Goal: Task Accomplishment & Management: Use online tool/utility

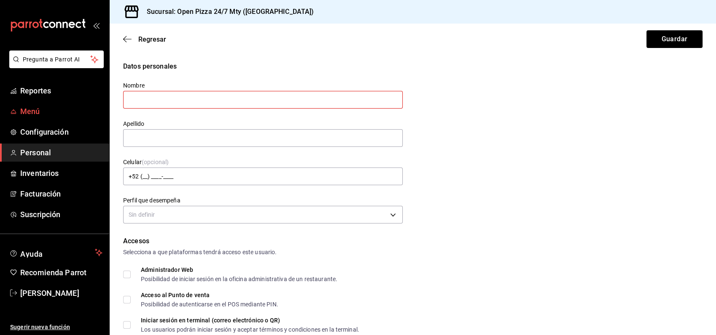
click at [51, 108] on span "Menú" at bounding box center [61, 111] width 82 height 11
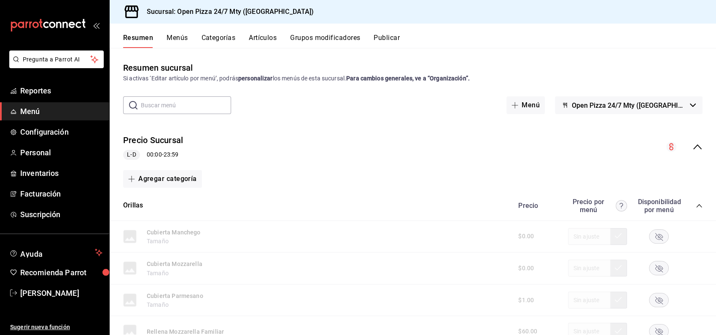
click at [174, 40] on button "Menús" at bounding box center [176, 41] width 21 height 14
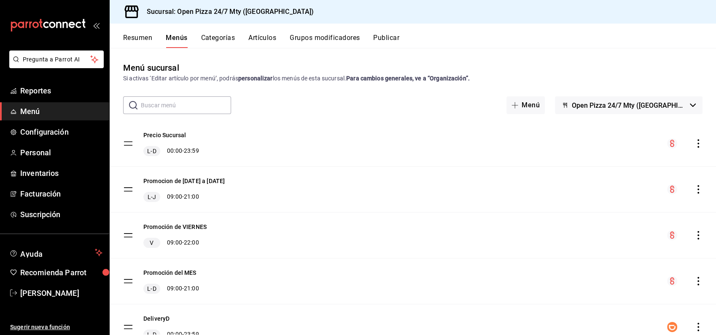
click at [694, 148] on icon "actions" at bounding box center [698, 144] width 8 height 8
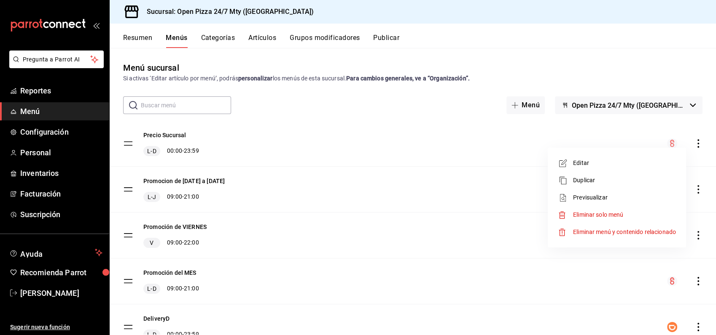
click at [604, 196] on span "Previsualizar" at bounding box center [624, 197] width 103 height 9
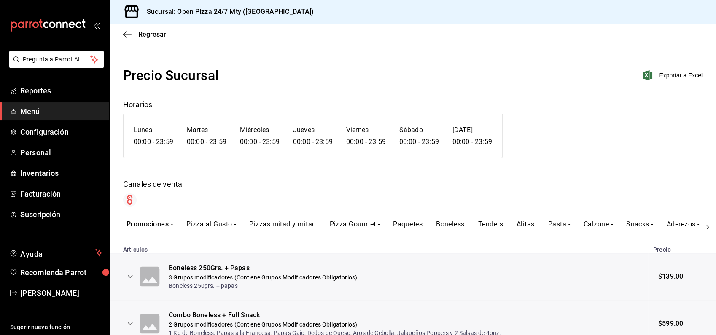
click at [206, 226] on button "Pizza al Gusto.-" at bounding box center [210, 227] width 49 height 14
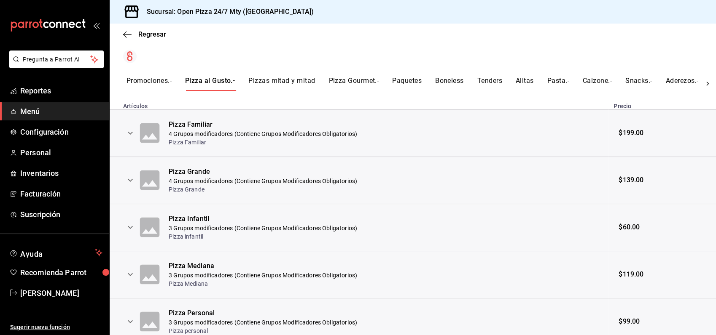
scroll to position [181, 0]
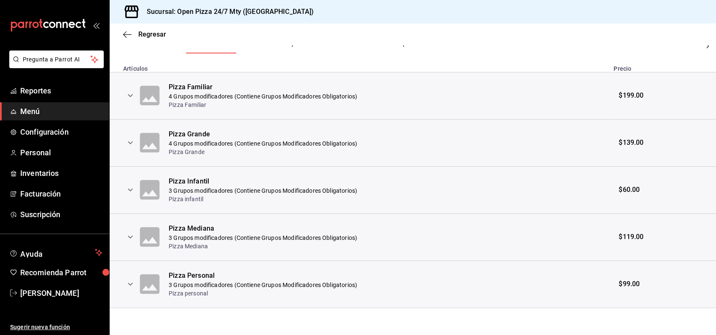
click at [132, 140] on icon "expand row" at bounding box center [130, 143] width 10 height 10
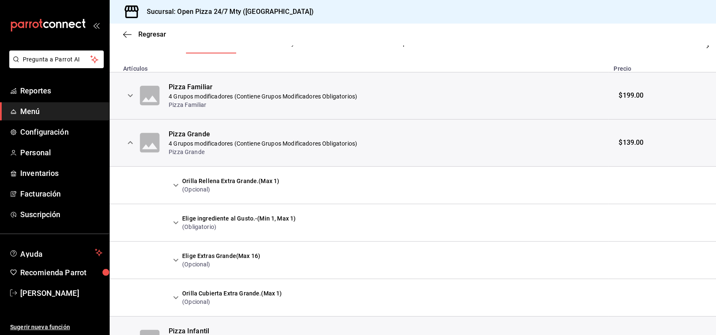
click at [176, 218] on icon "expand row" at bounding box center [176, 223] width 10 height 10
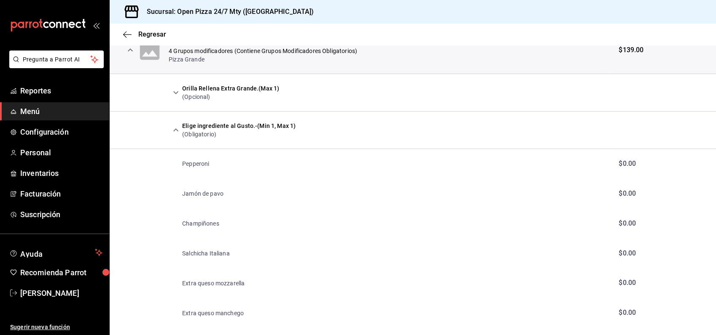
scroll to position [228, 0]
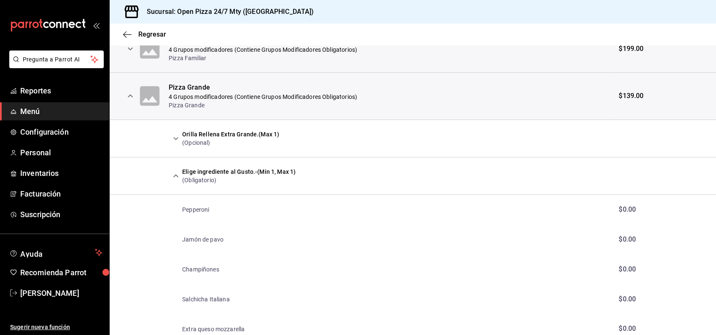
click at [129, 94] on icon "expand row" at bounding box center [130, 96] width 10 height 10
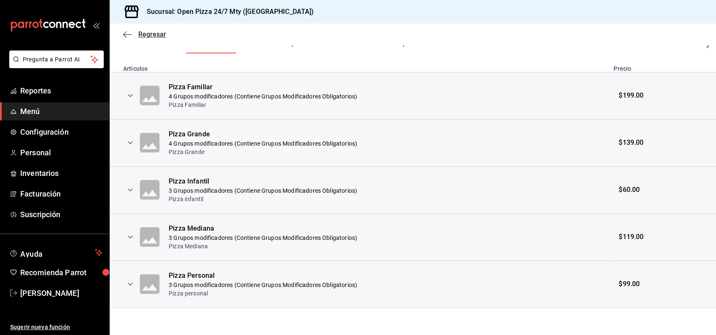
click at [126, 37] on icon "button" at bounding box center [127, 35] width 8 height 8
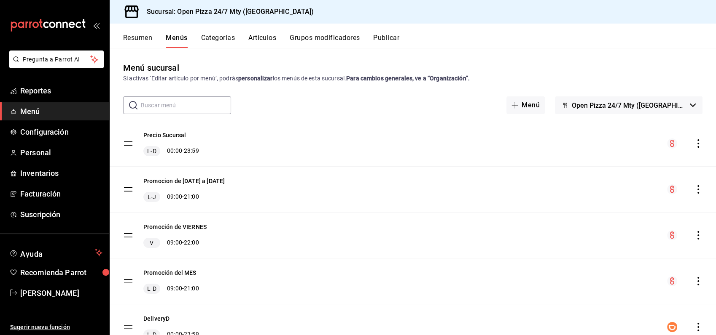
click at [694, 145] on icon "actions" at bounding box center [698, 144] width 8 height 8
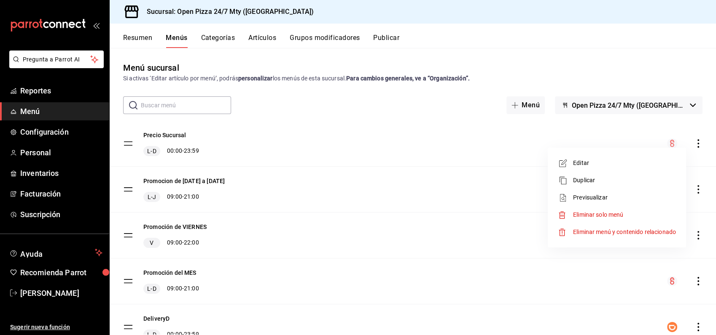
click at [585, 197] on span "Previsualizar" at bounding box center [624, 197] width 103 height 9
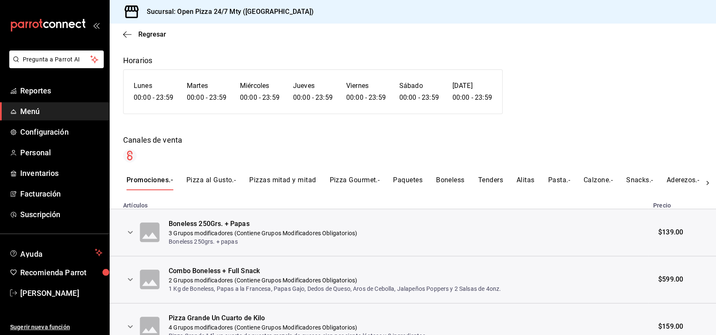
scroll to position [140, 0]
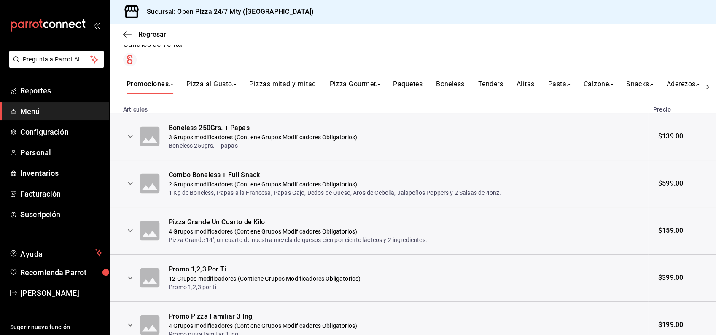
click at [207, 81] on button "Pizza al Gusto.-" at bounding box center [210, 87] width 49 height 14
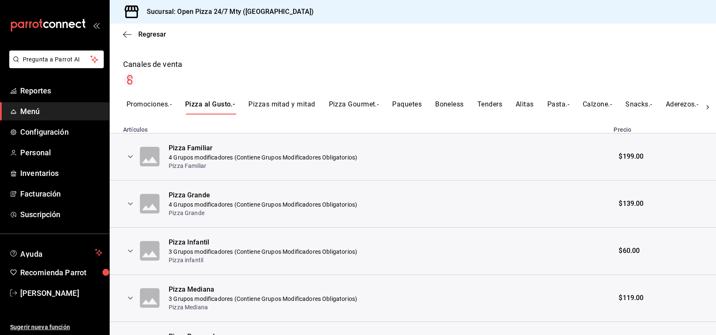
scroll to position [134, 0]
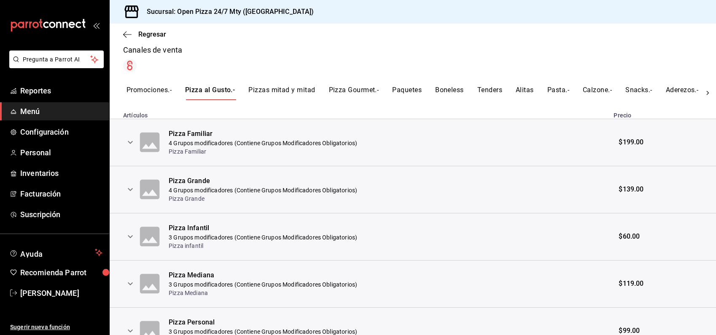
click at [127, 142] on icon "expand row" at bounding box center [130, 142] width 10 height 10
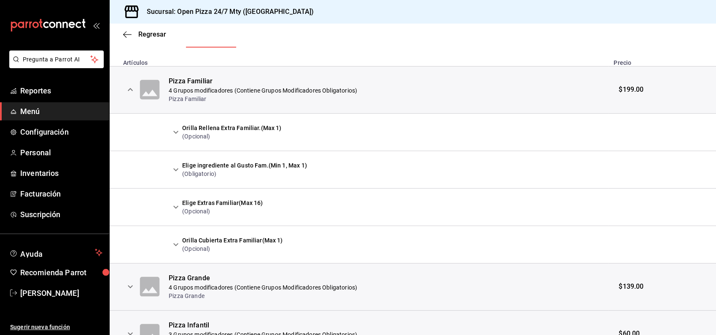
scroll to position [181, 0]
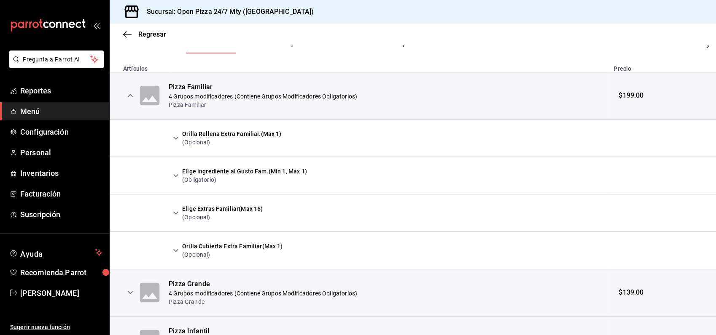
click at [174, 177] on icon "expand row" at bounding box center [176, 176] width 10 height 10
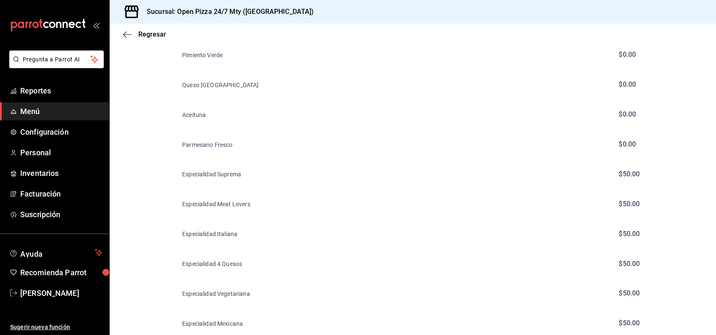
scroll to position [696, 0]
click at [126, 35] on icon "button" at bounding box center [127, 35] width 8 height 8
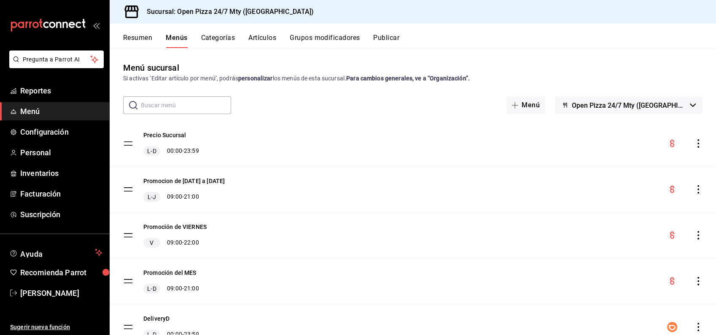
click at [394, 38] on button "Publicar" at bounding box center [386, 41] width 26 height 14
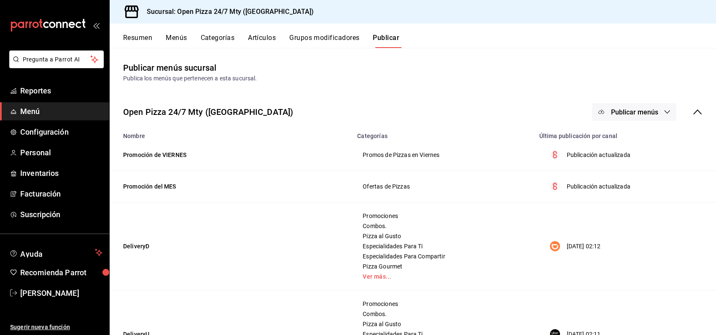
click at [692, 115] on icon at bounding box center [697, 112] width 10 height 10
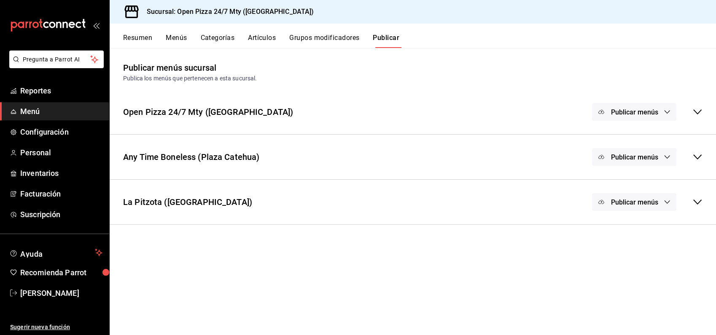
click at [688, 115] on div "Publicar menús" at bounding box center [647, 112] width 110 height 18
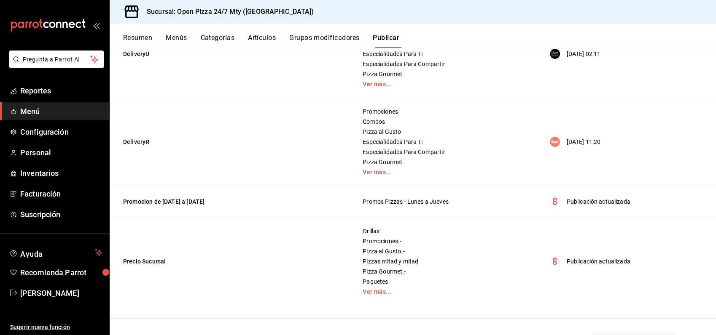
scroll to position [327, 0]
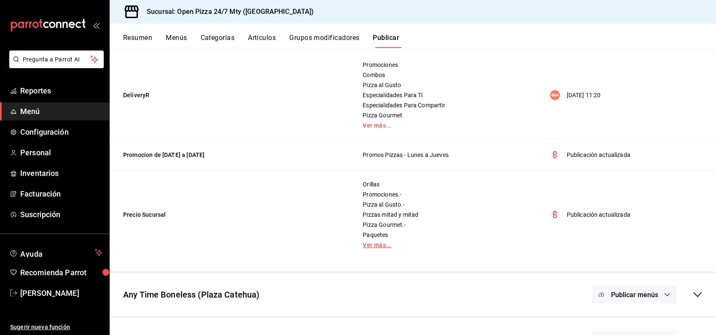
click at [368, 247] on link "Ver más..." at bounding box center [442, 245] width 161 height 6
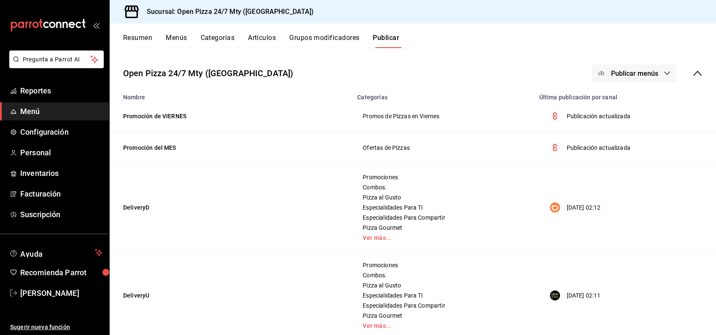
scroll to position [0, 0]
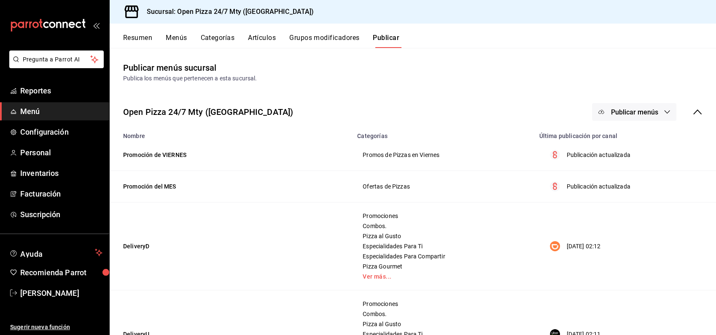
click at [181, 40] on button "Menús" at bounding box center [176, 41] width 21 height 14
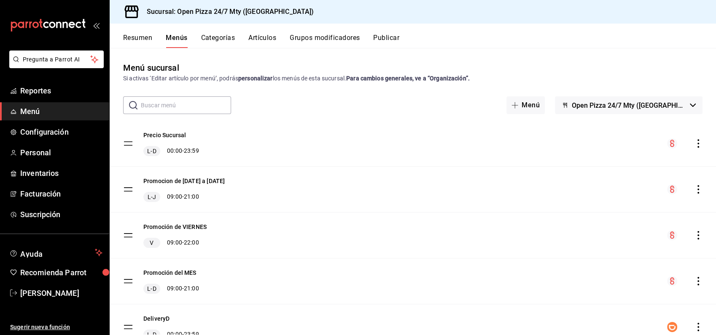
click at [259, 40] on button "Artículos" at bounding box center [262, 41] width 28 height 14
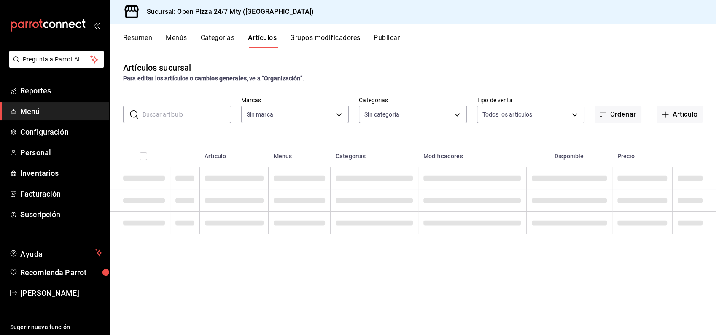
type input "8efaeb57-993f-407e-9977-72011cb97517,cdeec464-6564-4757-a0d9-ffdaa13f7786,079b6…"
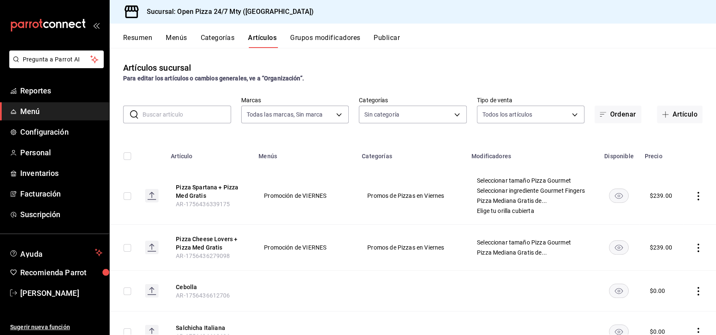
type input "b1c41534-a780-48b5-8635-0d8d2af070c0,9c3aa11c-5f7e-4b27-a1f3-e03a5a7f12ea,f29ac…"
click at [185, 120] on input "text" at bounding box center [186, 114] width 89 height 17
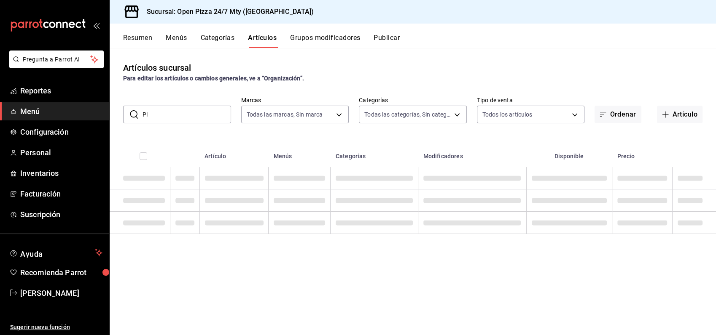
type input "P"
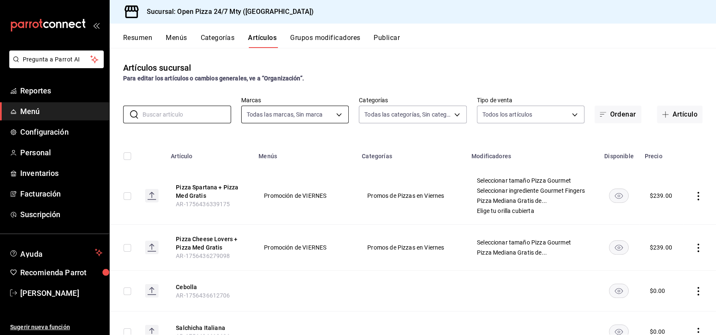
click at [334, 110] on body "Pregunta a Parrot AI Reportes Menú Configuración Personal Inventarios Facturaci…" at bounding box center [358, 167] width 716 height 335
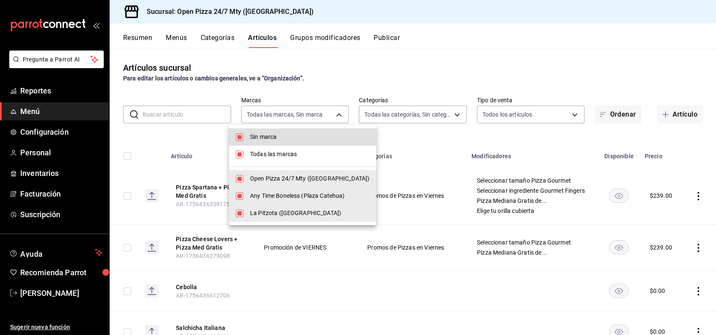
click at [258, 138] on span "Sin marca" at bounding box center [309, 137] width 119 height 9
checkbox input "false"
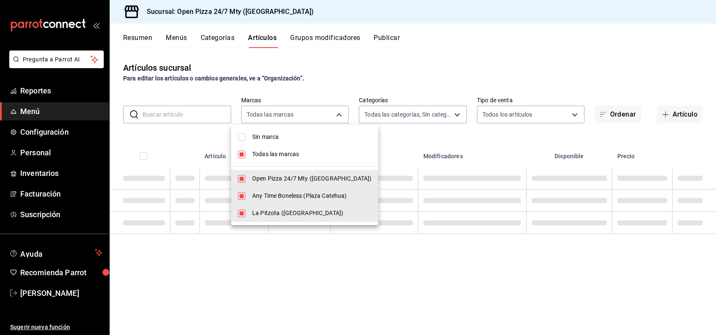
click at [266, 160] on li "Todas las marcas" at bounding box center [304, 154] width 147 height 17
checkbox input "false"
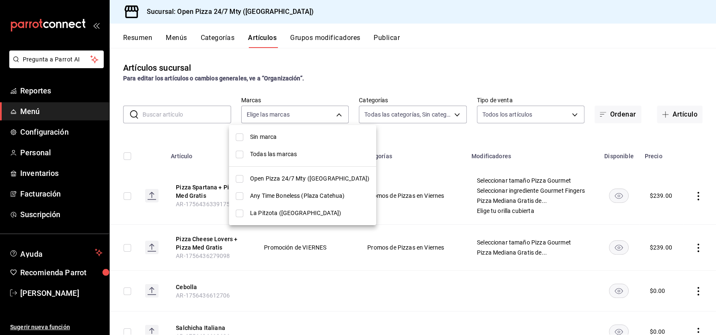
click at [268, 178] on span "Open Pizza 24/7 Mty ([GEOGRAPHIC_DATA])" at bounding box center [309, 178] width 119 height 9
type input "8efaeb57-993f-407e-9977-72011cb97517"
checkbox input "true"
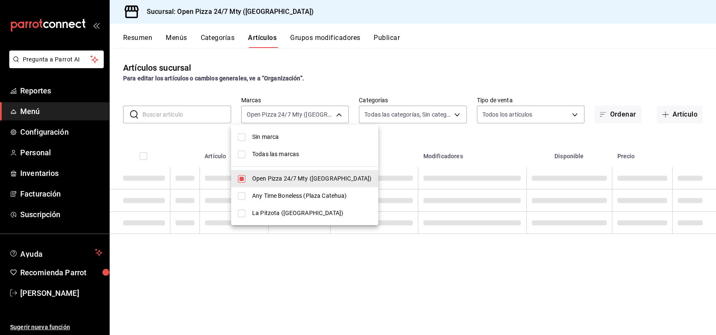
click at [446, 78] on div at bounding box center [358, 167] width 716 height 335
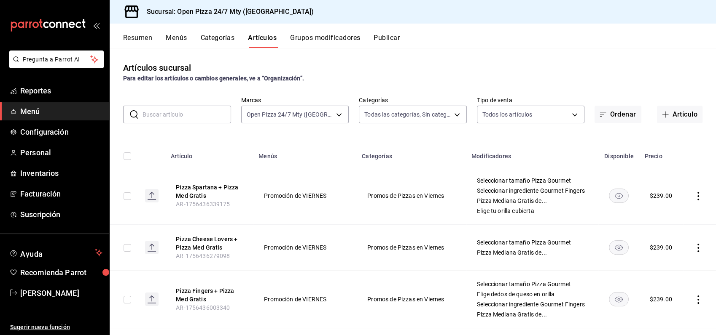
click at [426, 117] on body "Pregunta a Parrot AI Reportes Menú Configuración Personal Inventarios Facturaci…" at bounding box center [358, 167] width 716 height 335
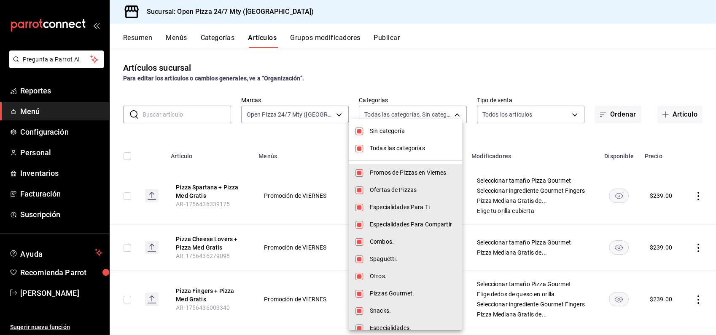
click at [359, 135] on li "Sin categoría" at bounding box center [405, 131] width 113 height 17
checkbox input "false"
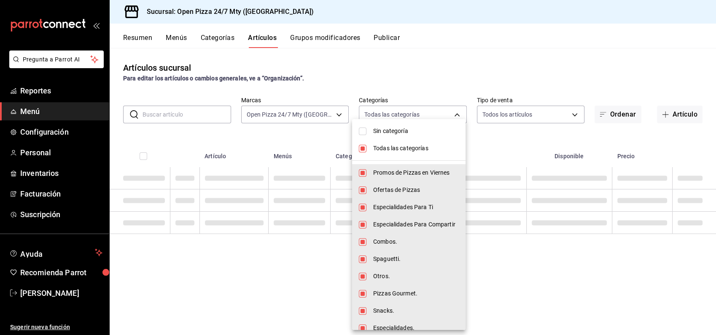
click at [361, 149] on input "checkbox" at bounding box center [363, 149] width 8 height 8
checkbox input "false"
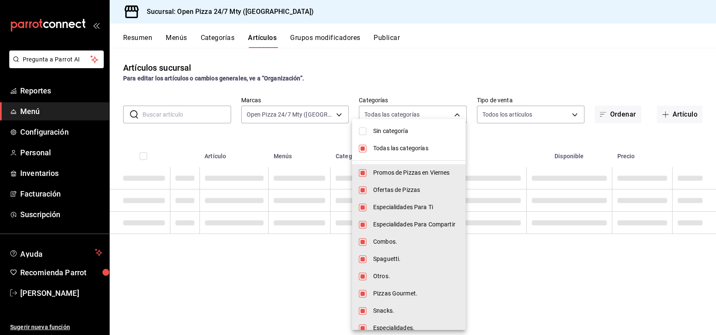
checkbox input "false"
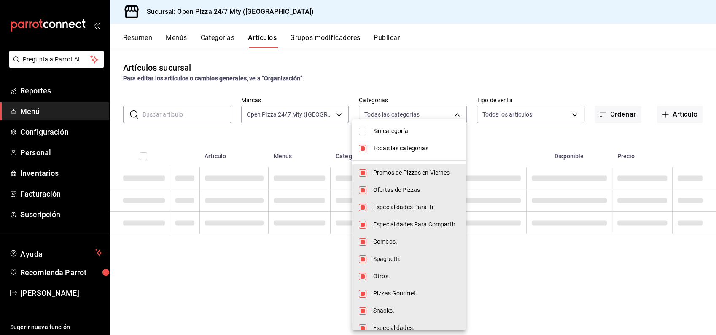
checkbox input "false"
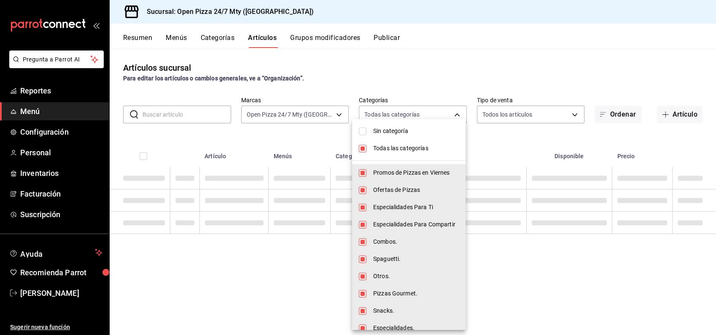
checkbox input "false"
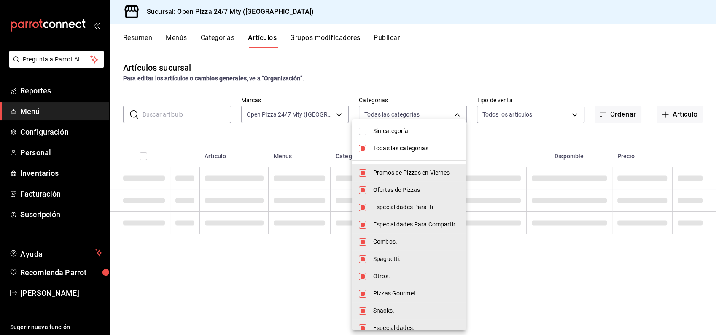
checkbox input "false"
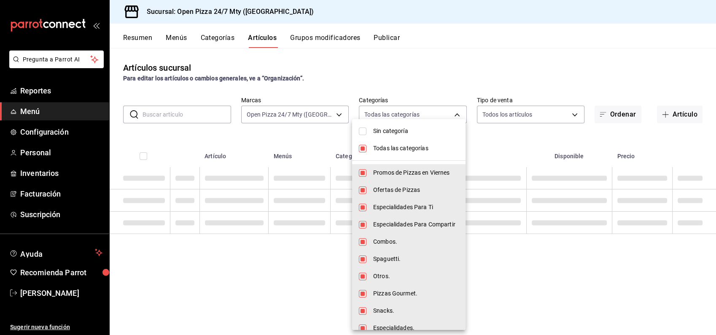
checkbox input "false"
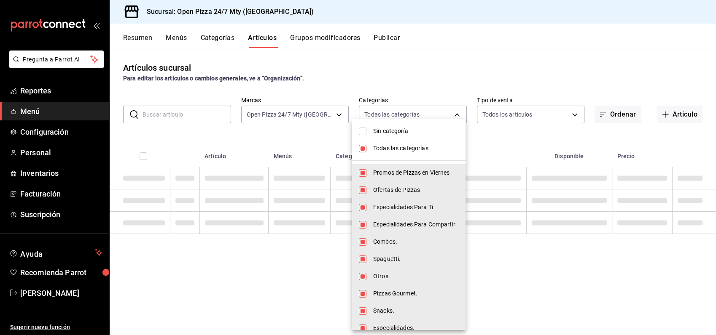
checkbox input "false"
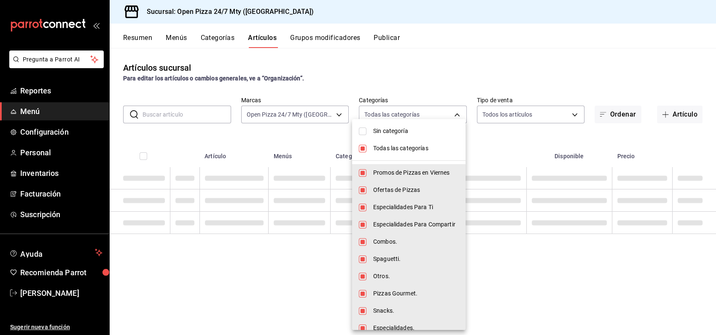
checkbox input "false"
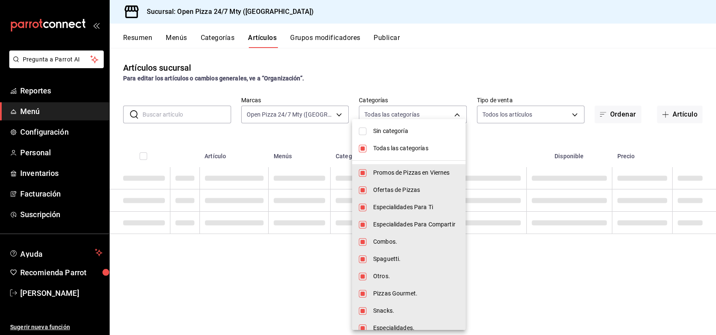
checkbox input "false"
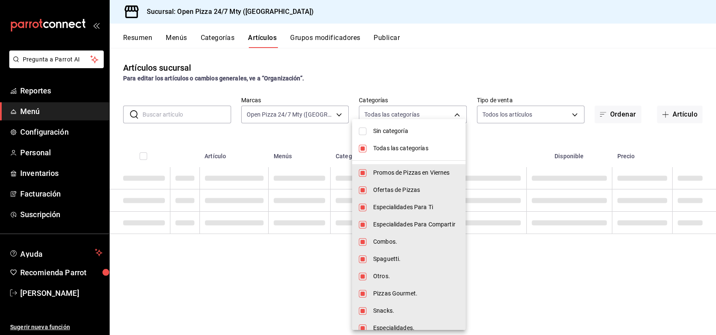
checkbox input "false"
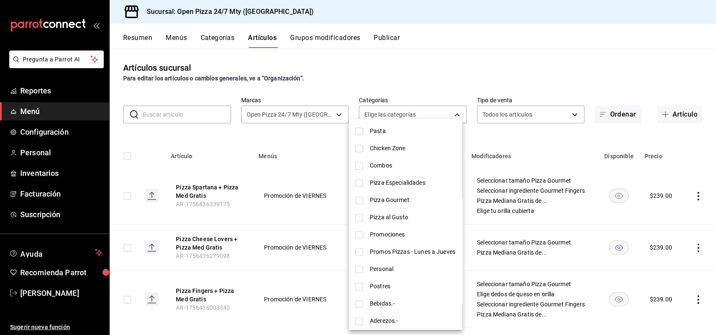
scroll to position [468, 0]
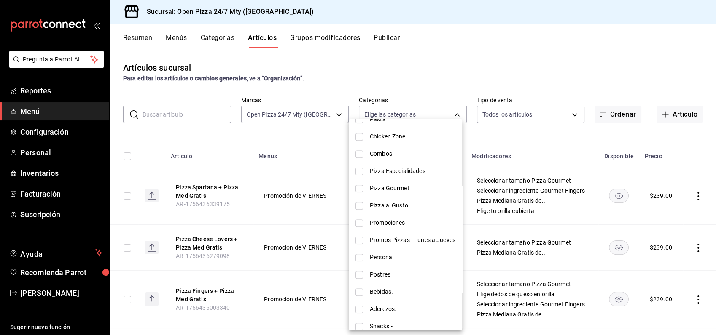
click at [357, 208] on input "checkbox" at bounding box center [359, 206] width 8 height 8
checkbox input "true"
type input "51c1f3fe-00d0-44a8-b5bc-38e9d63fbc66"
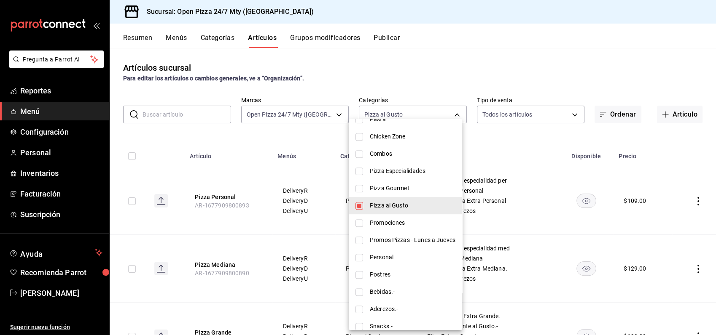
click at [463, 65] on div at bounding box center [358, 167] width 716 height 335
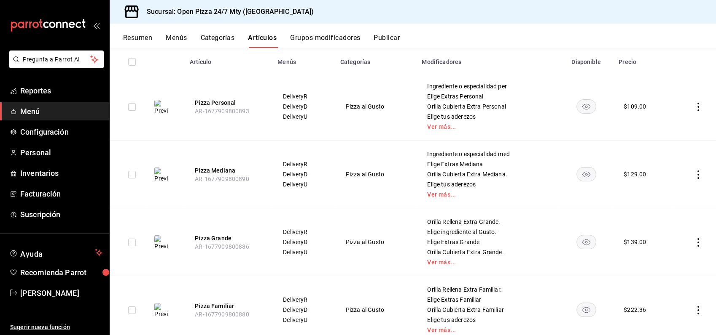
scroll to position [123, 0]
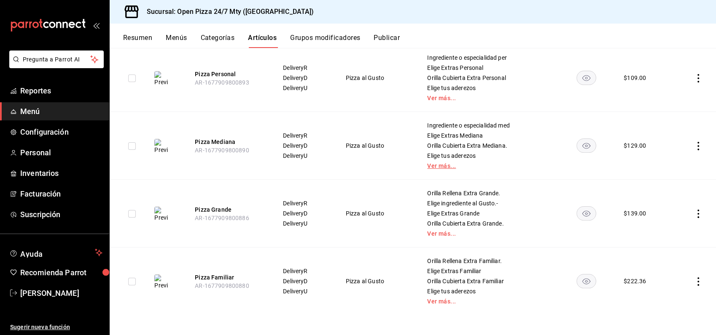
click at [438, 166] on link "Ver más..." at bounding box center [487, 166] width 121 height 6
click at [428, 303] on link "Ver más..." at bounding box center [487, 302] width 121 height 6
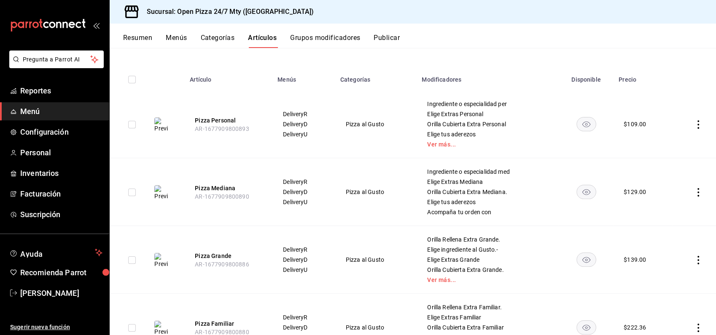
scroll to position [47, 0]
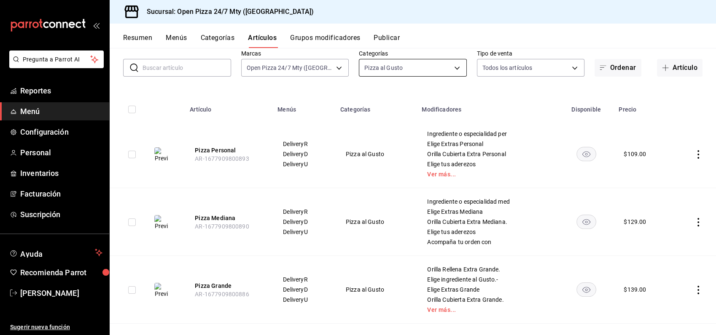
click at [443, 67] on body "Pregunta a Parrot AI Reportes Menú Configuración Personal Inventarios Facturaci…" at bounding box center [358, 167] width 716 height 335
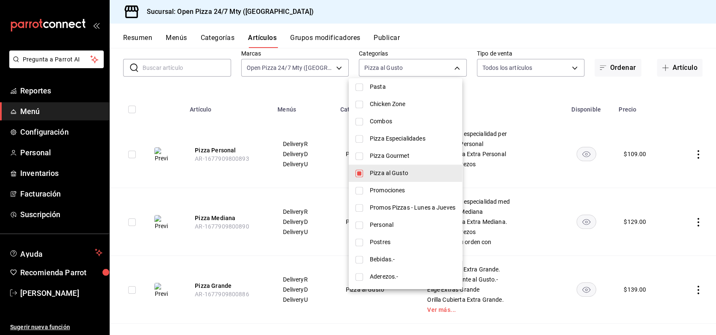
scroll to position [462, 0]
click at [360, 170] on input "checkbox" at bounding box center [359, 172] width 8 height 8
checkbox input "false"
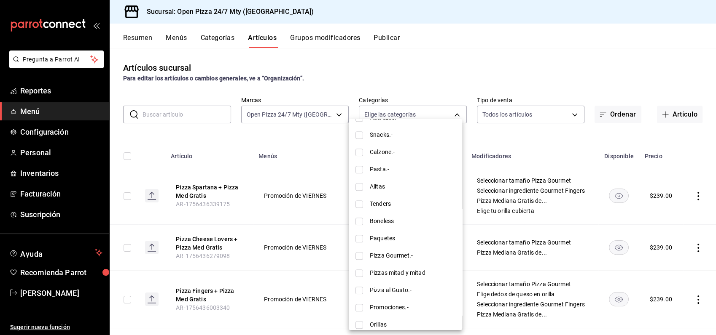
scroll to position [667, 0]
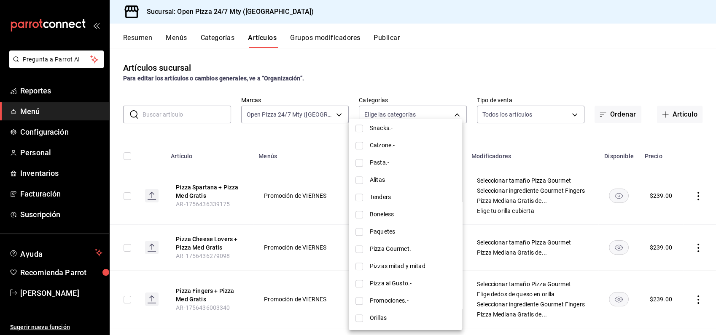
click at [357, 282] on input "checkbox" at bounding box center [359, 284] width 8 height 8
checkbox input "true"
type input "fe30aecb-f71b-4250-8ffd-74cdaf091cd1"
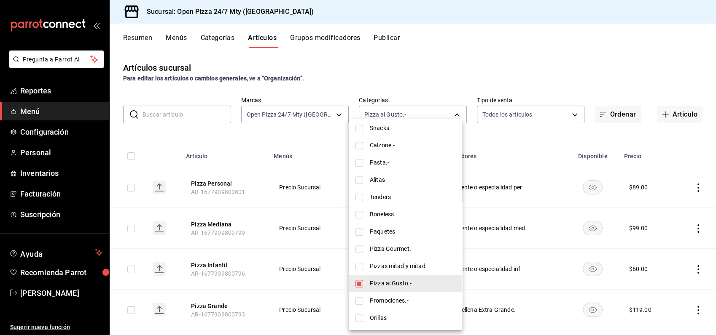
click at [482, 56] on div at bounding box center [358, 167] width 716 height 335
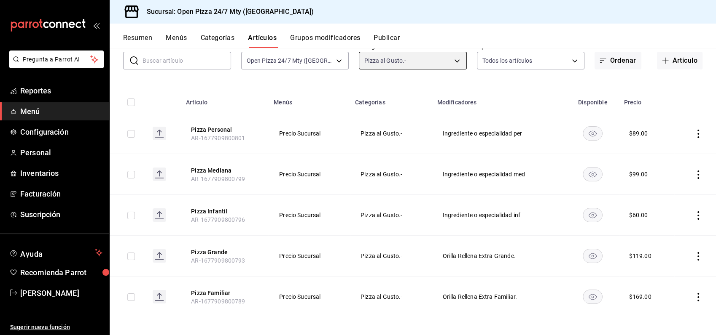
scroll to position [56, 0]
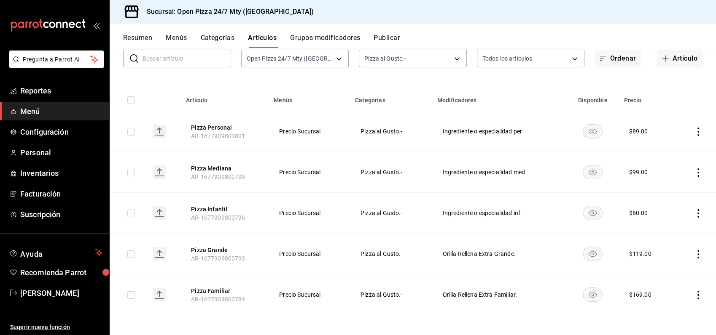
click at [140, 38] on button "Resumen" at bounding box center [137, 41] width 29 height 14
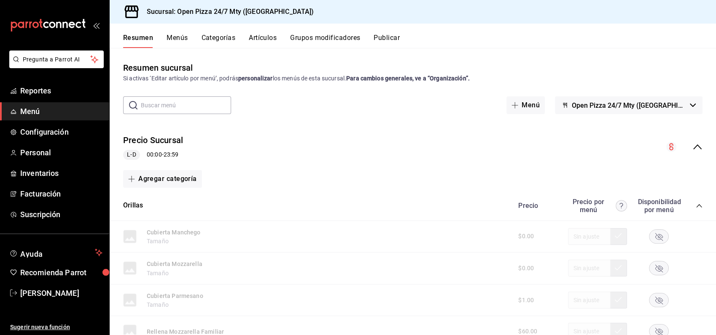
click at [692, 148] on icon "collapse-menu-row" at bounding box center [697, 147] width 10 height 10
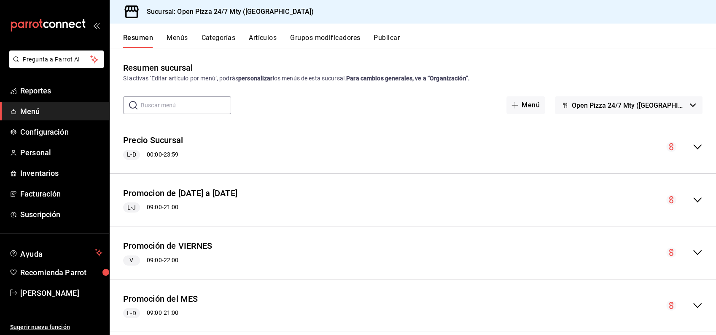
click at [692, 145] on icon "collapse-menu-row" at bounding box center [697, 147] width 10 height 10
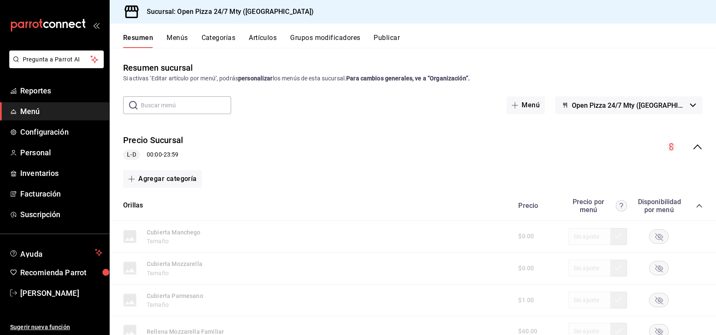
click at [695, 205] on icon "collapse-category-row" at bounding box center [698, 206] width 7 height 7
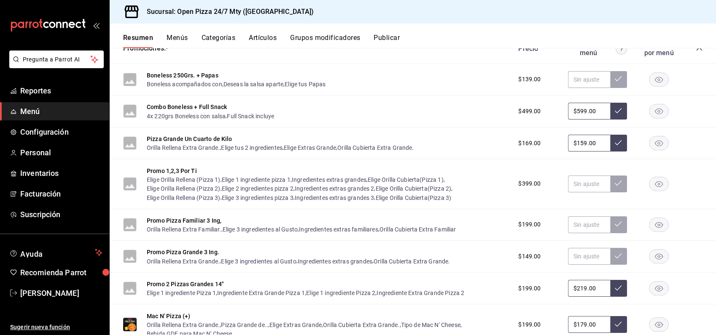
scroll to position [94, 0]
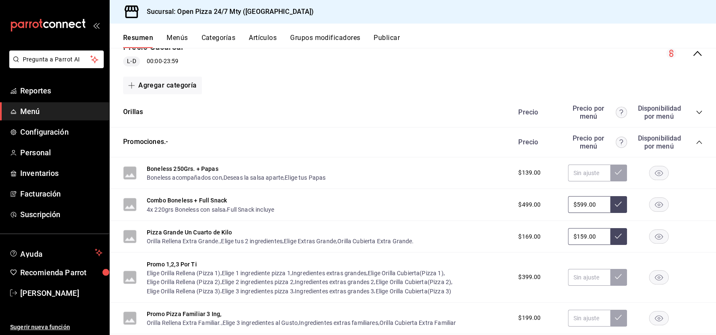
click at [695, 145] on icon "collapse-category-row" at bounding box center [698, 142] width 7 height 7
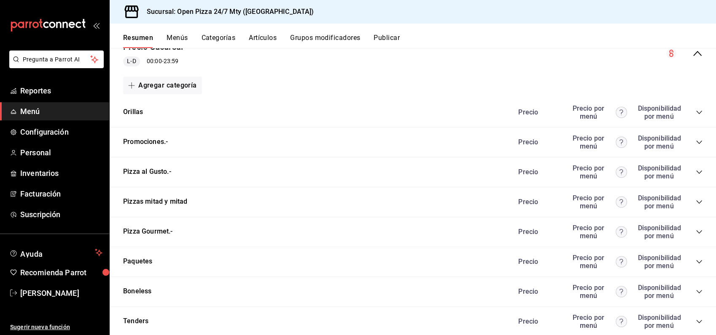
click at [692, 169] on div "Precio Precio por menú Disponibilidad por menú" at bounding box center [606, 172] width 193 height 16
click at [695, 171] on icon "collapse-category-row" at bounding box center [698, 172] width 7 height 7
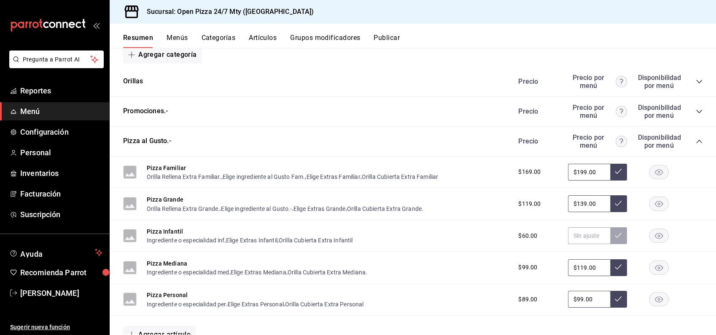
scroll to position [140, 0]
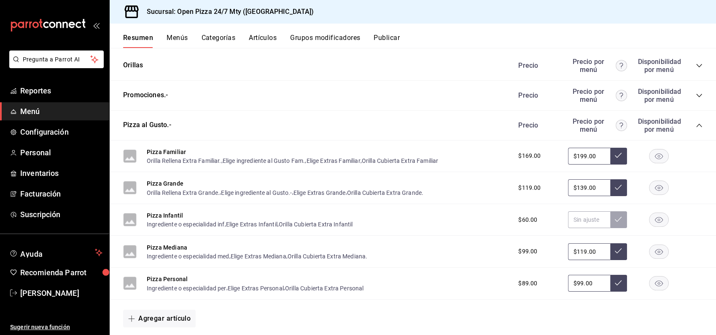
drag, startPoint x: 148, startPoint y: 153, endPoint x: 239, endPoint y: 39, distance: 146.6
click at [183, 156] on button "Pizza Familiar" at bounding box center [166, 152] width 39 height 8
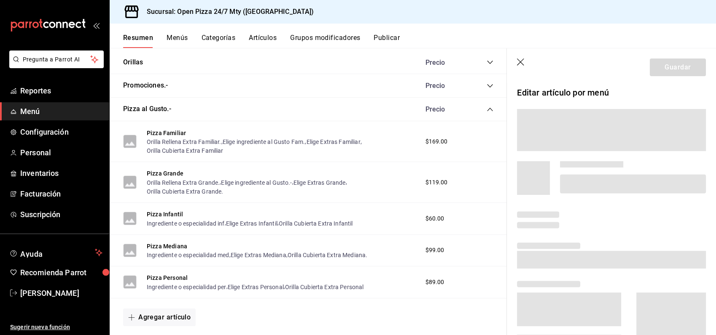
click at [262, 38] on button "Artículos" at bounding box center [263, 41] width 28 height 14
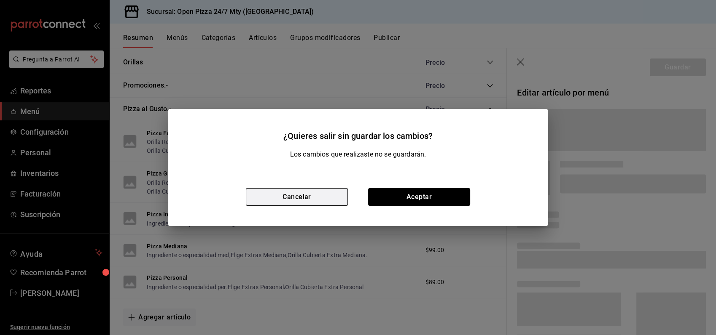
click at [299, 201] on button "Cancelar" at bounding box center [297, 197] width 102 height 18
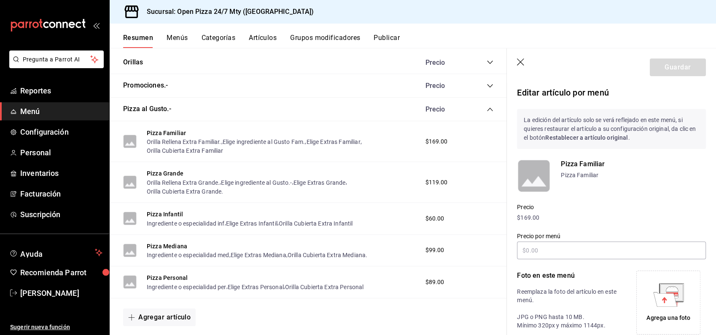
type input "$199.00"
click at [269, 40] on button "Artículos" at bounding box center [263, 41] width 28 height 14
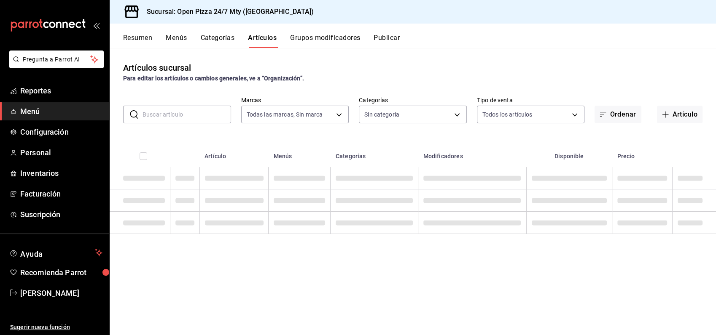
type input "8efaeb57-993f-407e-9977-72011cb97517,cdeec464-6564-4757-a0d9-ffdaa13f7786,079b6…"
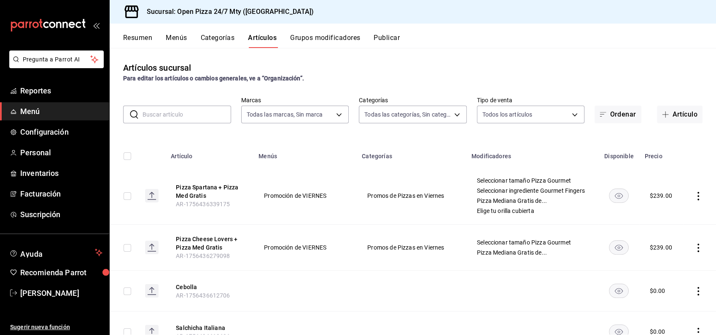
type input "b1c41534-a780-48b5-8635-0d8d2af070c0,9c3aa11c-5f7e-4b27-a1f3-e03a5a7f12ea,f29ac…"
click at [169, 115] on input "text" at bounding box center [186, 114] width 89 height 17
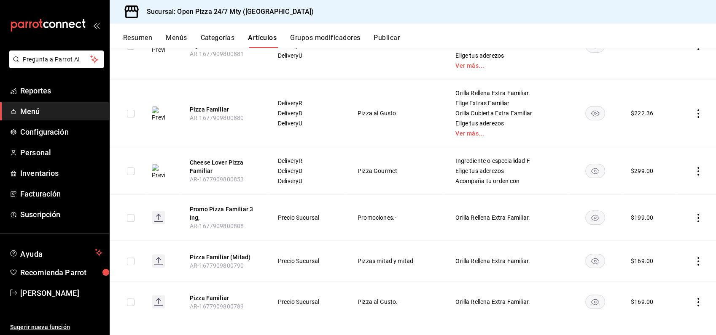
scroll to position [255, 0]
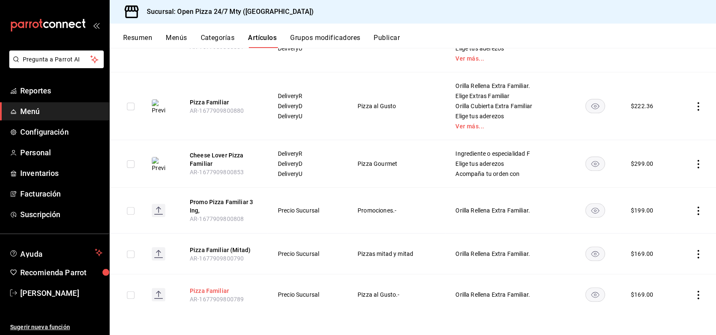
type input "Pizza Familiar"
click at [220, 290] on button "Pizza Familiar" at bounding box center [223, 291] width 67 height 8
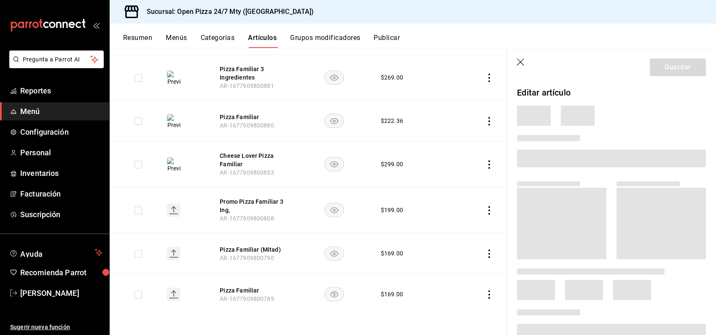
scroll to position [204, 0]
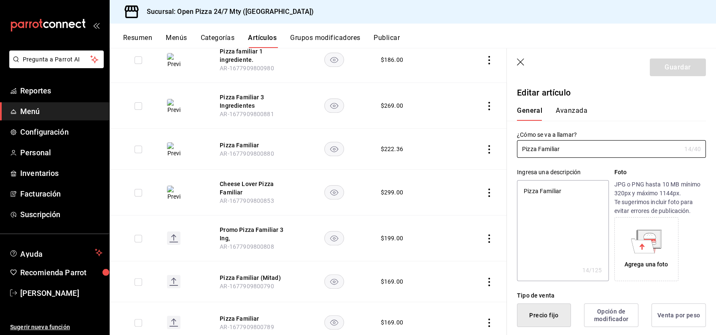
type textarea "x"
type input "$169.00"
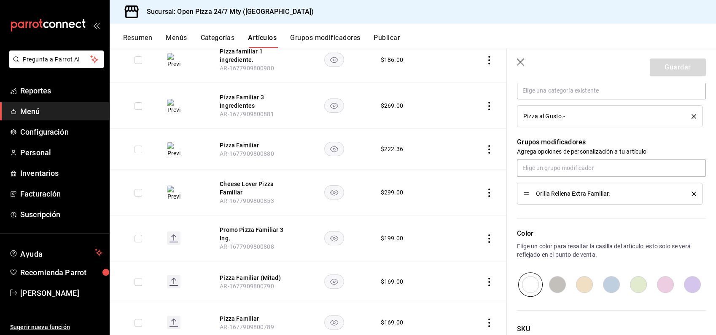
scroll to position [327, 0]
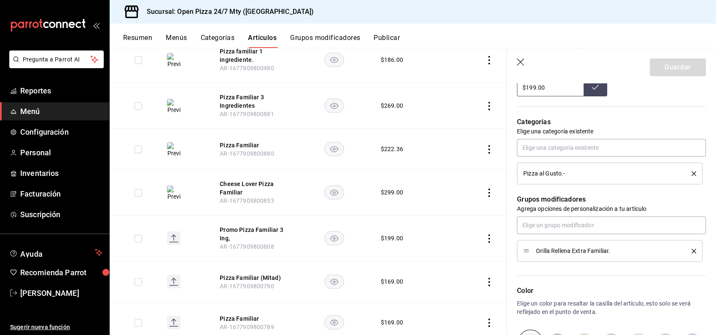
click at [518, 61] on icon "button" at bounding box center [521, 63] width 8 height 8
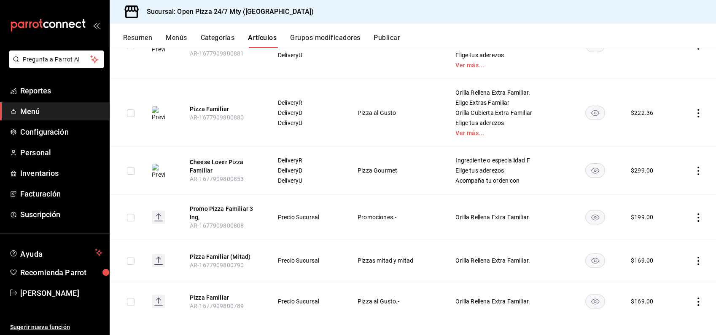
scroll to position [255, 0]
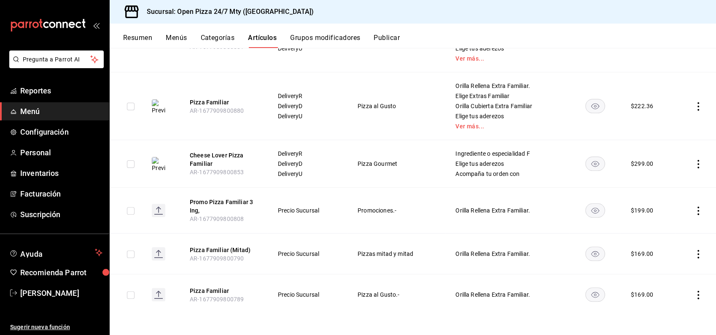
click at [179, 36] on button "Menús" at bounding box center [176, 41] width 21 height 14
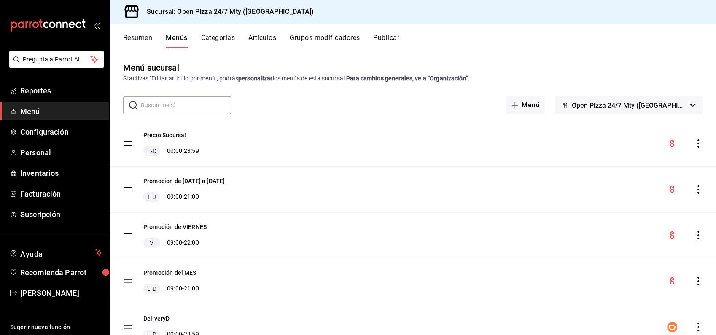
click at [127, 39] on button "Resumen" at bounding box center [137, 41] width 29 height 14
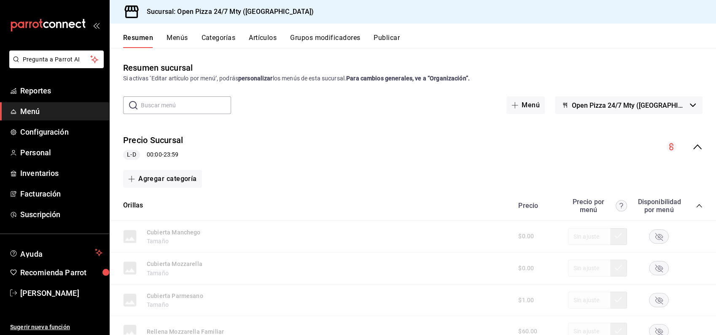
click at [695, 207] on icon "collapse-category-row" at bounding box center [698, 206] width 7 height 7
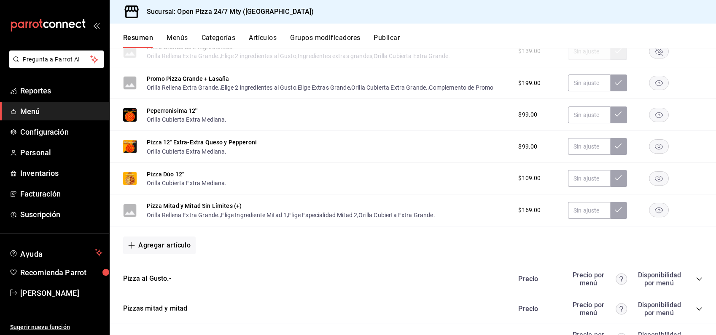
scroll to position [655, 0]
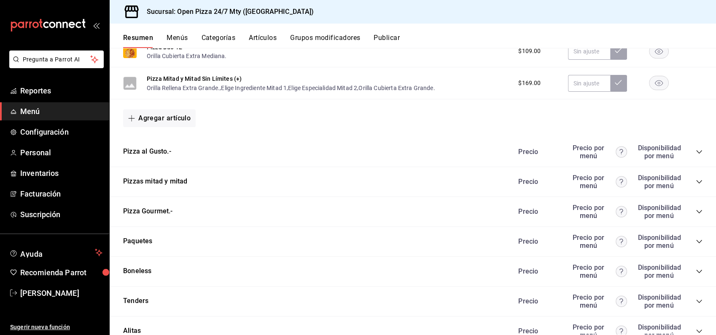
click at [687, 153] on div "Precio Precio por menú Disponibilidad por menú" at bounding box center [606, 152] width 193 height 16
click at [695, 152] on icon "collapse-category-row" at bounding box center [698, 152] width 7 height 7
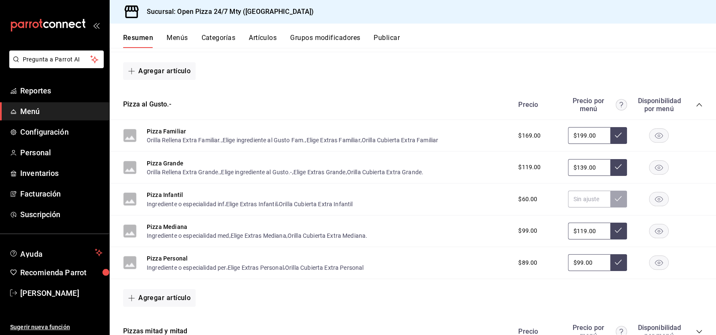
scroll to position [702, 0]
click at [153, 131] on button "Pizza Familiar" at bounding box center [166, 132] width 39 height 8
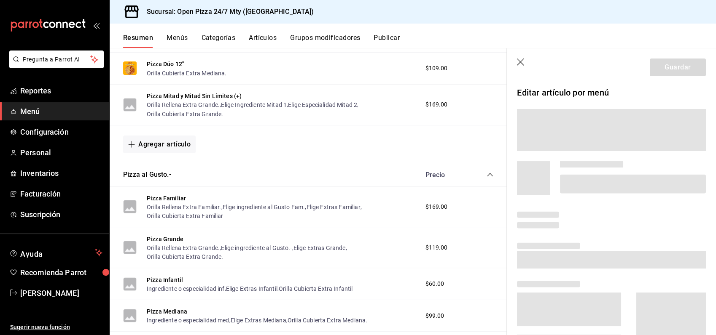
scroll to position [169, 0]
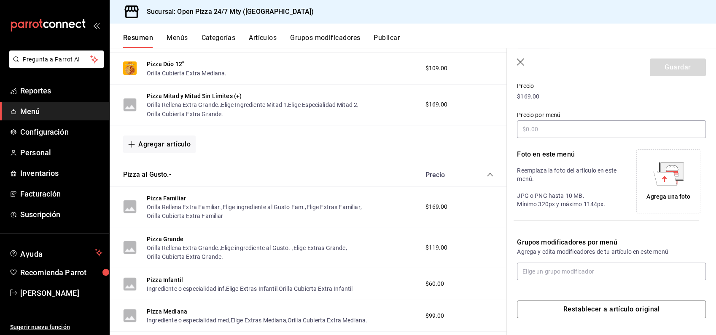
type input "$199.00"
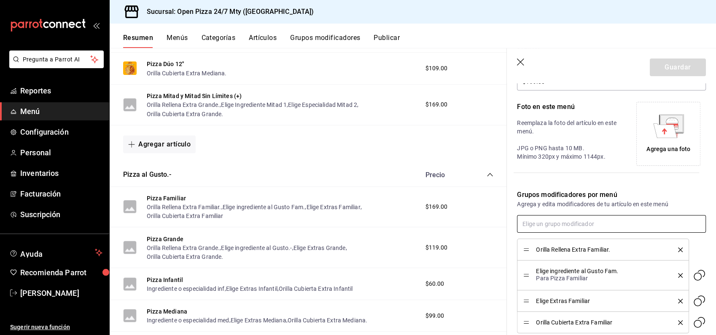
scroll to position [222, 0]
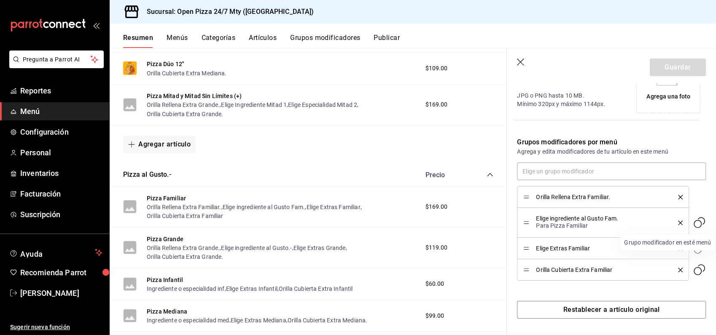
click at [692, 223] on icon "Grupo modificador en esté menú" at bounding box center [698, 222] width 13 height 13
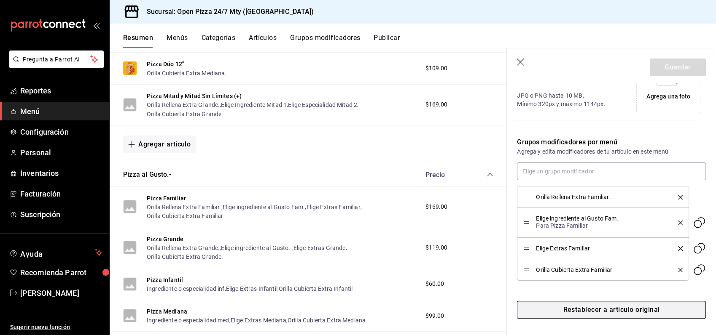
click at [611, 309] on button "Restablecer a artículo original" at bounding box center [611, 310] width 189 height 18
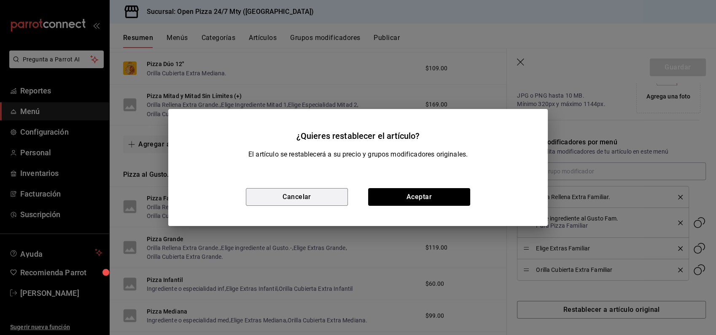
click at [325, 194] on button "Cancelar" at bounding box center [297, 197] width 102 height 18
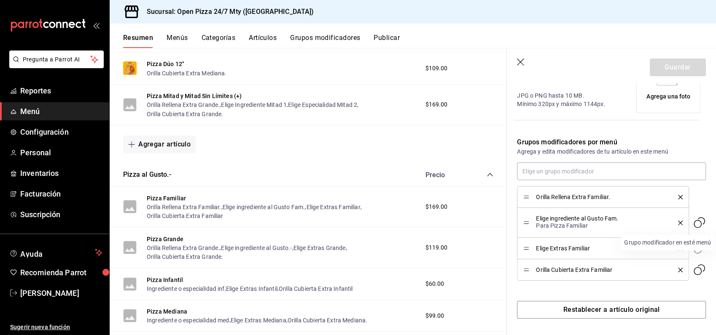
click at [693, 220] on icon "Grupo modificador en esté menú" at bounding box center [697, 224] width 8 height 8
drag, startPoint x: 535, startPoint y: 217, endPoint x: 617, endPoint y: 214, distance: 81.8
click at [617, 214] on div "Elige ingrediente al Gusto Fam. Para Pizza Familiar" at bounding box center [602, 223] width 159 height 18
copy span "Elige ingrediente al Gusto Fam"
click at [519, 59] on icon "button" at bounding box center [521, 63] width 8 height 8
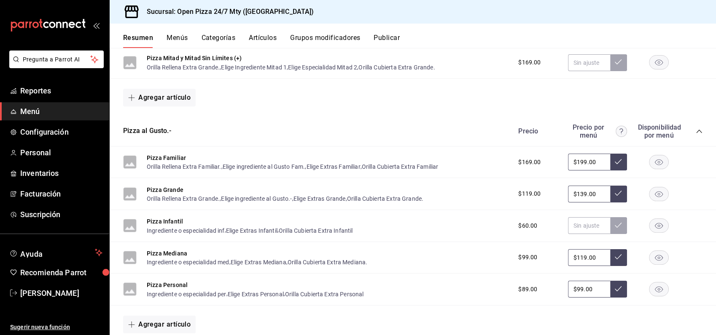
scroll to position [873, 0]
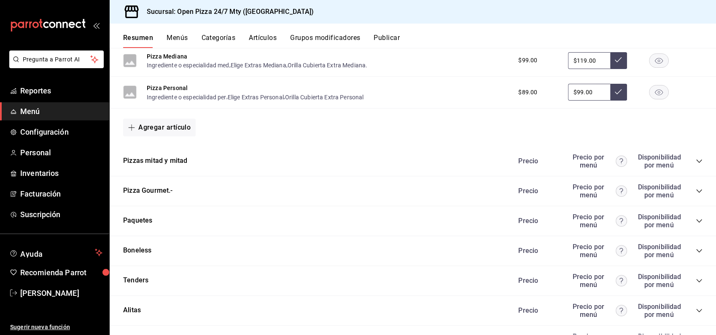
click at [351, 39] on button "Grupos modificadores" at bounding box center [325, 41] width 70 height 14
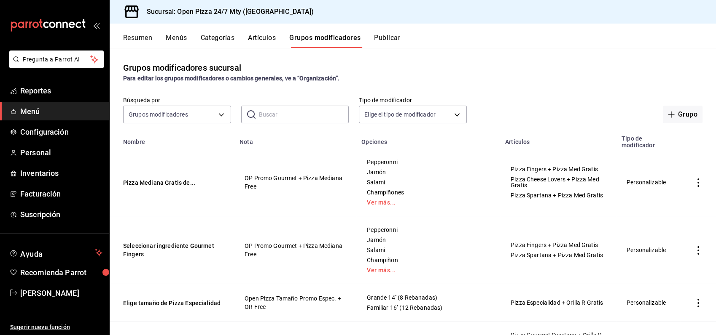
click at [268, 113] on input "text" at bounding box center [304, 114] width 90 height 17
paste input "Elige ingrediente al Gusto Fam"
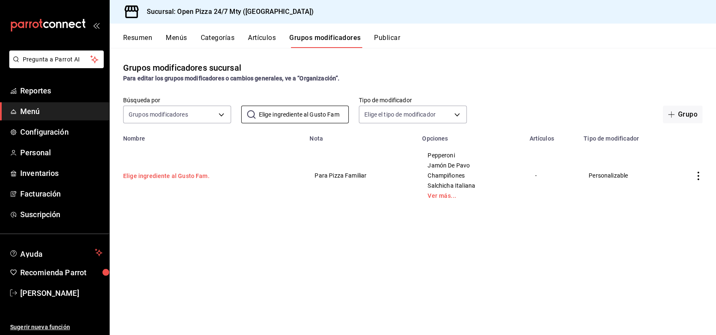
type input "Elige ingrediente al Gusto Fam"
click at [188, 177] on button "Elige ingrediente al Gusto Fam." at bounding box center [173, 176] width 101 height 8
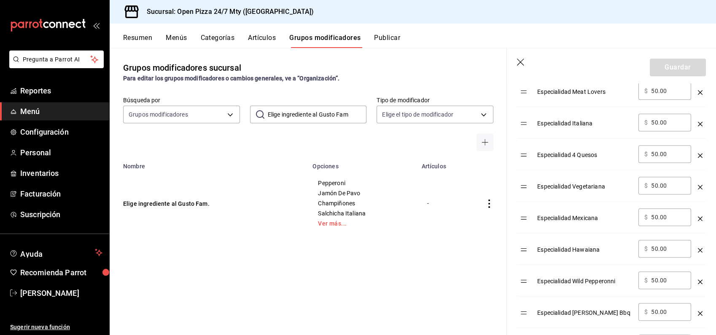
scroll to position [983, 0]
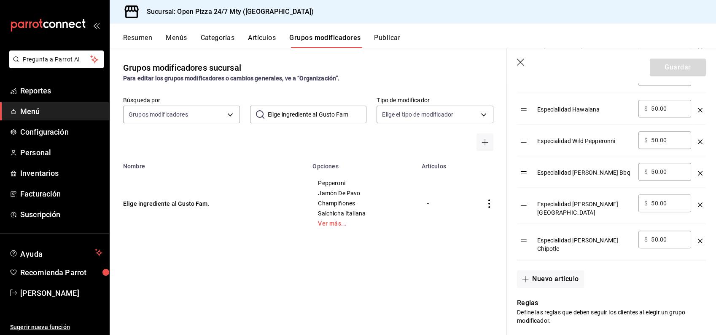
click at [143, 36] on button "Resumen" at bounding box center [137, 41] width 29 height 14
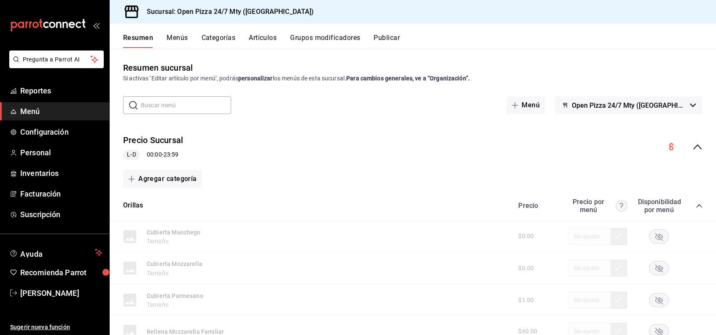
click at [692, 147] on icon "collapse-menu-row" at bounding box center [697, 147] width 10 height 10
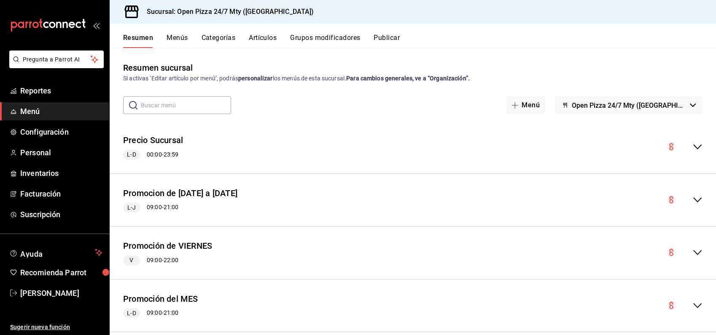
click at [256, 38] on button "Artículos" at bounding box center [263, 41] width 28 height 14
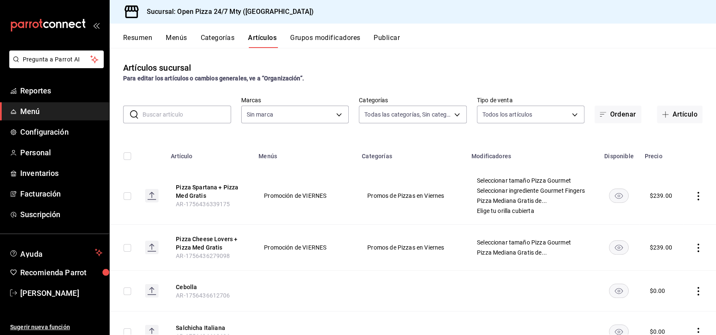
type input "b1c41534-a780-48b5-8635-0d8d2af070c0,9c3aa11c-5f7e-4b27-a1f3-e03a5a7f12ea,f29ac…"
click at [206, 114] on input "text" at bounding box center [186, 114] width 89 height 17
type input "8efaeb57-993f-407e-9977-72011cb97517,cdeec464-6564-4757-a0d9-ffdaa13f7786,079b6…"
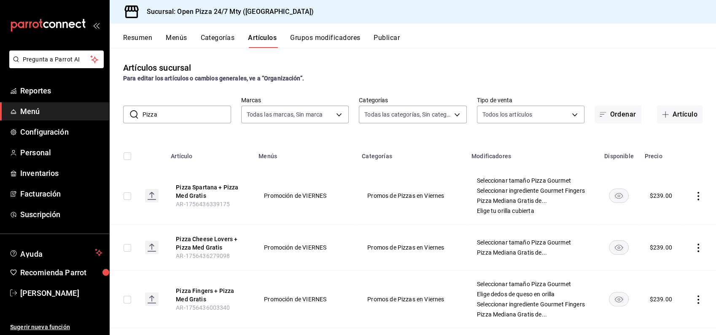
type input "Pizza Familiar"
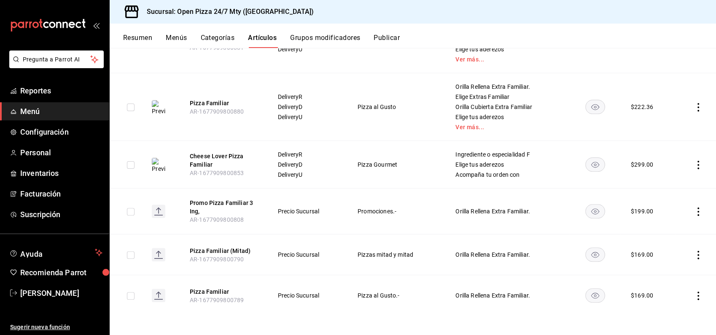
scroll to position [255, 0]
click at [212, 287] on button "Pizza Familiar" at bounding box center [223, 291] width 67 height 8
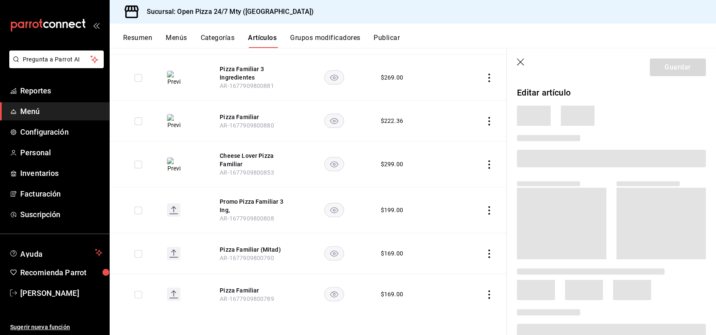
scroll to position [204, 0]
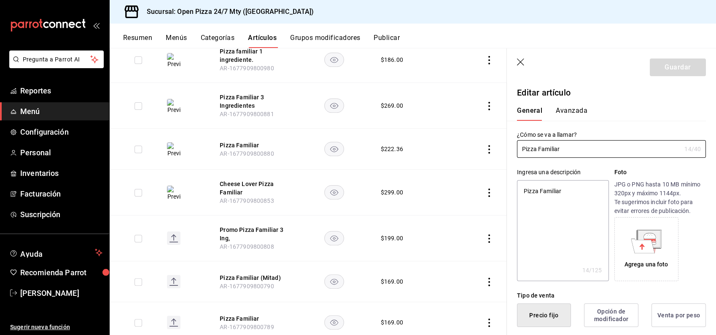
type textarea "x"
type input "$169.00"
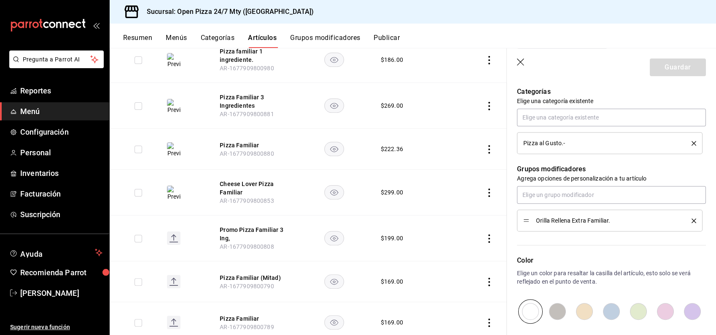
scroll to position [358, 0]
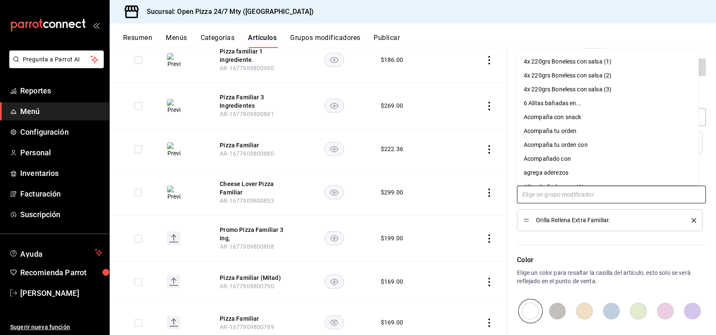
click at [546, 198] on input "text" at bounding box center [611, 195] width 189 height 18
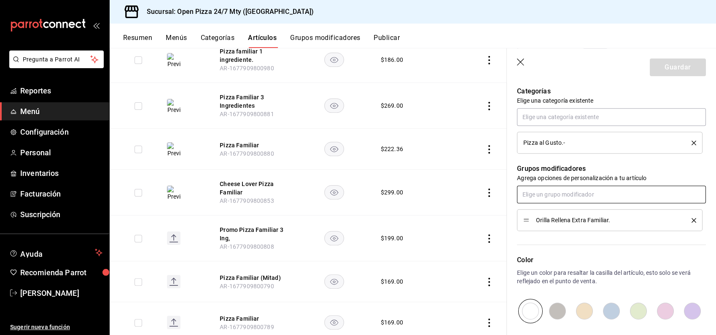
click at [614, 193] on input "text" at bounding box center [611, 195] width 189 height 18
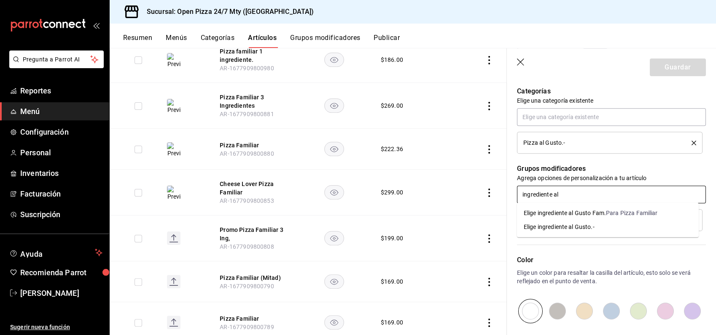
type input "ingrediente al"
click at [606, 213] on div "Para Pizza Familiar" at bounding box center [632, 213] width 52 height 9
type textarea "x"
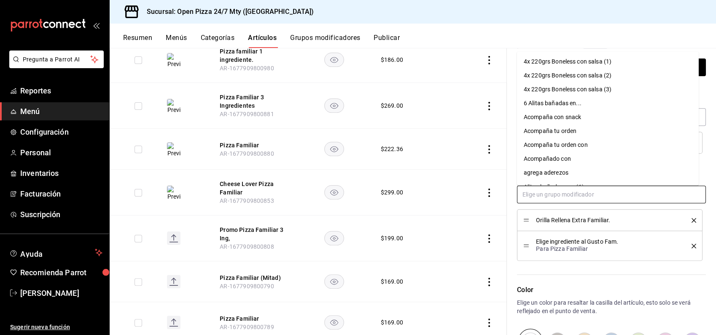
click at [596, 196] on input "text" at bounding box center [611, 195] width 189 height 18
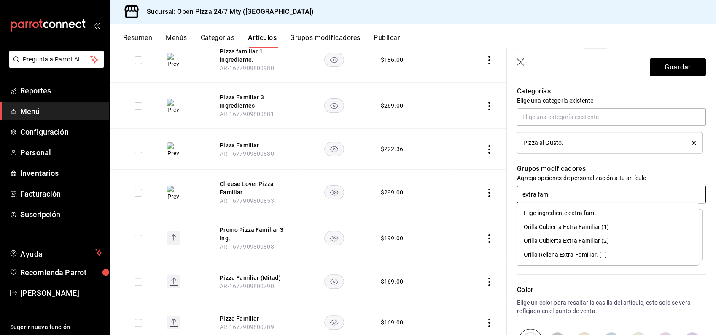
click at [567, 196] on input "extra fam" at bounding box center [611, 195] width 189 height 18
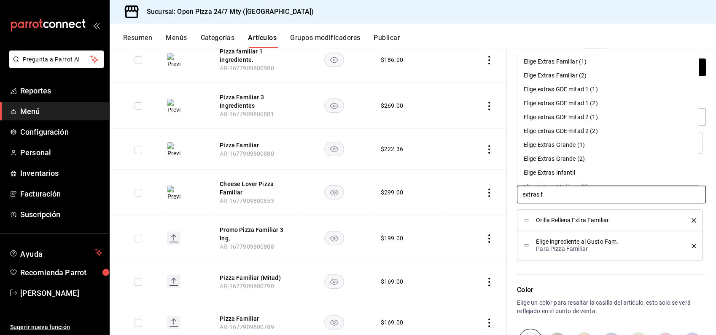
type input "extras fa"
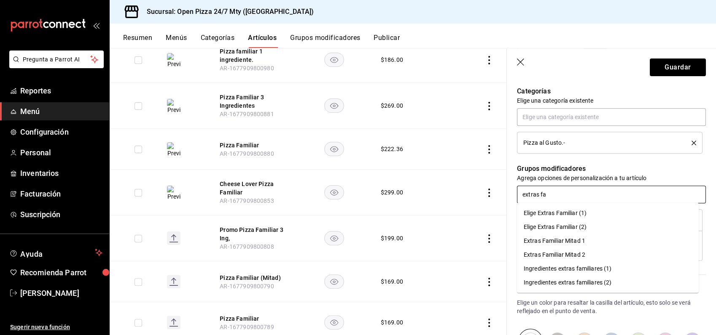
click at [521, 196] on input "extras fa" at bounding box center [611, 195] width 189 height 18
click at [553, 216] on div "Elige Extras Familiar (1)" at bounding box center [554, 213] width 63 height 9
type textarea "x"
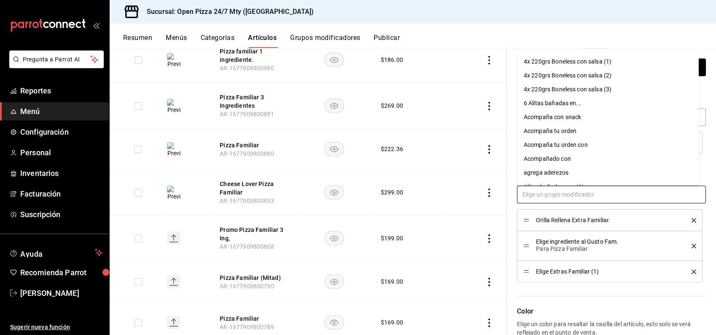
click at [581, 196] on input "text" at bounding box center [611, 195] width 189 height 18
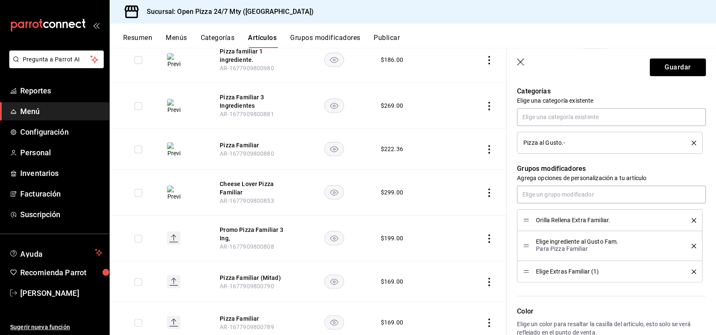
click at [537, 269] on span "Elige Extras Familiar (1)" at bounding box center [607, 272] width 143 height 6
drag, startPoint x: 537, startPoint y: 269, endPoint x: 590, endPoint y: 271, distance: 53.1
click at [590, 271] on span "Elige Extras Familiar (1)" at bounding box center [607, 272] width 143 height 6
copy span "Elige Extras Familiar"
click at [520, 59] on icon "button" at bounding box center [521, 63] width 8 height 8
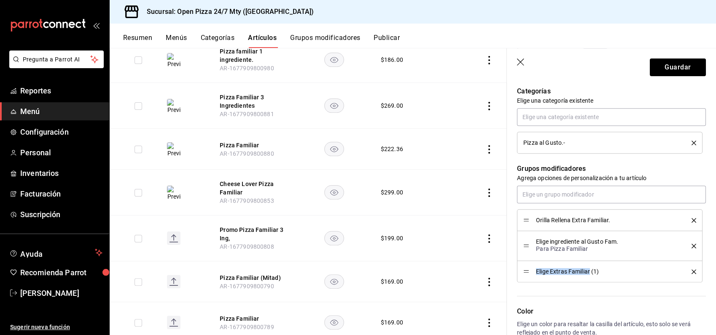
type textarea "x"
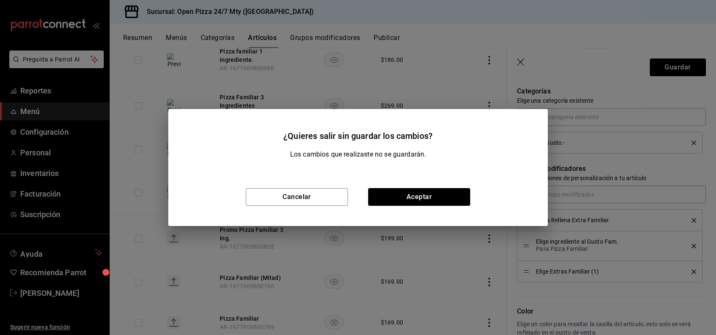
drag, startPoint x: 400, startPoint y: 195, endPoint x: 333, endPoint y: 158, distance: 76.6
click at [400, 194] on button "Aceptar" at bounding box center [419, 197] width 102 height 18
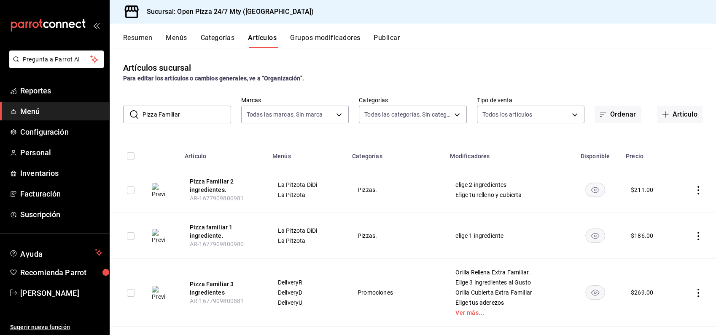
click at [331, 36] on button "Grupos modificadores" at bounding box center [325, 41] width 70 height 14
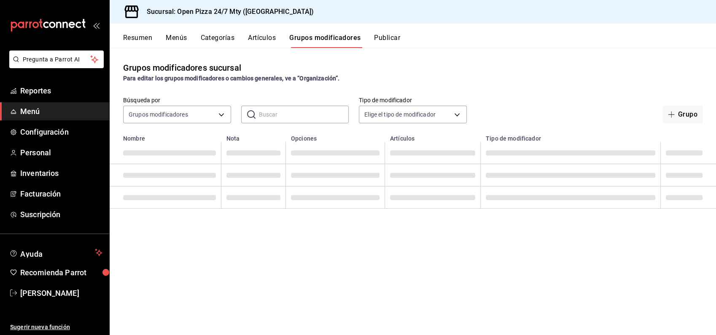
click at [276, 114] on input "text" at bounding box center [304, 114] width 90 height 17
paste input "Elige Extras Familiar"
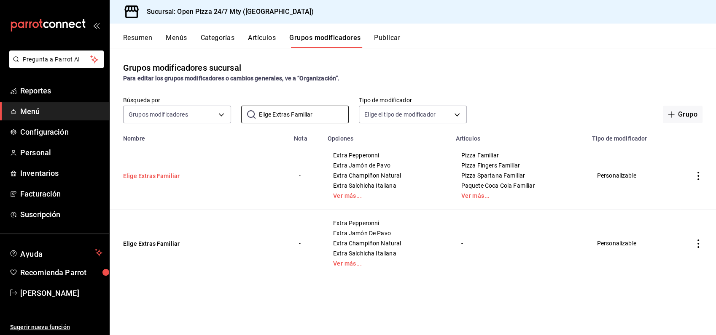
click at [164, 177] on button "Elige Extras Familiar" at bounding box center [173, 176] width 101 height 8
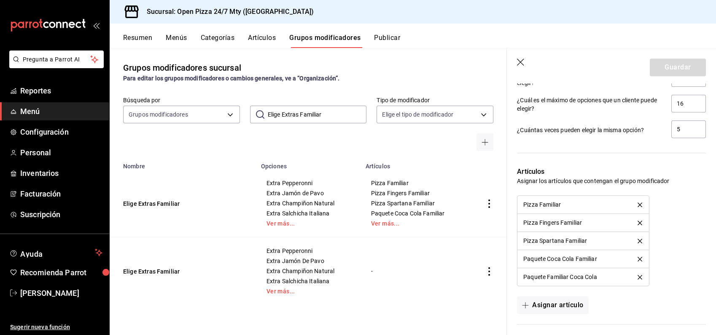
scroll to position [1003, 0]
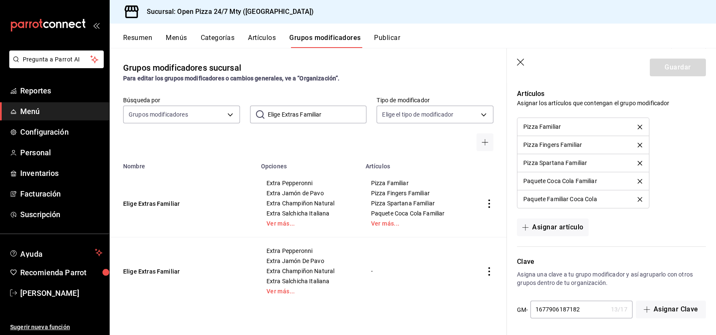
click at [521, 62] on icon "button" at bounding box center [520, 62] width 7 height 7
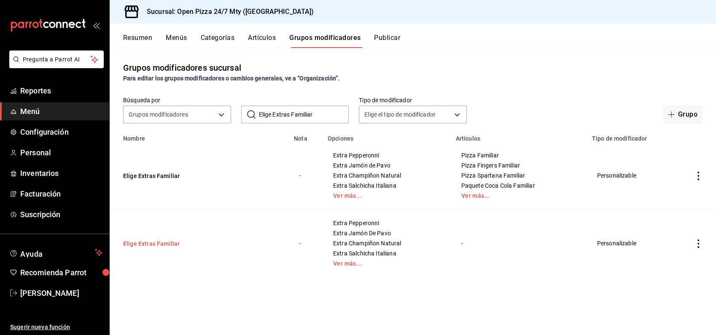
click at [155, 243] on button "Elige Extras Familiar" at bounding box center [173, 244] width 101 height 8
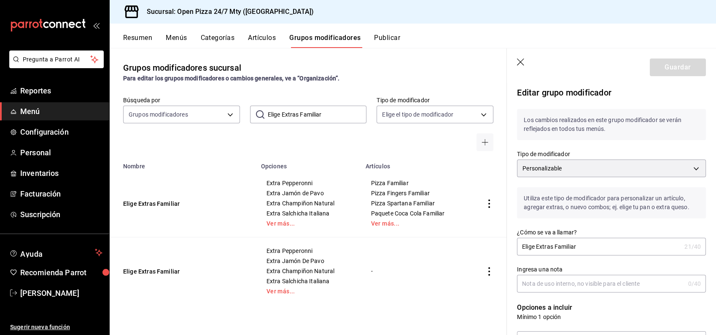
drag, startPoint x: 521, startPoint y: 64, endPoint x: 412, endPoint y: 246, distance: 212.1
click at [521, 64] on icon "button" at bounding box center [521, 63] width 8 height 8
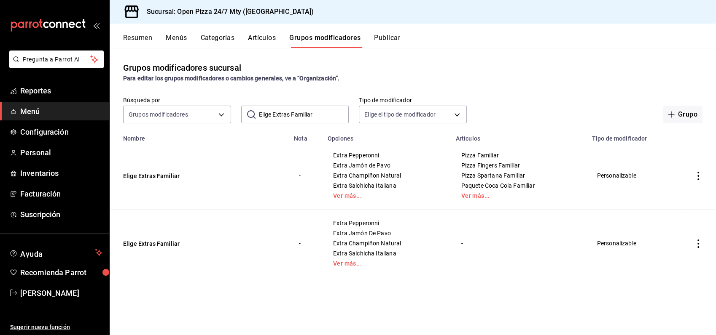
click at [695, 247] on icon "actions" at bounding box center [698, 244] width 8 height 8
click at [668, 294] on span "Eliminar" at bounding box center [673, 298] width 22 height 9
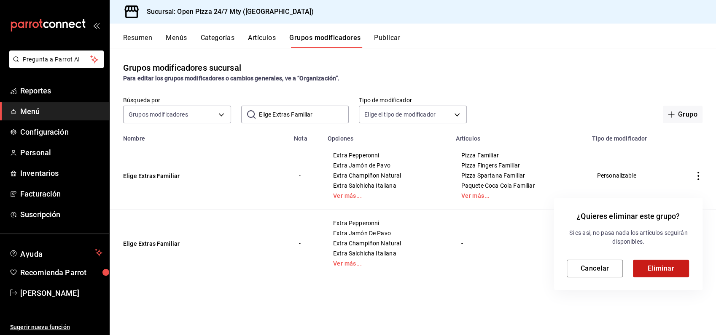
click at [652, 270] on button "Eliminar" at bounding box center [661, 269] width 56 height 18
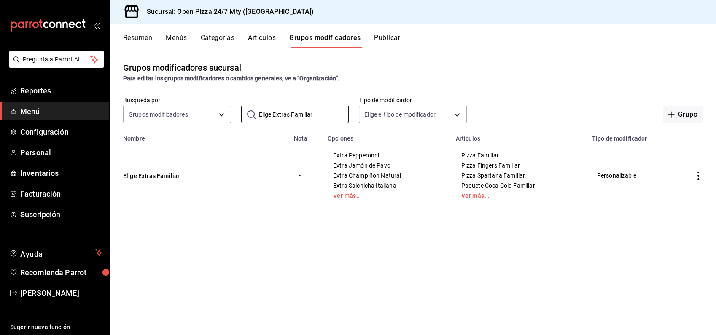
drag, startPoint x: 292, startPoint y: 113, endPoint x: 351, endPoint y: 111, distance: 59.0
click at [351, 109] on div "Búsqueda por Grupos modificadores GROUP ​ Elige Extras Familiar ​ Tipo de modif…" at bounding box center [413, 110] width 606 height 27
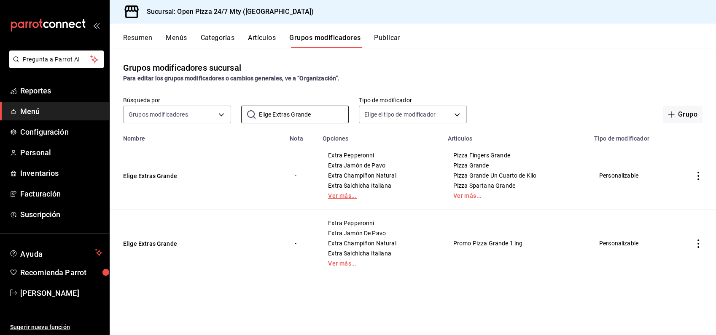
type input "Elige Extras Grande"
click at [343, 195] on link "Ver más..." at bounding box center [380, 196] width 104 height 6
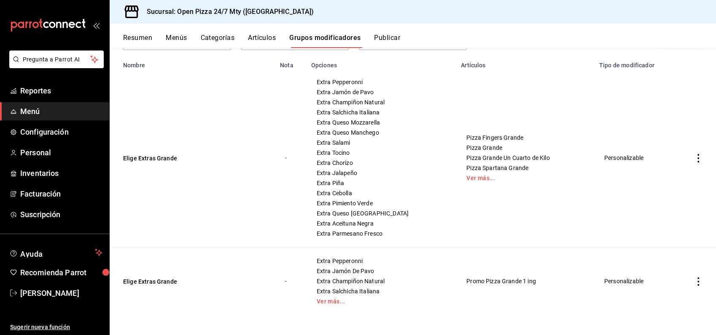
scroll to position [74, 0]
click at [337, 303] on link "Ver más..." at bounding box center [381, 301] width 129 height 6
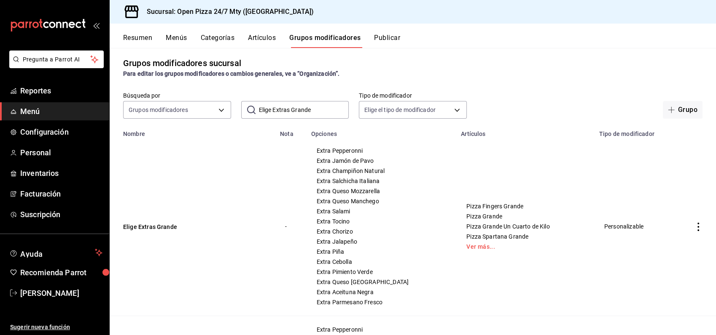
scroll to position [0, 0]
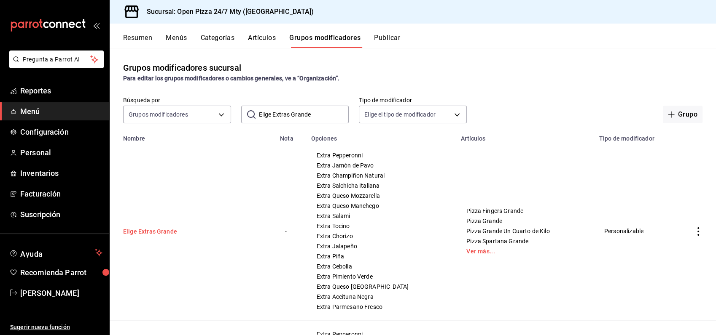
click at [147, 228] on button "Elige Extras Grande" at bounding box center [173, 232] width 101 height 8
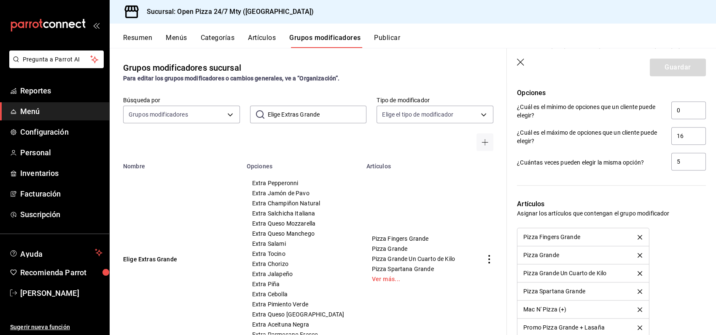
scroll to position [888, 0]
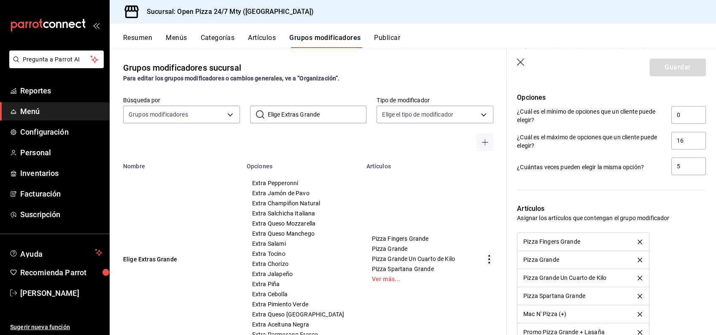
click at [520, 63] on icon "button" at bounding box center [521, 63] width 8 height 8
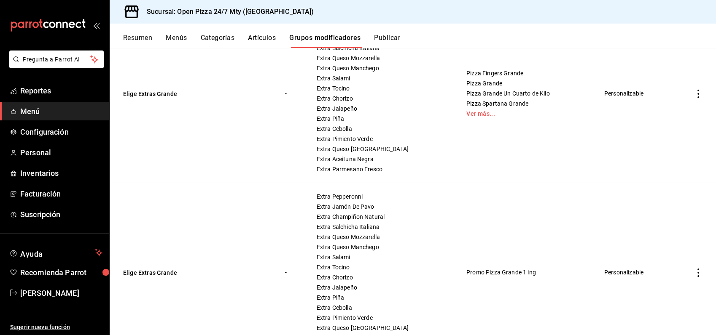
scroll to position [185, 0]
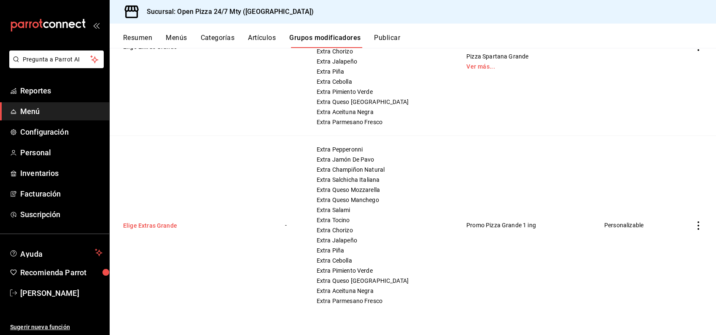
click at [157, 225] on button "Elige Extras Grande" at bounding box center [173, 226] width 101 height 8
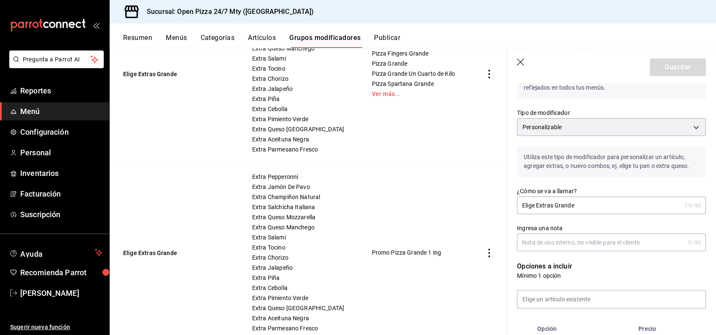
scroll to position [41, 0]
click at [519, 60] on icon "button" at bounding box center [521, 63] width 8 height 8
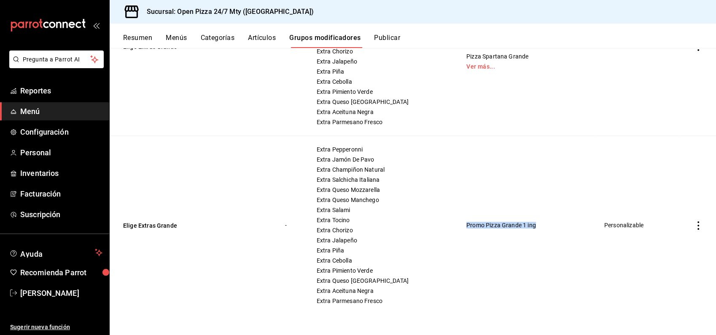
drag, startPoint x: 448, startPoint y: 225, endPoint x: 518, endPoint y: 220, distance: 69.8
click at [518, 220] on td "Promo Pizza Grande 1 ing" at bounding box center [525, 225] width 138 height 179
copy span "Promo Pizza Grande 1 ing"
click at [694, 228] on icon "actions" at bounding box center [698, 226] width 8 height 8
click at [668, 281] on span "Eliminar" at bounding box center [665, 279] width 21 height 7
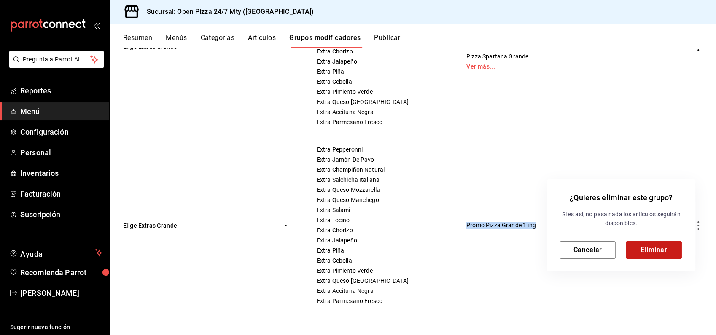
click at [661, 255] on button "Eliminar" at bounding box center [653, 250] width 56 height 18
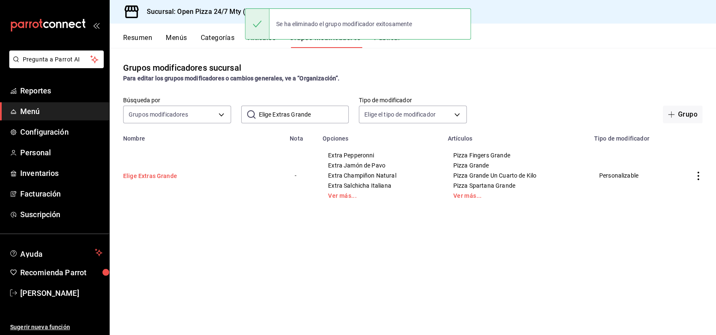
click at [152, 172] on button "Elige Extras Grande" at bounding box center [173, 176] width 101 height 8
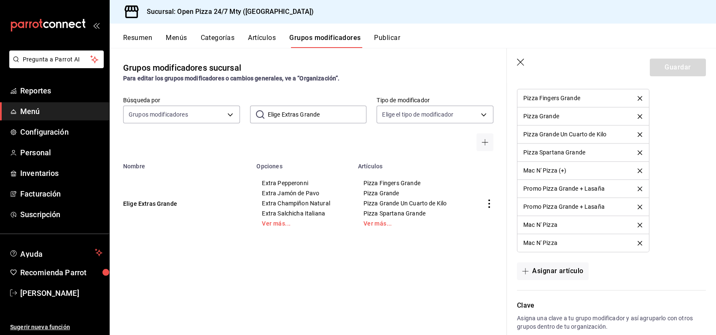
scroll to position [1028, 0]
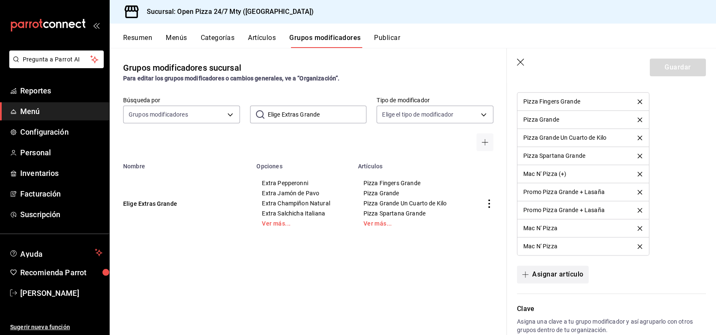
click at [562, 271] on button "Asignar artículo" at bounding box center [552, 275] width 71 height 18
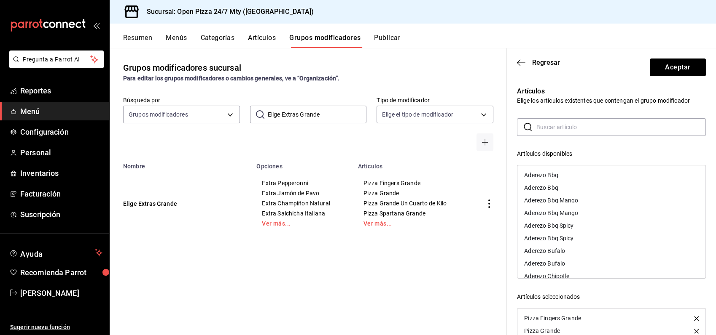
click at [555, 131] on input "text" at bounding box center [620, 127] width 169 height 17
paste input "Promo Pizza Grande 1 ing"
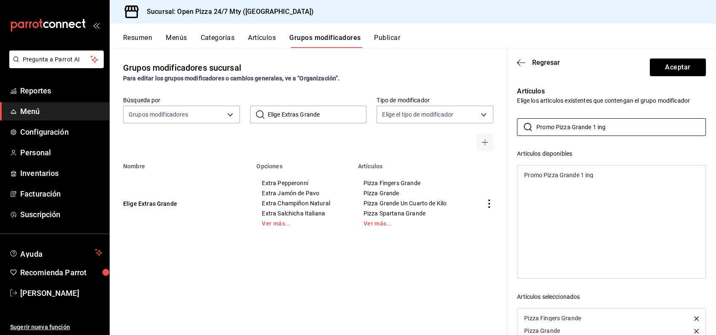
type input "Promo Pizza Grande 1 ing"
click at [563, 172] on div "Promo Pizza Grande 1 ing" at bounding box center [558, 175] width 69 height 6
click at [663, 69] on button "Aceptar" at bounding box center [677, 68] width 56 height 18
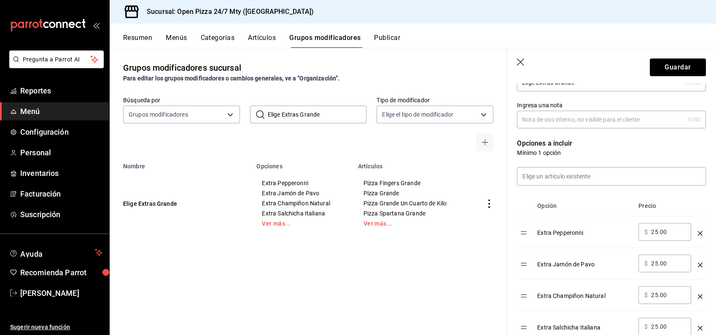
scroll to position [157, 0]
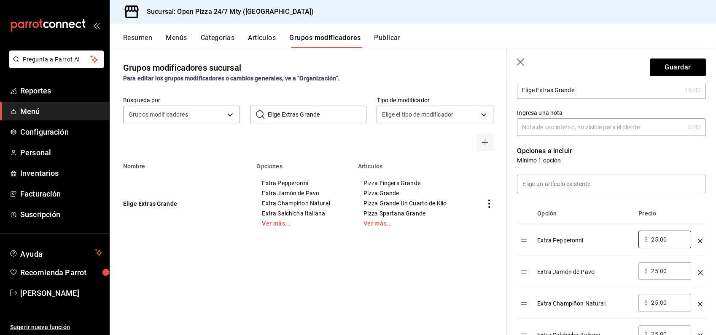
drag, startPoint x: 665, startPoint y: 237, endPoint x: 623, endPoint y: 214, distance: 47.5
type input "30.00"
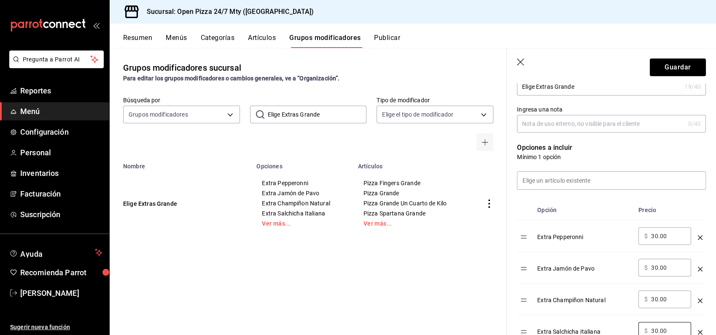
type input "30.00"
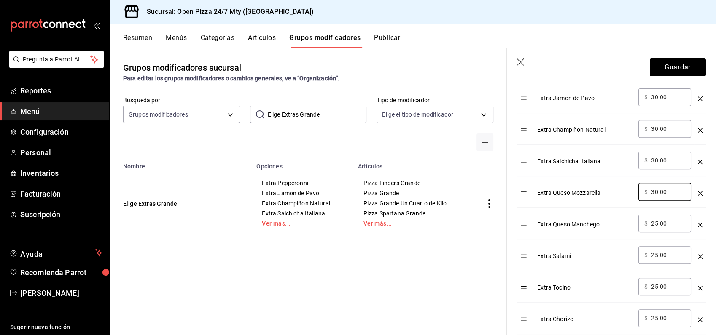
type input "30.00"
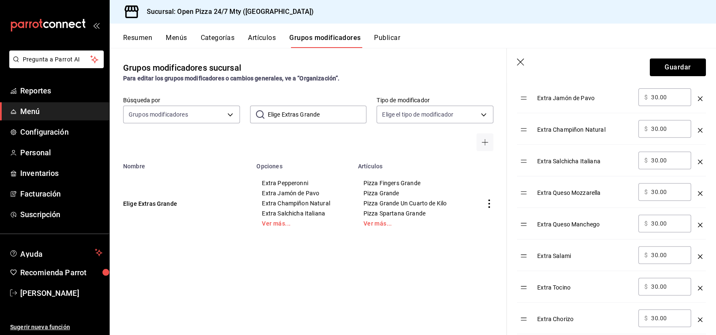
scroll to position [489, 0]
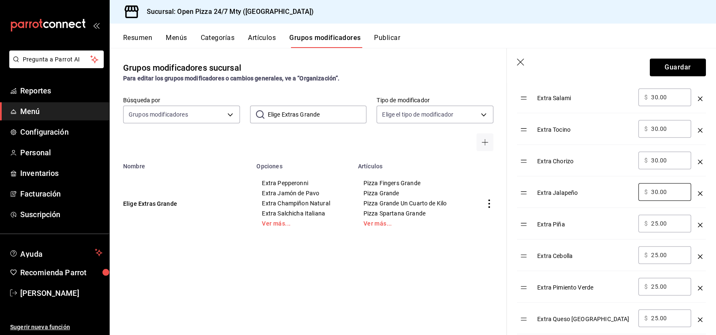
type input "30.00"
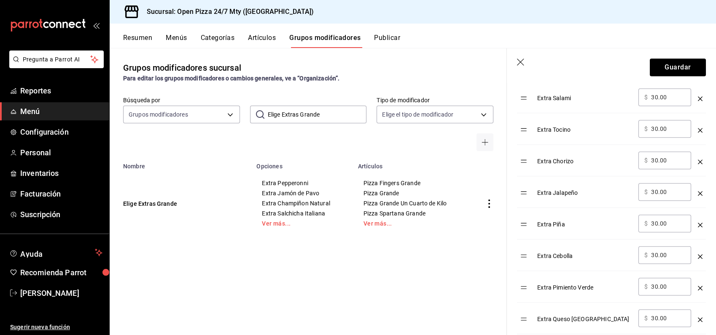
scroll to position [647, 0]
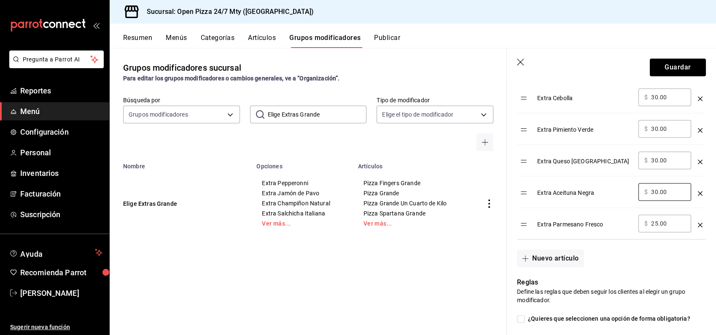
type input "30.00"
click at [661, 70] on button "Guardar" at bounding box center [677, 68] width 56 height 18
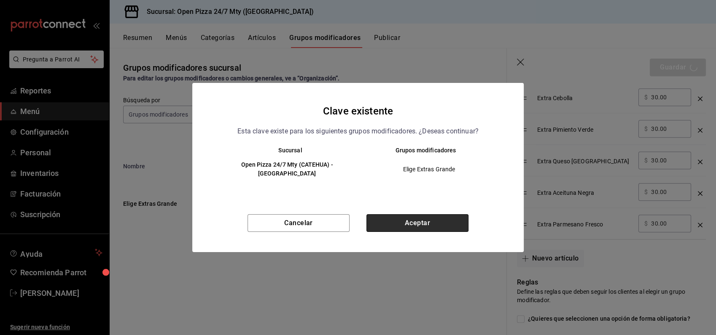
click at [436, 216] on button "Aceptar" at bounding box center [417, 224] width 102 height 18
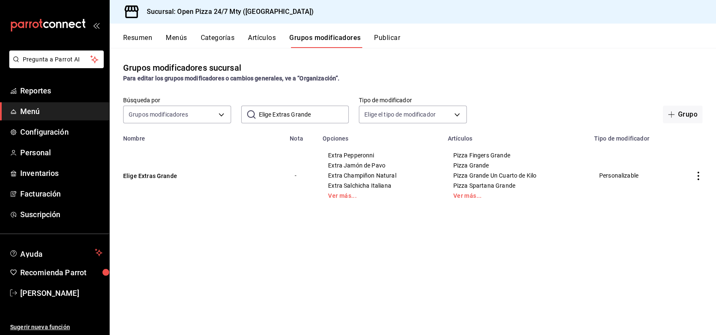
click at [255, 40] on button "Artículos" at bounding box center [262, 41] width 28 height 14
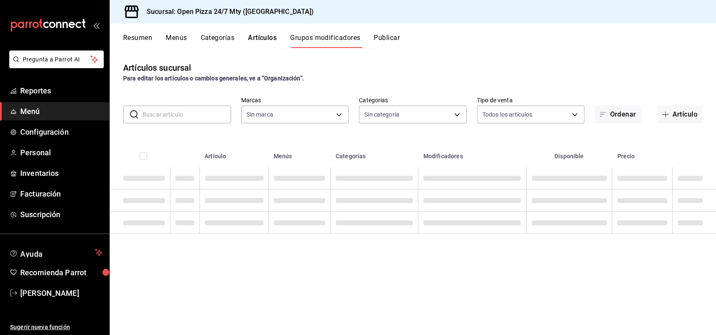
type input "8efaeb57-993f-407e-9977-72011cb97517,cdeec464-6564-4757-a0d9-ffdaa13f7786,079b6…"
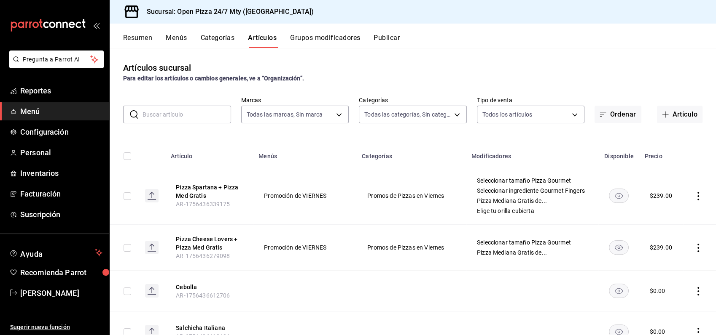
type input "b1c41534-a780-48b5-8635-0d8d2af070c0,9c3aa11c-5f7e-4b27-a1f3-e03a5a7f12ea,f29ac…"
click at [196, 117] on input "text" at bounding box center [186, 114] width 89 height 17
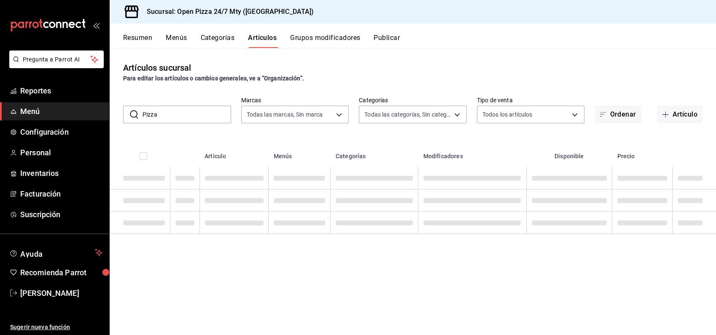
type input "Pizza Familiar"
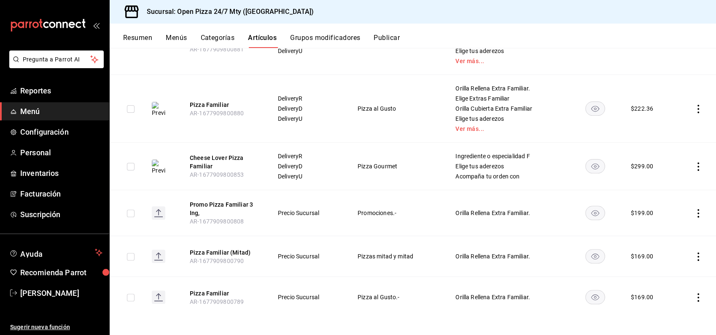
scroll to position [255, 0]
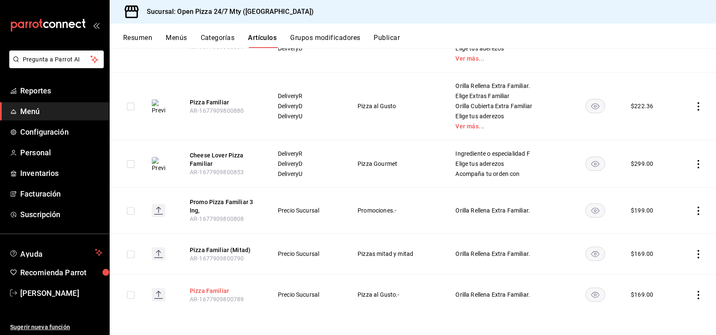
click at [216, 288] on button "Pizza Familiar" at bounding box center [223, 291] width 67 height 8
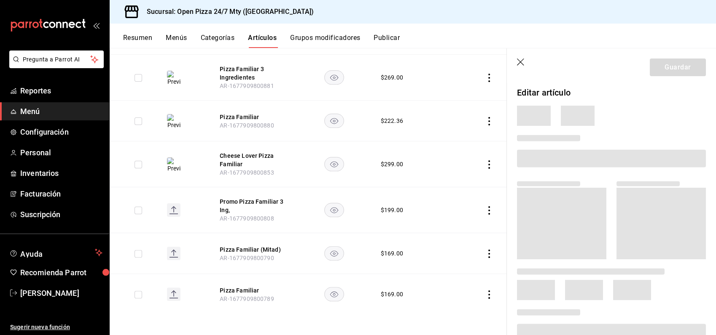
scroll to position [204, 0]
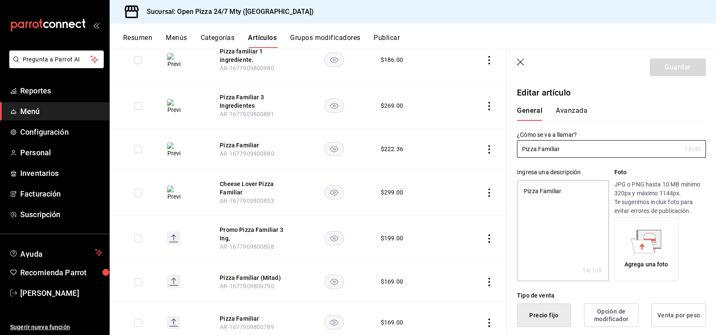
type textarea "x"
type input "$169.00"
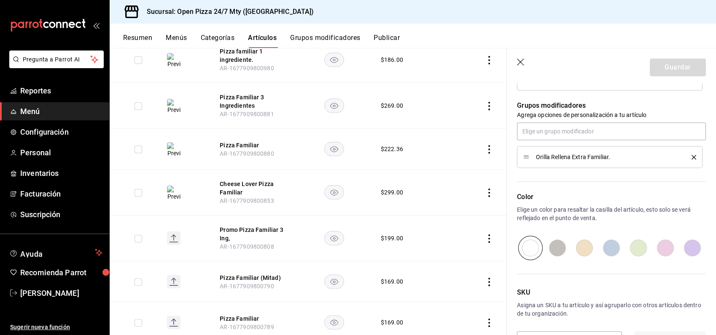
scroll to position [374, 0]
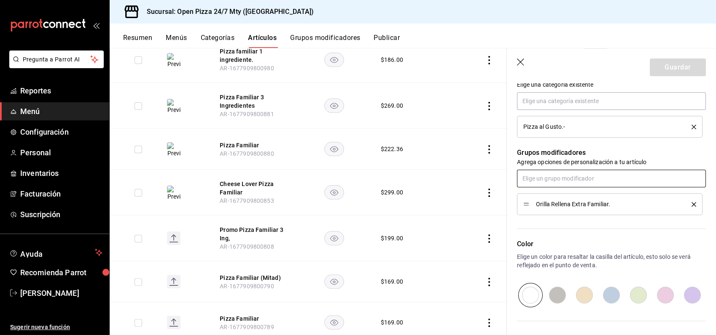
click at [587, 174] on input "text" at bounding box center [611, 179] width 189 height 18
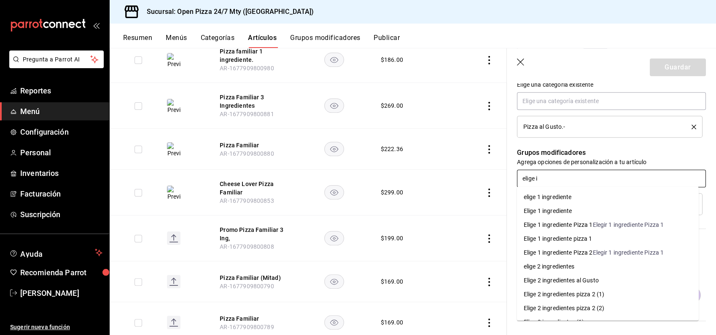
type input "elige in"
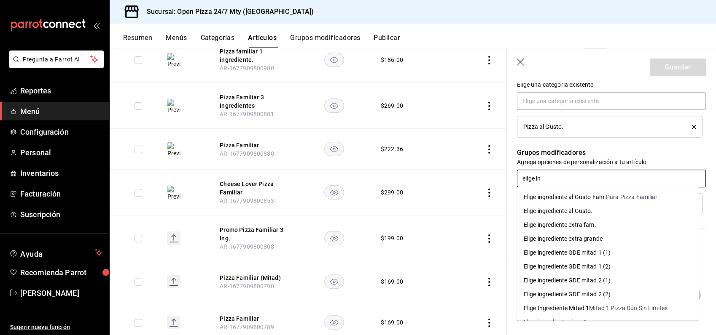
click at [605, 199] on div "Elige ingrediente al Gusto Fam." at bounding box center [564, 197] width 82 height 9
type textarea "x"
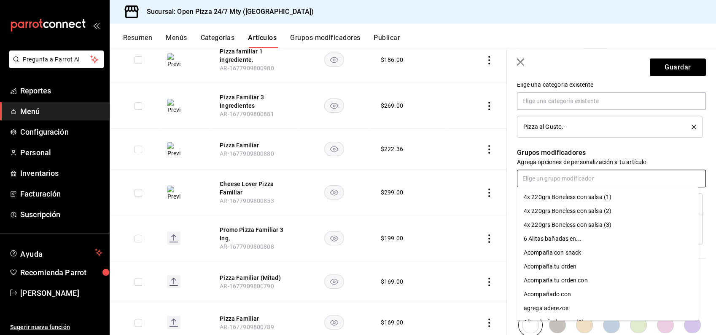
click at [590, 182] on input "text" at bounding box center [611, 179] width 189 height 18
type input "elige extras fa"
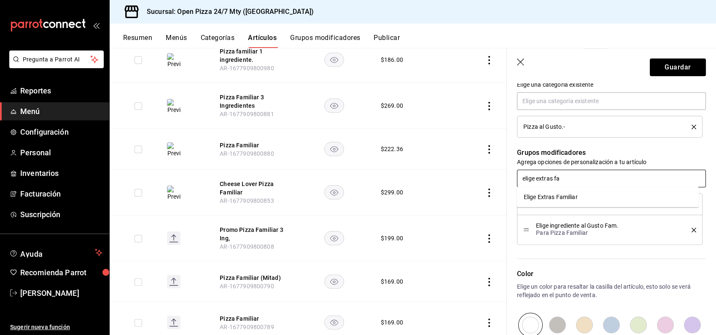
click at [596, 199] on li "Elige Extras Familiar" at bounding box center [608, 197] width 182 height 14
type textarea "x"
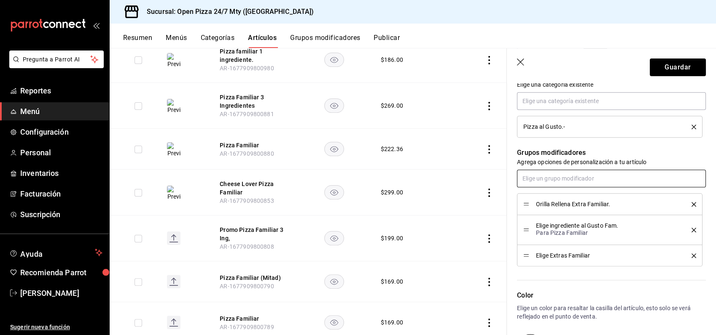
click at [588, 179] on input "text" at bounding box center [611, 179] width 189 height 18
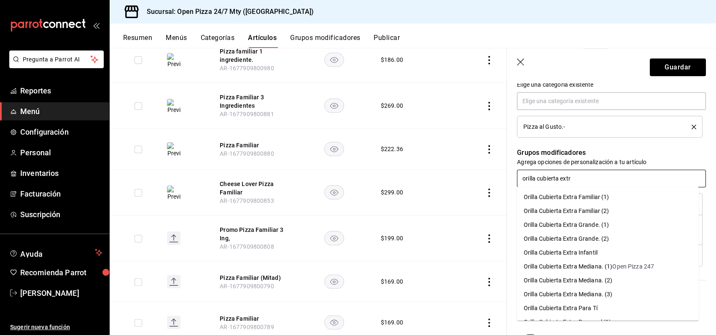
type input "orilla cubierta extra"
click at [596, 202] on li "Orilla Cubierta Extra Familiar (1)" at bounding box center [608, 197] width 182 height 14
type textarea "x"
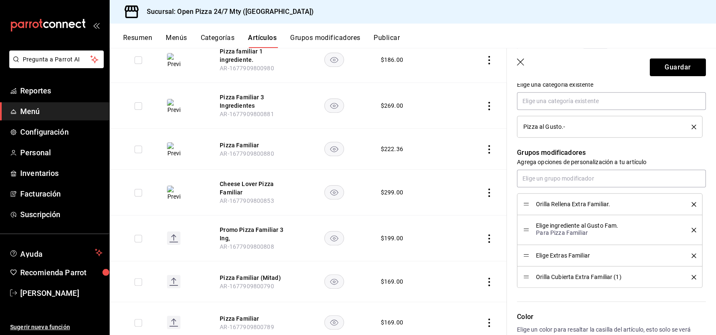
click at [668, 58] on header "Guardar" at bounding box center [611, 65] width 209 height 35
click at [672, 65] on button "Guardar" at bounding box center [677, 68] width 56 height 18
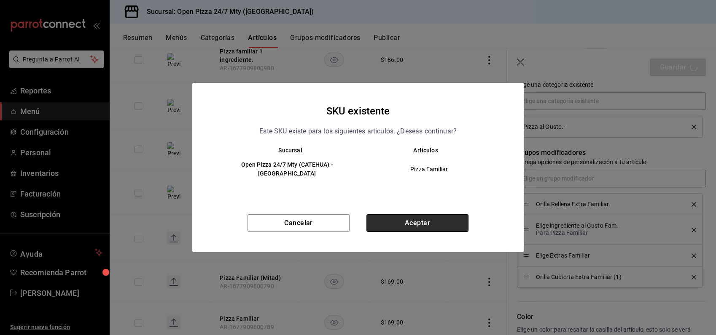
click at [433, 219] on button "Aceptar" at bounding box center [417, 224] width 102 height 18
type textarea "x"
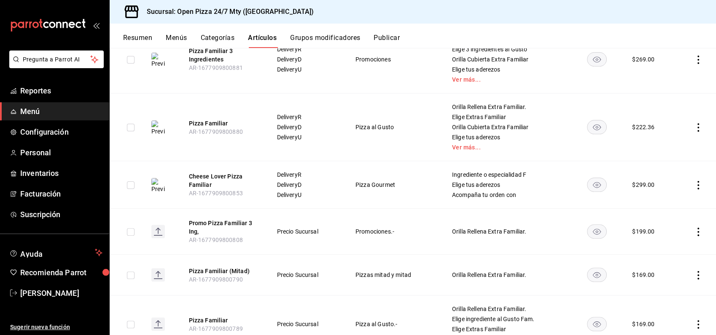
scroll to position [271, 0]
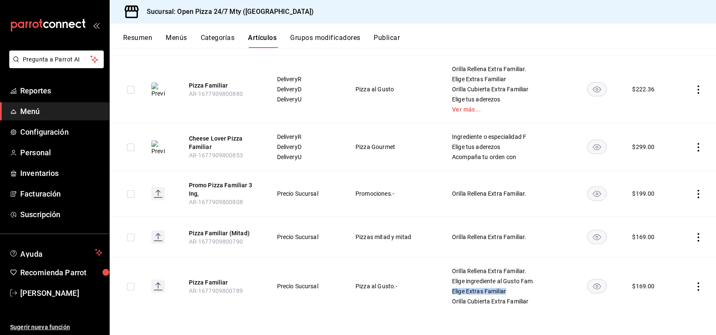
drag, startPoint x: 449, startPoint y: 291, endPoint x: 506, endPoint y: 288, distance: 57.4
click at [506, 289] on span "Elige Extras Familiar" at bounding box center [506, 292] width 109 height 6
copy span "Elige Extras Familiar"
click at [321, 39] on button "Grupos modificadores" at bounding box center [325, 41] width 70 height 14
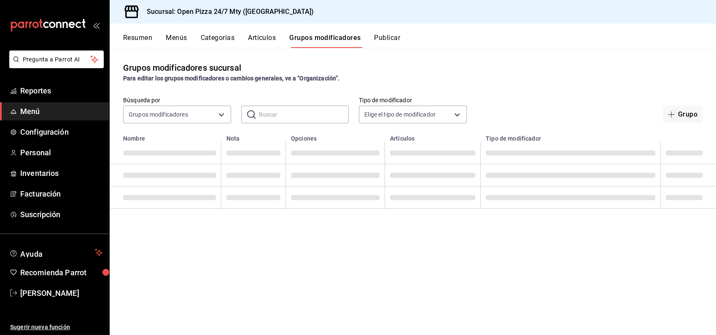
click at [285, 113] on input "text" at bounding box center [304, 114] width 90 height 17
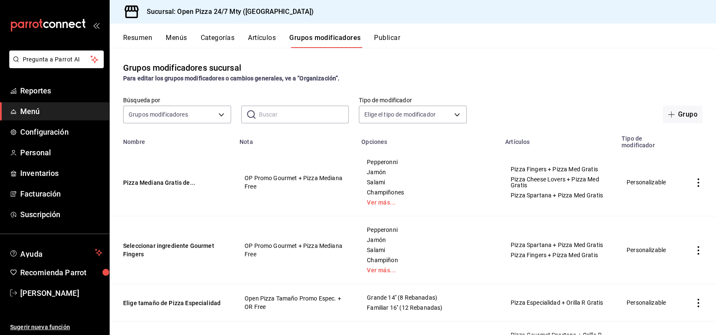
paste input "Elige Extras Familiar"
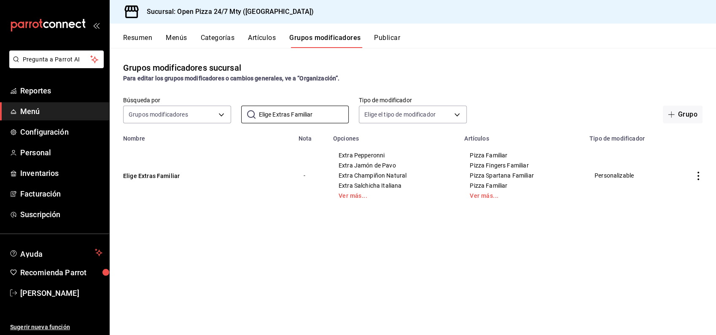
type input "Elige Extras Familiar"
click at [170, 176] on button "Elige Extras Familiar" at bounding box center [173, 176] width 101 height 8
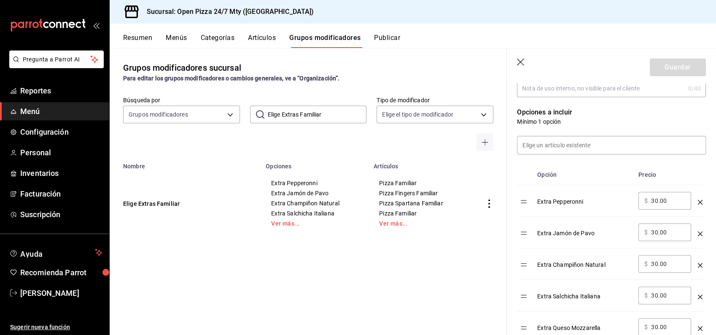
scroll to position [187, 0]
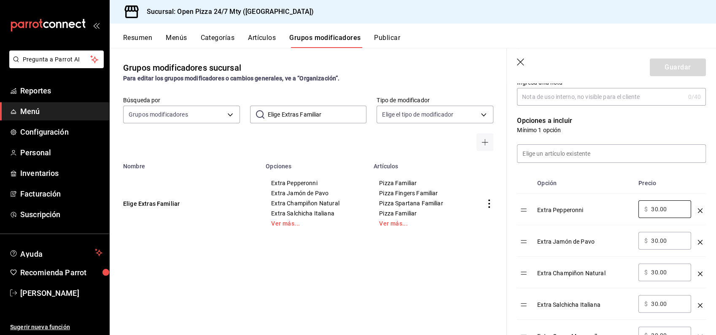
drag, startPoint x: 668, startPoint y: 208, endPoint x: 636, endPoint y: 201, distance: 32.2
click at [636, 201] on td "​ $ 30.00 ​" at bounding box center [664, 210] width 59 height 32
type input "35.00"
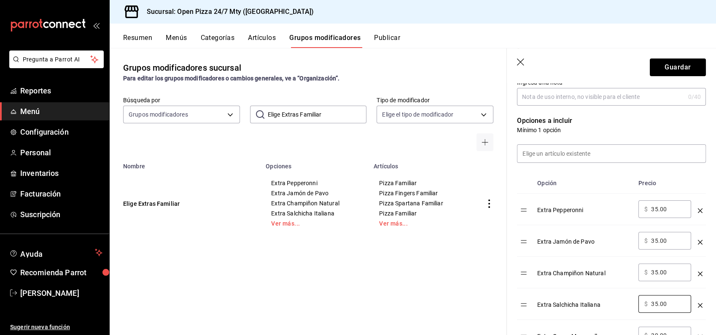
type input "35.00"
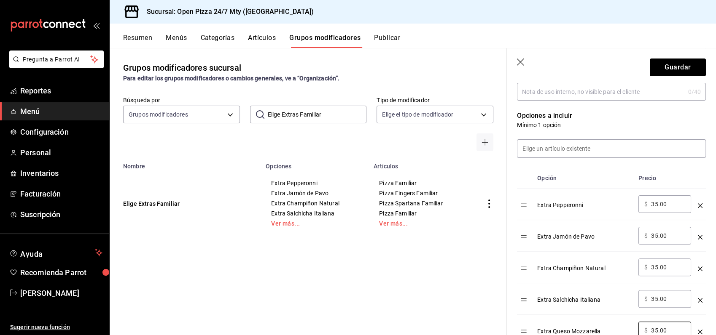
type input "35.00"
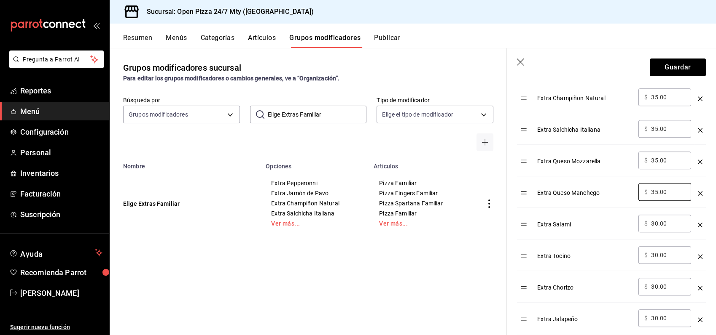
type input "35.00"
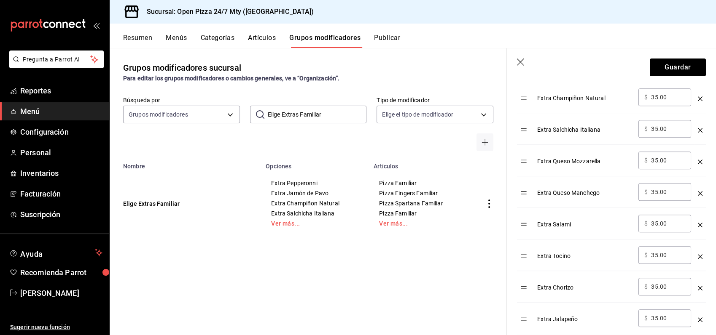
scroll to position [521, 0]
type input "35.00"
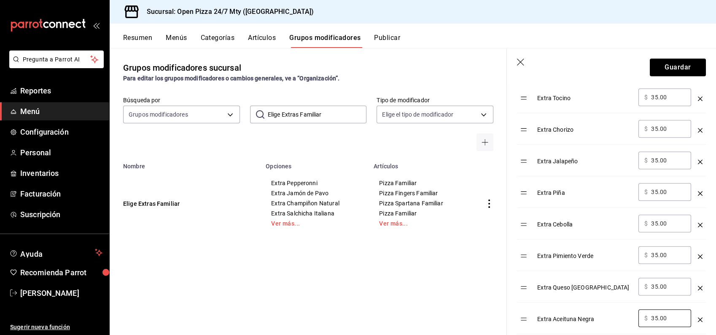
type input "35.00"
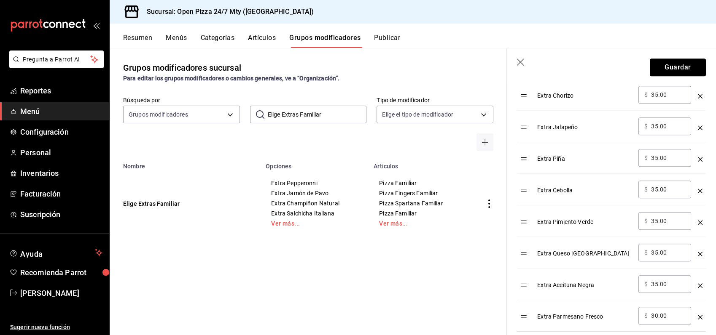
scroll to position [661, 0]
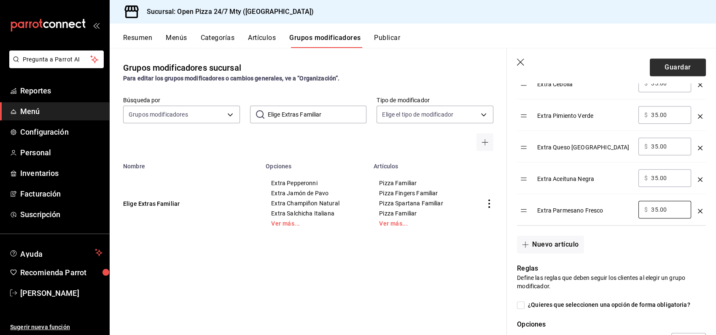
type input "35.00"
click at [659, 62] on button "Guardar" at bounding box center [677, 68] width 56 height 18
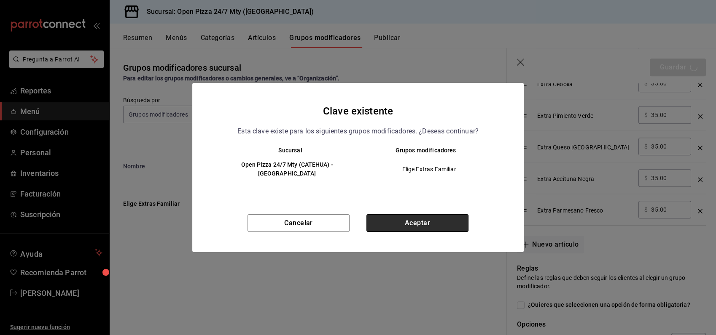
click at [438, 222] on button "Aceptar" at bounding box center [417, 224] width 102 height 18
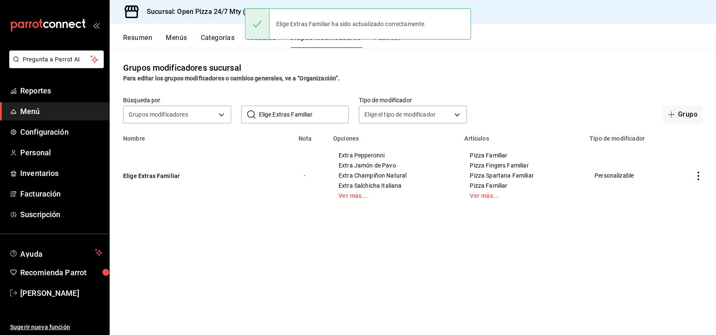
drag, startPoint x: 293, startPoint y: 110, endPoint x: 319, endPoint y: 115, distance: 26.1
click at [319, 115] on input "Elige Extras Familiar" at bounding box center [304, 114] width 90 height 17
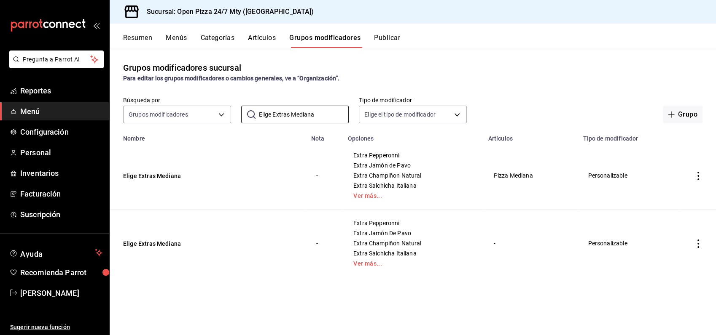
type input "Elige Extras Mediana"
click at [699, 245] on icon "actions" at bounding box center [698, 244] width 8 height 8
click at [680, 296] on span "Eliminar" at bounding box center [672, 298] width 21 height 7
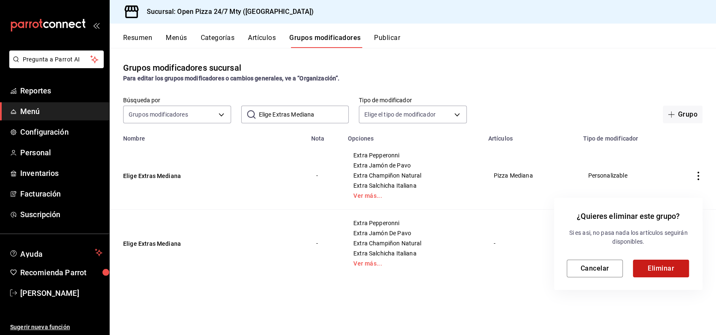
click at [647, 271] on button "Eliminar" at bounding box center [661, 269] width 56 height 18
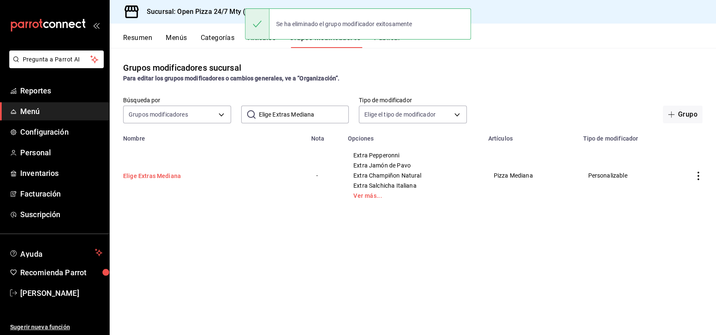
click at [149, 177] on button "Elige Extras Mediana" at bounding box center [173, 176] width 101 height 8
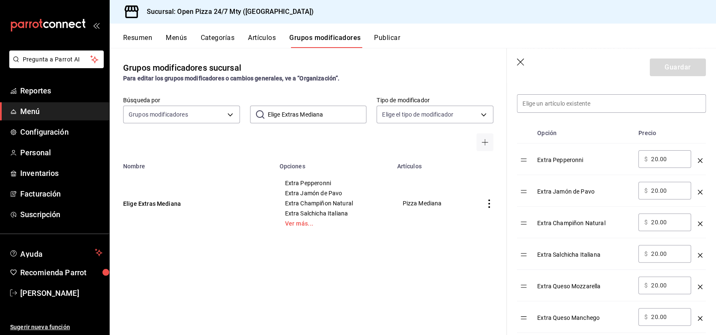
scroll to position [187, 0]
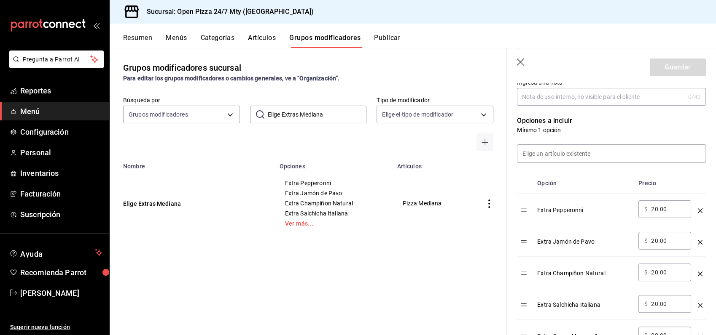
drag, startPoint x: 627, startPoint y: 196, endPoint x: 616, endPoint y: 198, distance: 10.7
click at [617, 198] on tr "Extra Pepperonni ​ $ 20.00 ​" at bounding box center [611, 210] width 189 height 32
type input "25.00"
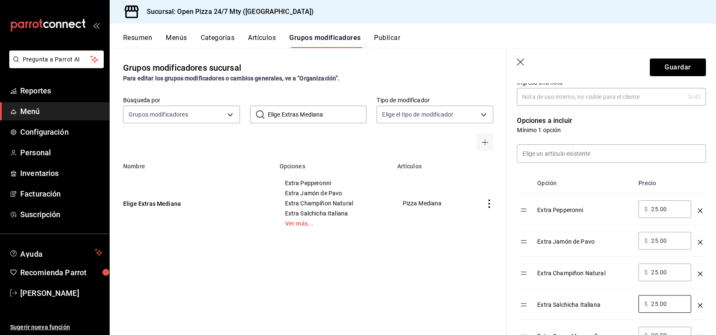
type input "25.00"
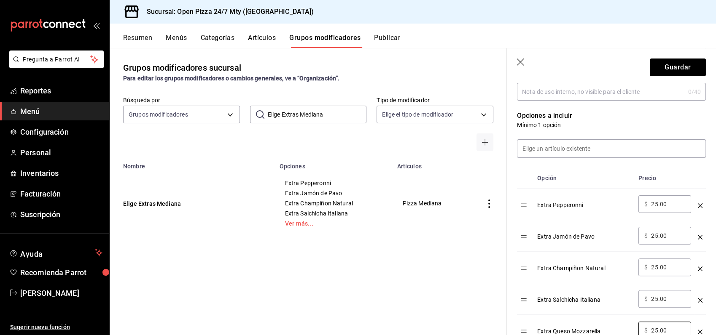
type input "25.00"
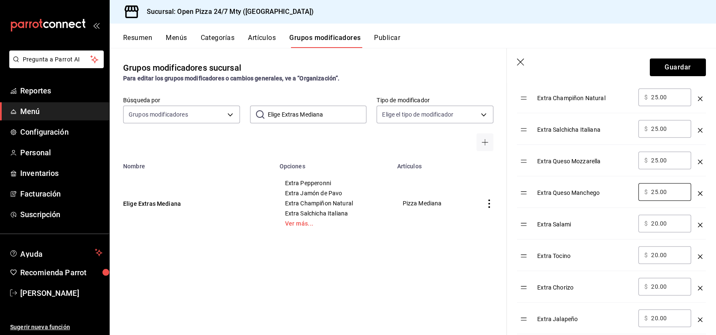
type input "25.00"
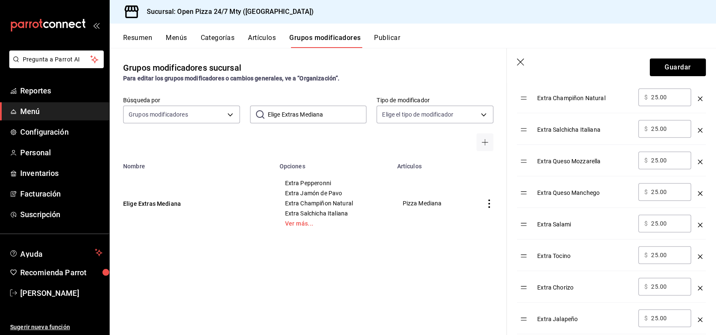
scroll to position [521, 0]
type input "25.00"
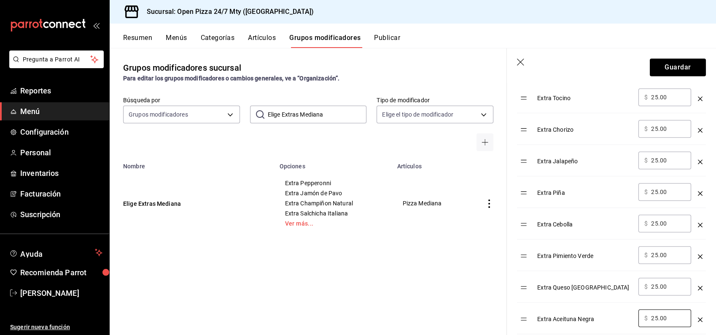
type input "25.00"
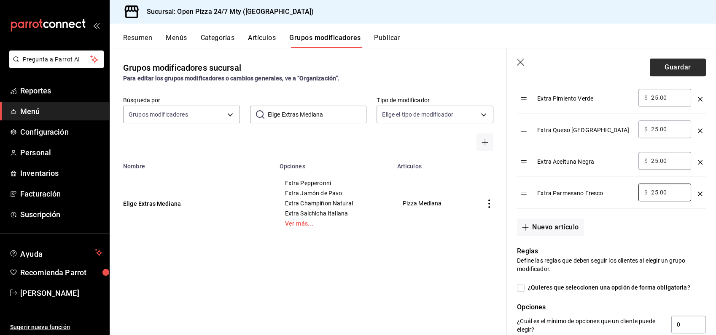
type input "25.00"
click at [660, 72] on button "Guardar" at bounding box center [677, 68] width 56 height 18
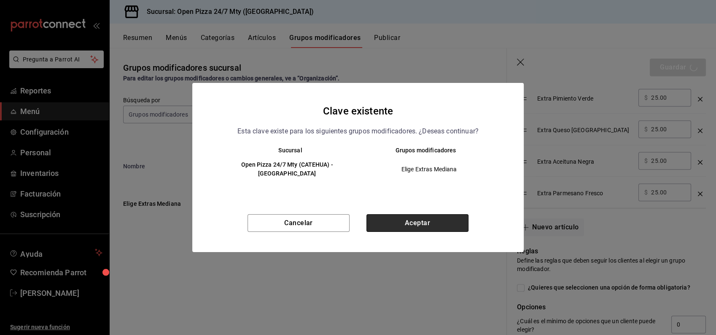
click at [416, 219] on button "Aceptar" at bounding box center [417, 224] width 102 height 18
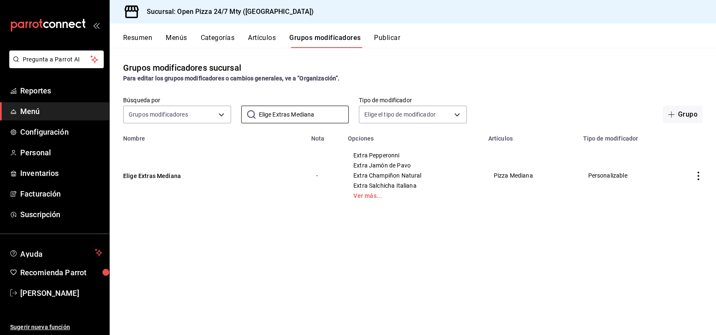
drag, startPoint x: 290, startPoint y: 112, endPoint x: 357, endPoint y: 122, distance: 66.9
click at [357, 122] on div "Búsqueda por Grupos modificadores GROUP ​ Elige Extras Mediana ​ Tipo de modifi…" at bounding box center [413, 110] width 606 height 27
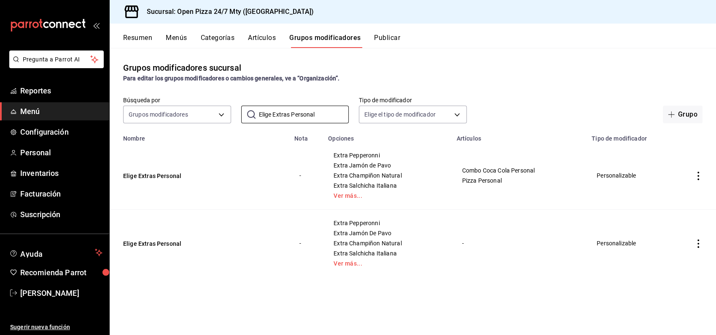
type input "Elige Extras Personal"
click at [697, 244] on icon "actions" at bounding box center [698, 244] width 8 height 8
click at [671, 298] on span "Eliminar" at bounding box center [672, 298] width 21 height 7
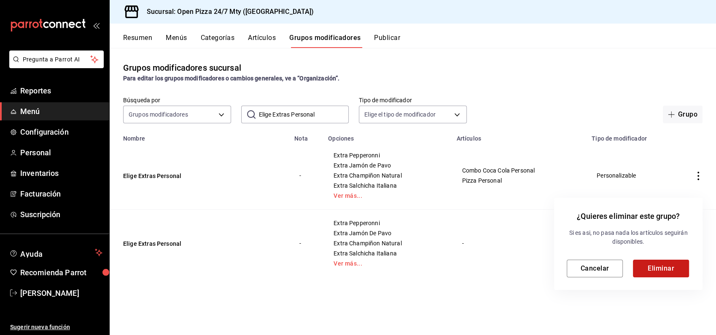
click at [657, 266] on button "Eliminar" at bounding box center [661, 269] width 56 height 18
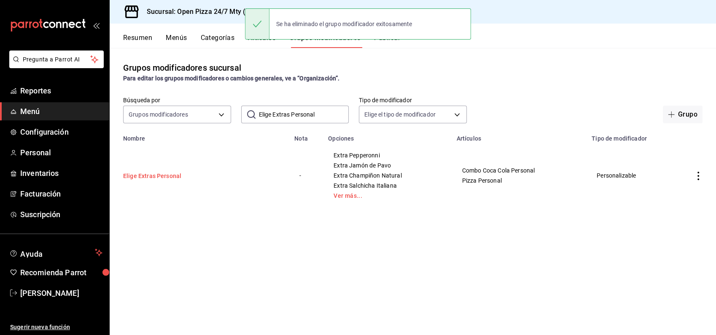
click at [166, 176] on button "Elige Extras Personal" at bounding box center [173, 176] width 101 height 8
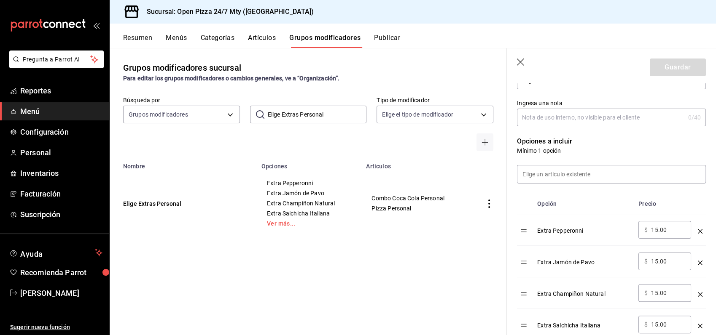
scroll to position [187, 0]
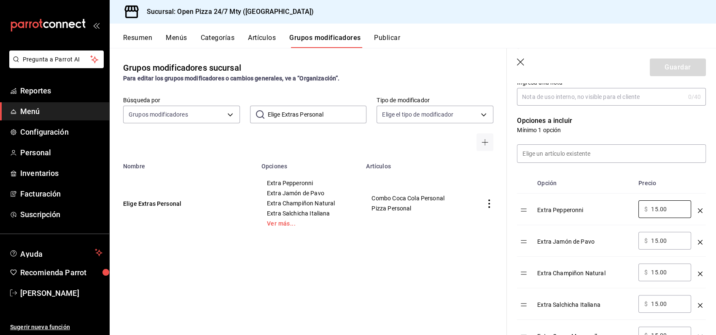
drag, startPoint x: 668, startPoint y: 208, endPoint x: 611, endPoint y: 199, distance: 58.0
click at [614, 199] on tr "Extra Pepperonni ​ $ 15.00 ​" at bounding box center [611, 210] width 189 height 32
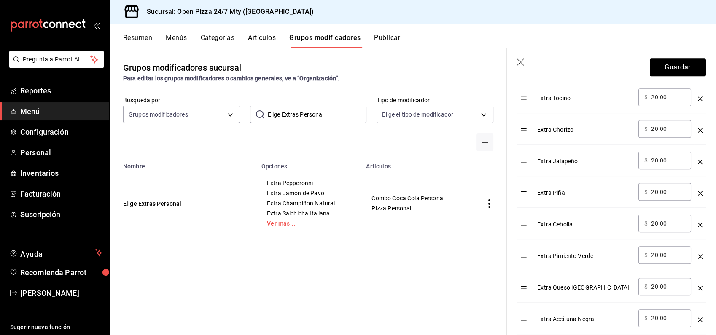
scroll to position [678, 0]
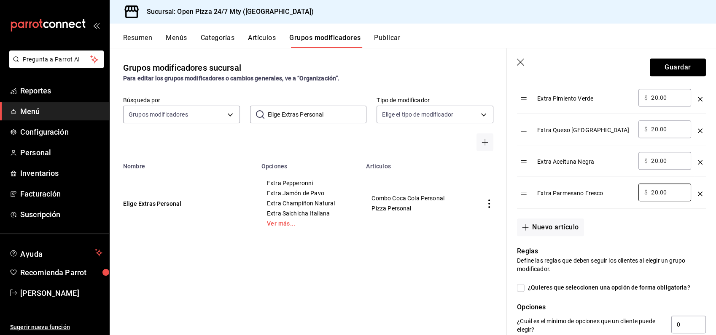
click at [665, 70] on button "Guardar" at bounding box center [677, 68] width 56 height 18
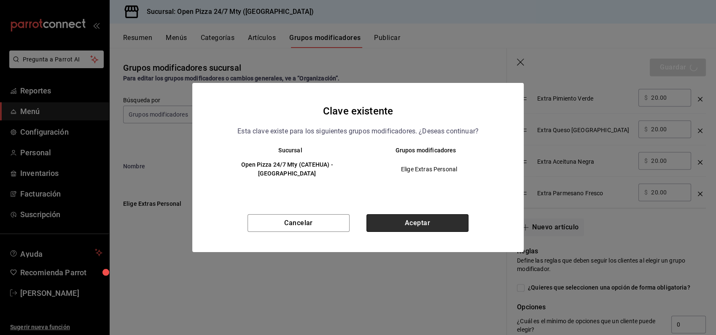
click at [447, 217] on button "Aceptar" at bounding box center [417, 224] width 102 height 18
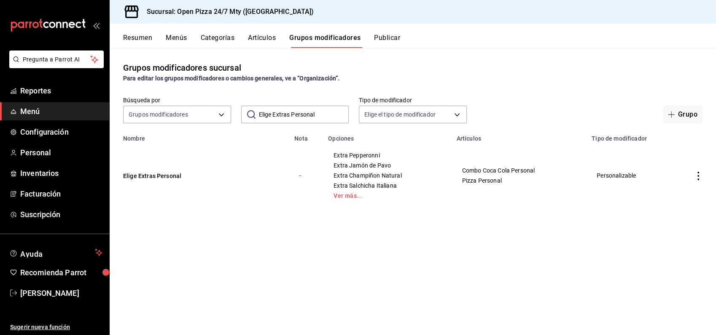
drag, startPoint x: 273, startPoint y: 114, endPoint x: 338, endPoint y: 108, distance: 65.6
click at [341, 114] on input "Elige Extras Personal" at bounding box center [304, 114] width 90 height 17
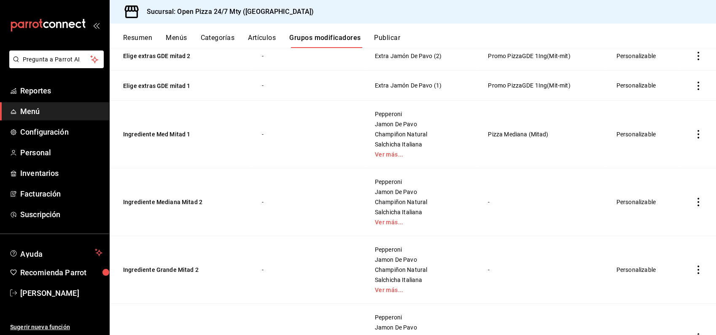
scroll to position [900, 0]
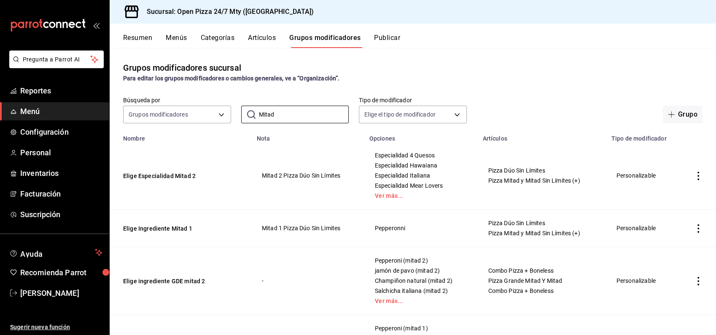
scroll to position [1543, 0]
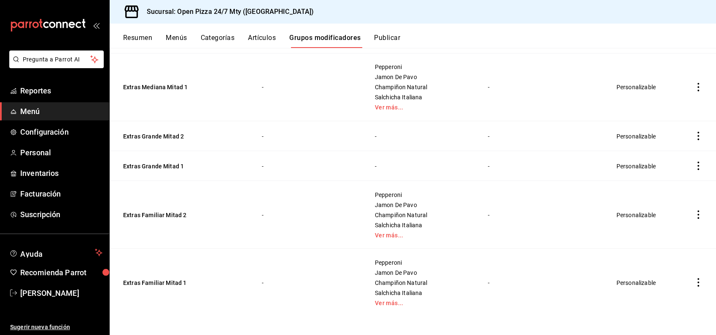
type input "Mitad"
click at [694, 137] on icon "actions" at bounding box center [698, 136] width 8 height 8
click at [672, 185] on span "Eliminar" at bounding box center [665, 188] width 21 height 7
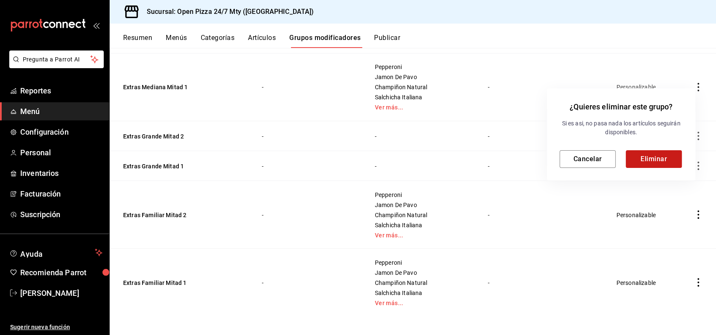
click at [643, 158] on button "Eliminar" at bounding box center [653, 159] width 56 height 18
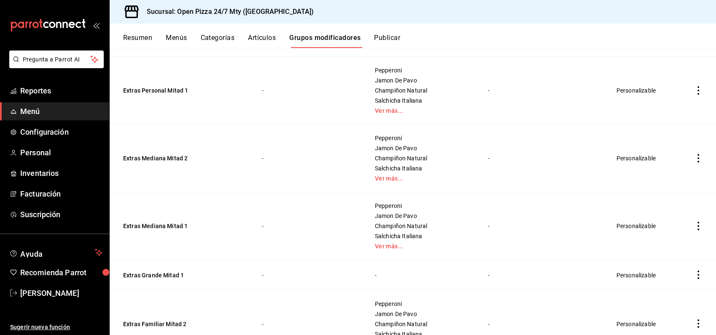
scroll to position [1513, 0]
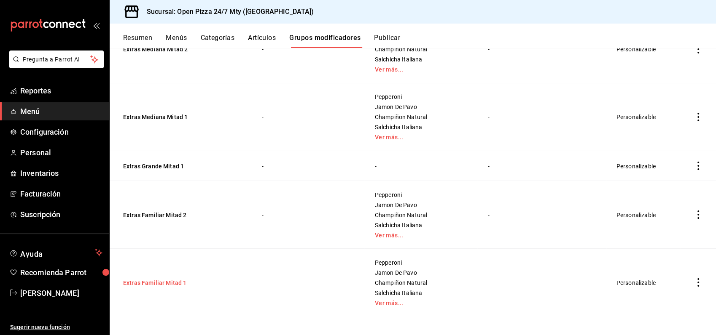
click at [161, 279] on button "Extras Familiar Mitad 1" at bounding box center [173, 283] width 101 height 8
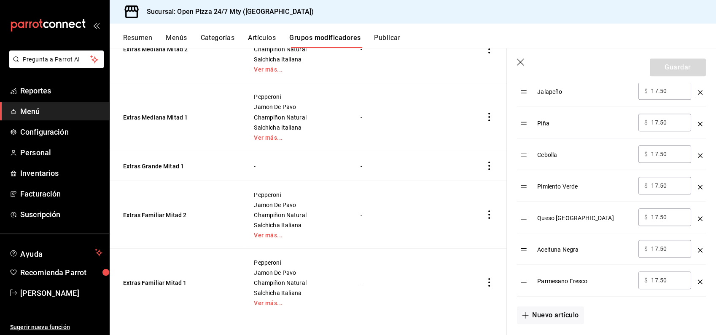
scroll to position [515, 0]
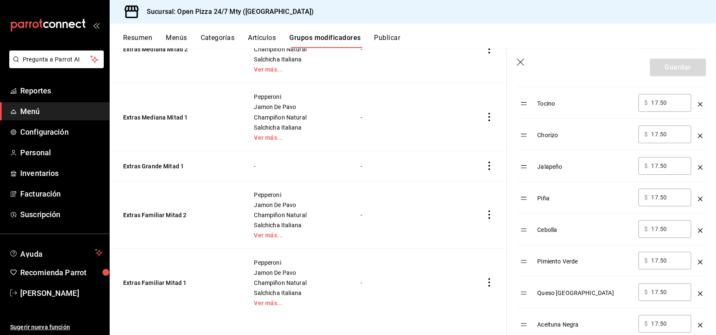
click at [518, 62] on icon "button" at bounding box center [521, 63] width 8 height 8
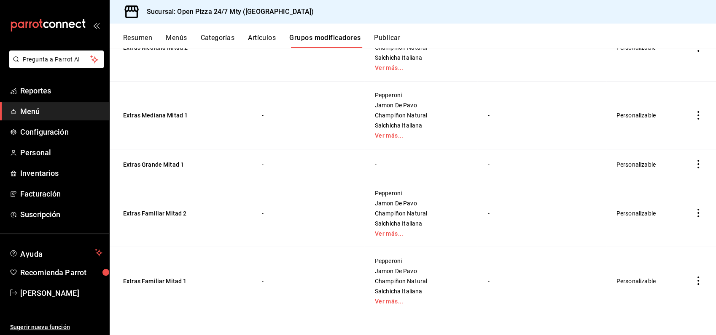
scroll to position [1513, 0]
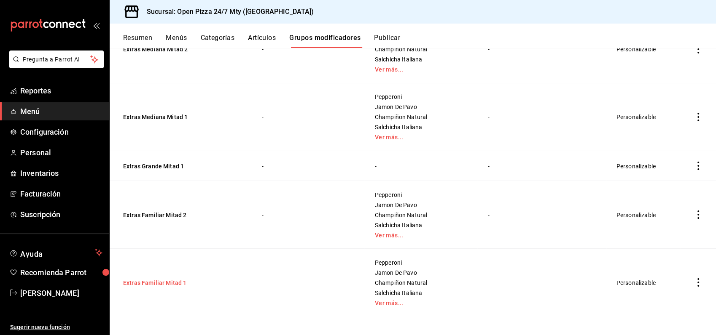
click at [169, 279] on button "Extras Familiar Mitad 1" at bounding box center [173, 283] width 101 height 8
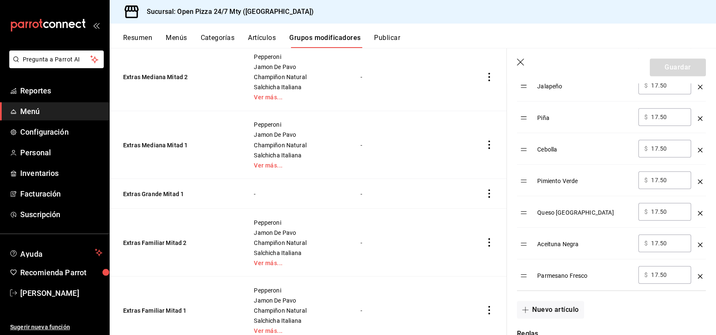
scroll to position [655, 0]
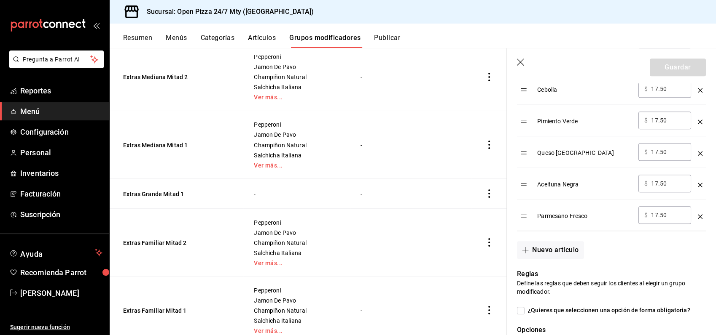
drag, startPoint x: 520, startPoint y: 62, endPoint x: 390, endPoint y: 142, distance: 152.5
click at [520, 61] on icon "button" at bounding box center [521, 63] width 8 height 8
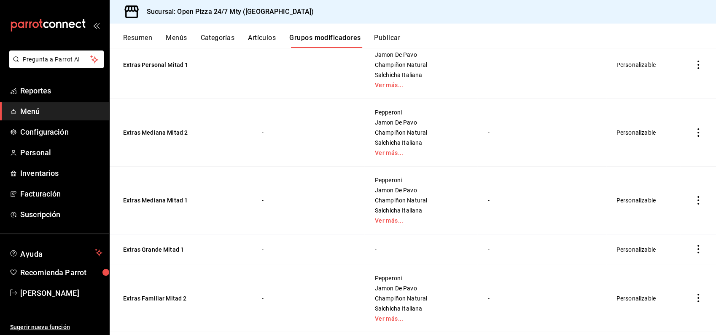
scroll to position [1419, 0]
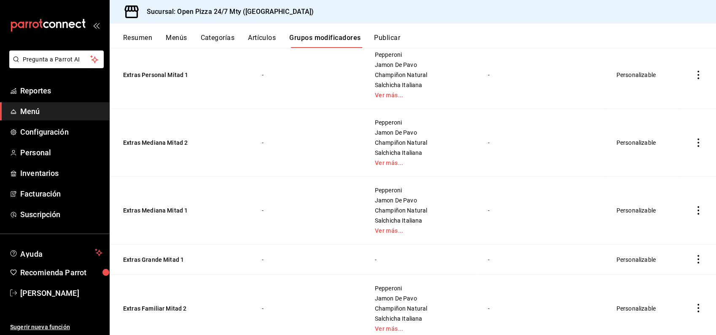
click at [694, 257] on icon "actions" at bounding box center [698, 259] width 8 height 8
click at [665, 310] on span "Eliminar" at bounding box center [665, 312] width 21 height 7
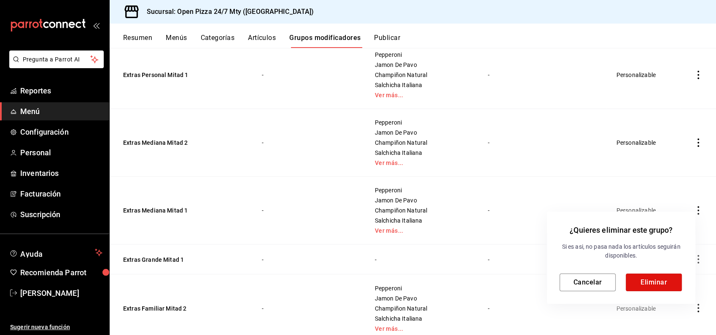
drag, startPoint x: 640, startPoint y: 280, endPoint x: 632, endPoint y: 277, distance: 8.1
click at [639, 280] on button "Eliminar" at bounding box center [653, 283] width 56 height 18
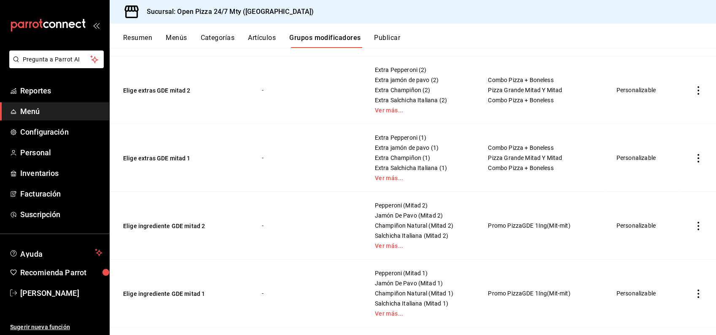
scroll to position [468, 0]
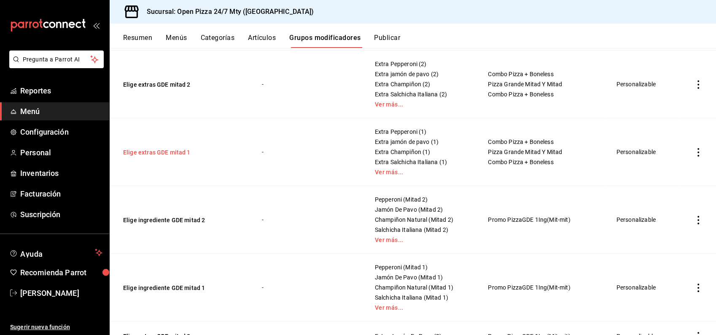
click at [156, 152] on button "Elige extras GDE mitad 1" at bounding box center [173, 152] width 101 height 8
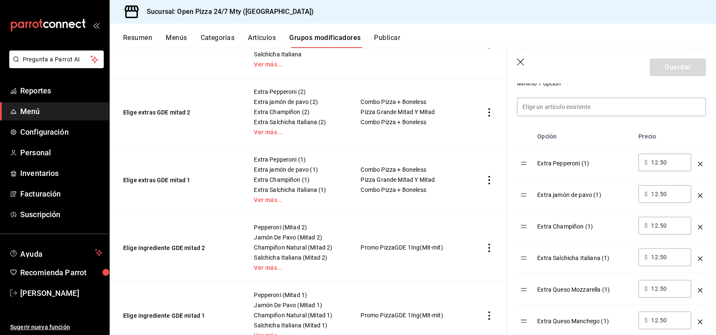
scroll to position [281, 0]
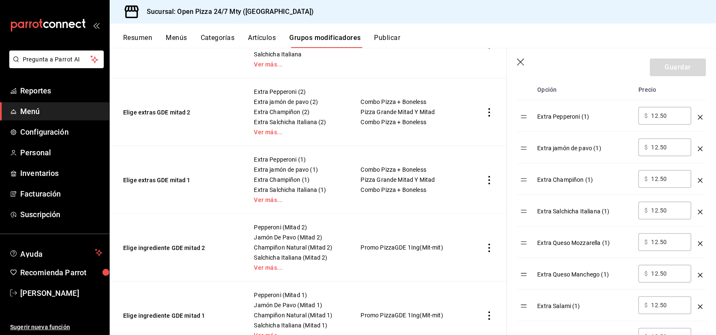
click at [521, 62] on icon "button" at bounding box center [521, 63] width 8 height 8
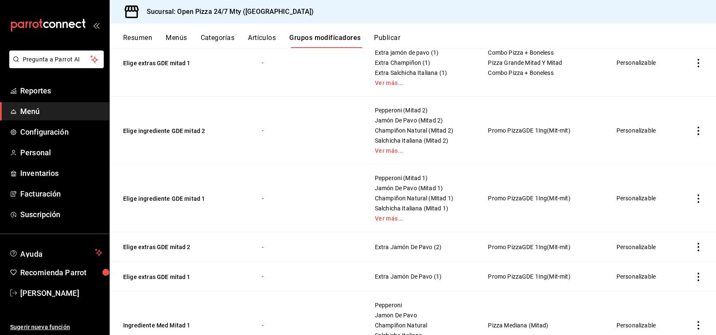
scroll to position [640, 0]
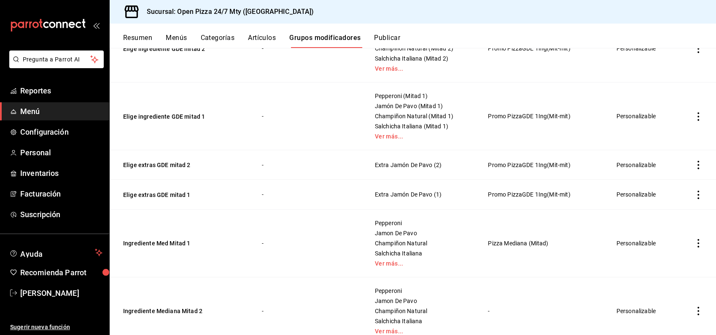
click at [135, 38] on button "Resumen" at bounding box center [137, 41] width 29 height 14
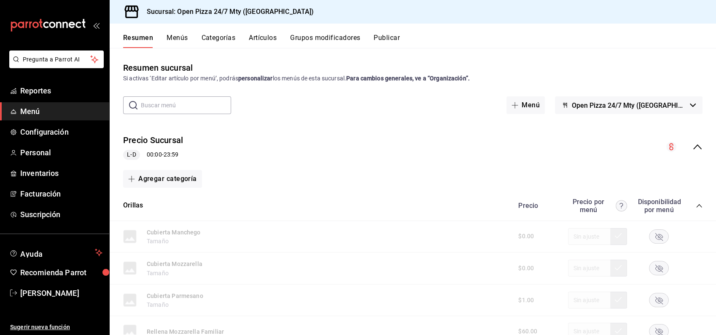
click at [695, 205] on icon "collapse-category-row" at bounding box center [698, 206] width 7 height 7
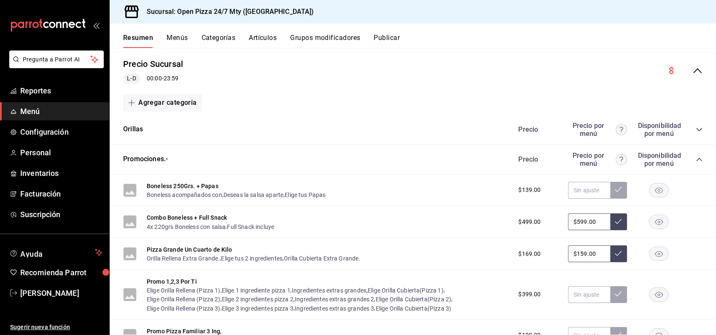
scroll to position [94, 0]
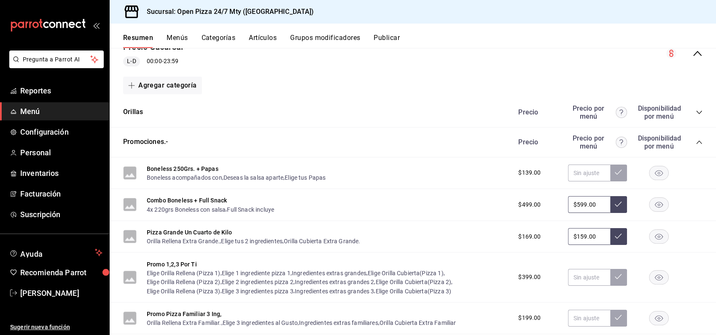
click at [695, 143] on icon "collapse-category-row" at bounding box center [698, 142] width 7 height 7
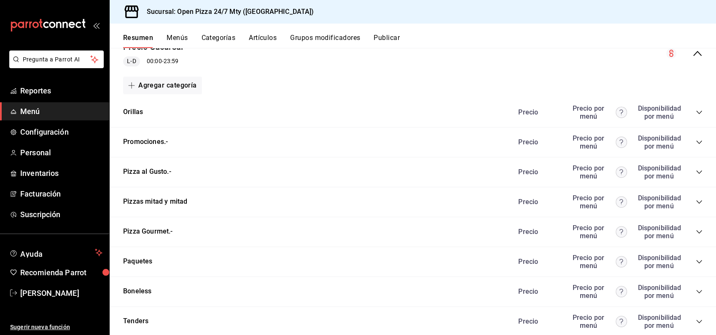
click at [696, 142] on icon "collapse-category-row" at bounding box center [698, 142] width 5 height 3
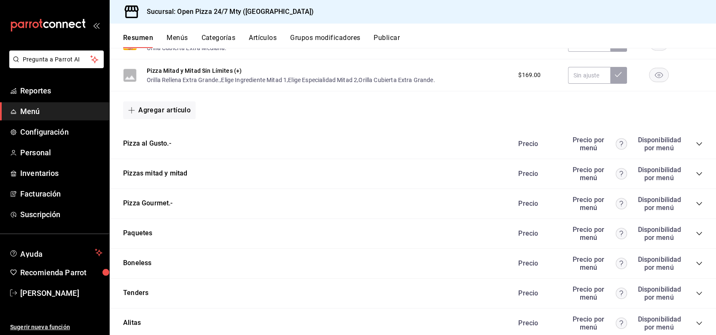
scroll to position [655, 0]
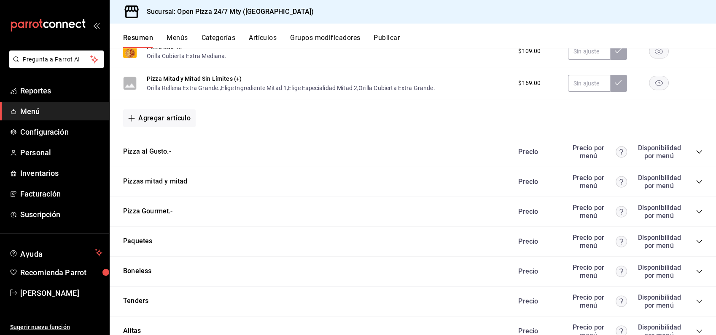
click at [695, 183] on icon "collapse-category-row" at bounding box center [698, 182] width 7 height 7
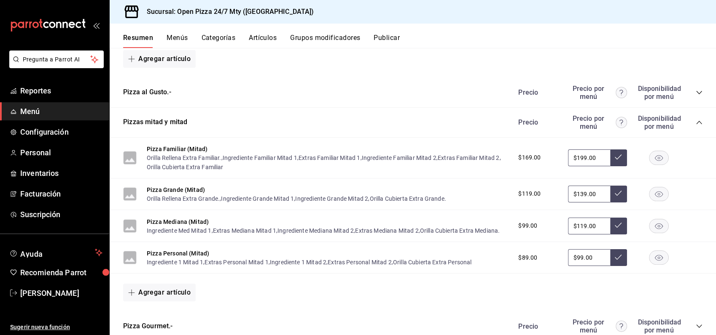
scroll to position [702, 0]
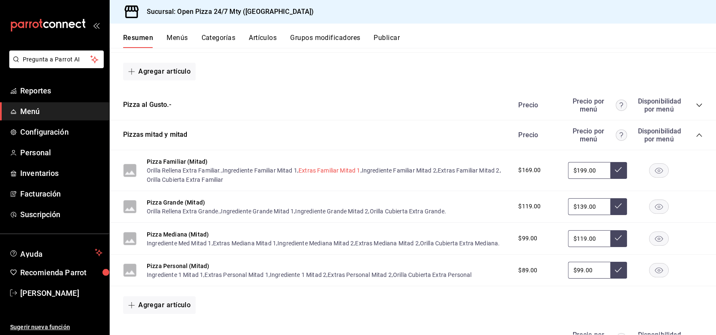
click at [332, 173] on button "Extras Familiar Mitad 1" at bounding box center [329, 170] width 62 height 8
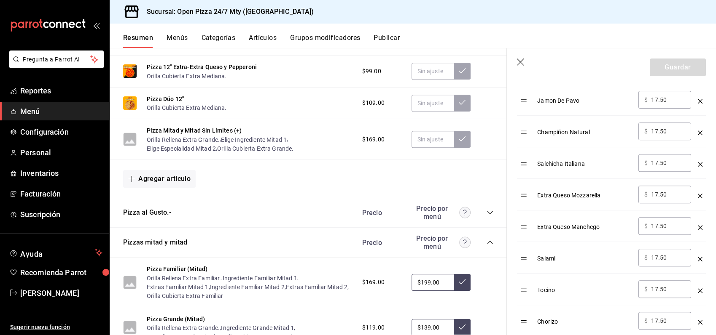
scroll to position [281, 0]
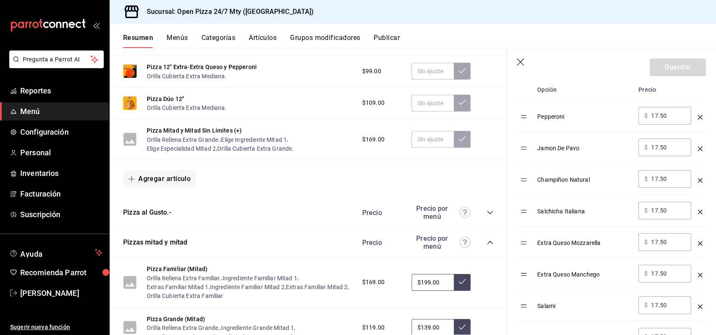
click at [518, 59] on icon "button" at bounding box center [521, 63] width 8 height 8
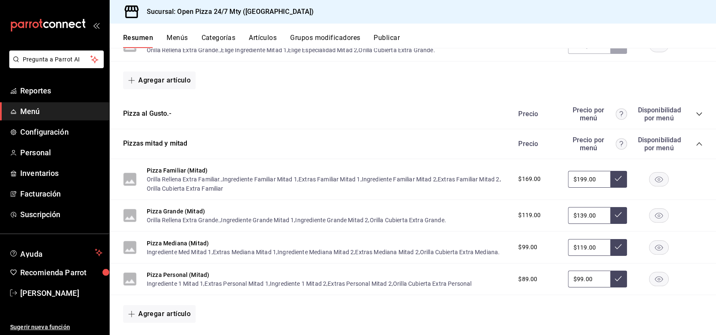
scroll to position [847, 0]
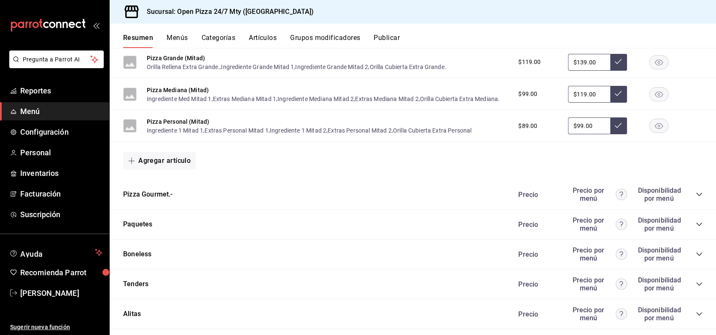
click at [307, 39] on button "Grupos modificadores" at bounding box center [325, 41] width 70 height 14
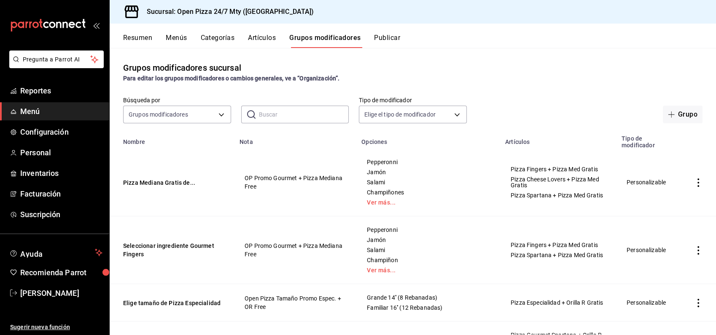
click at [297, 114] on input "text" at bounding box center [304, 114] width 90 height 17
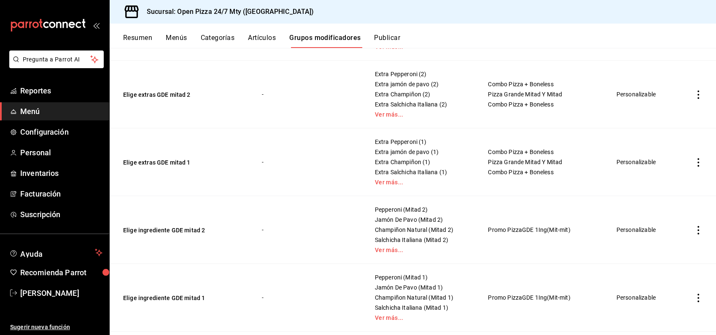
scroll to position [468, 0]
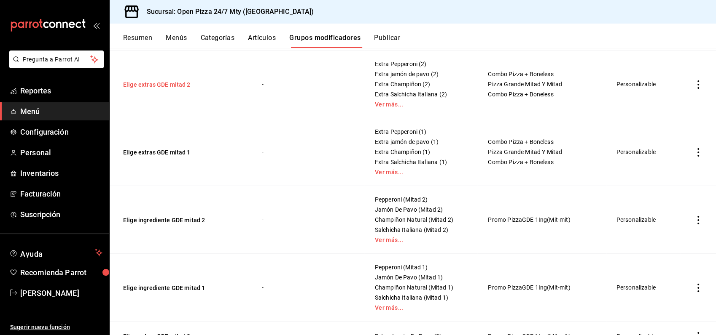
type input "Mitad"
click at [172, 83] on button "Elige extras GDE mitad 2" at bounding box center [173, 84] width 101 height 8
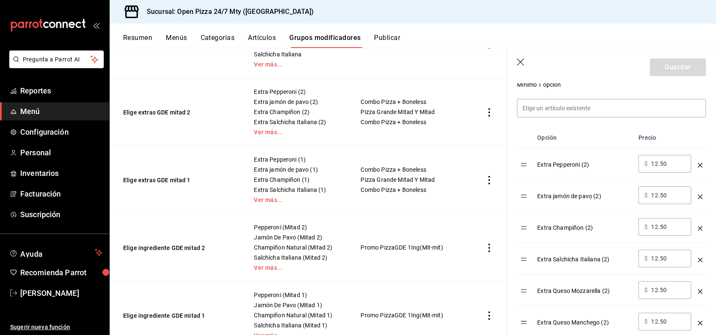
scroll to position [234, 0]
drag, startPoint x: 669, startPoint y: 163, endPoint x: 645, endPoint y: 160, distance: 23.7
click at [645, 160] on div "​ $ 12.50 ​" at bounding box center [664, 163] width 53 height 18
type input "15.00"
drag, startPoint x: 670, startPoint y: 191, endPoint x: 647, endPoint y: 188, distance: 23.4
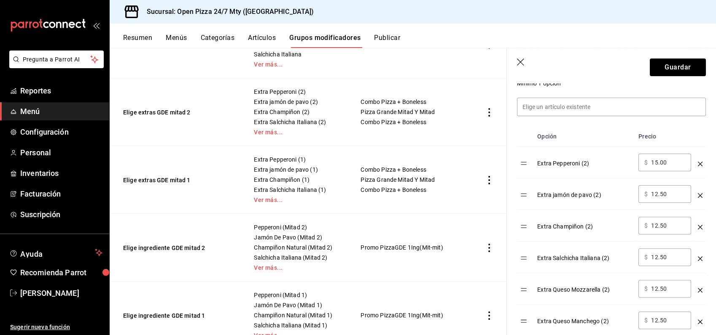
click at [647, 188] on div "​ $ 12.50 ​" at bounding box center [664, 194] width 53 height 18
drag, startPoint x: 651, startPoint y: 191, endPoint x: 641, endPoint y: 189, distance: 9.8
click at [641, 189] on div "​ $ 165.00 ​" at bounding box center [664, 194] width 53 height 18
type input "15.00"
drag, startPoint x: 660, startPoint y: 223, endPoint x: 650, endPoint y: 220, distance: 10.5
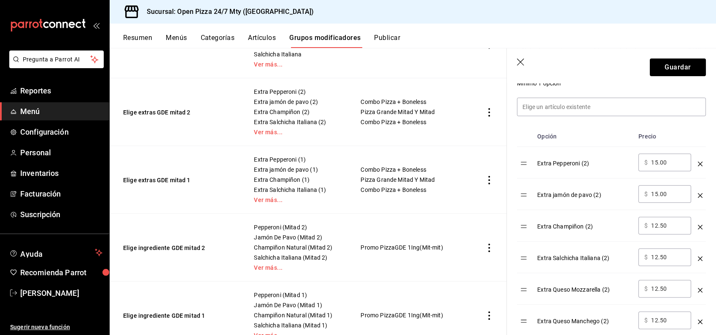
click at [650, 220] on div "​ $ 12.50 ​" at bounding box center [664, 226] width 53 height 18
type input "15.00"
drag, startPoint x: 670, startPoint y: 259, endPoint x: 641, endPoint y: 252, distance: 30.1
click at [641, 252] on div "​ $ 12.50 ​" at bounding box center [664, 258] width 53 height 18
type input "15.00"
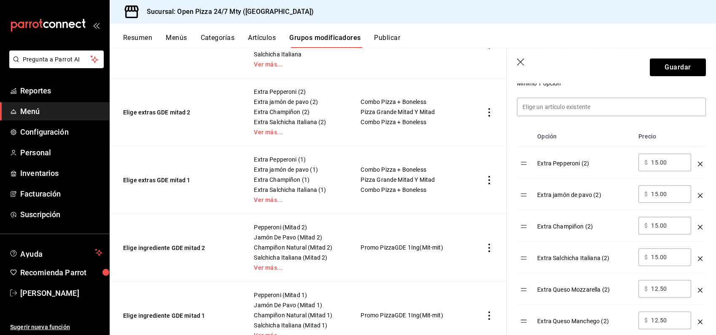
drag, startPoint x: 670, startPoint y: 287, endPoint x: 640, endPoint y: 285, distance: 30.0
click at [640, 285] on div "​ $ 12.50 ​" at bounding box center [664, 289] width 53 height 18
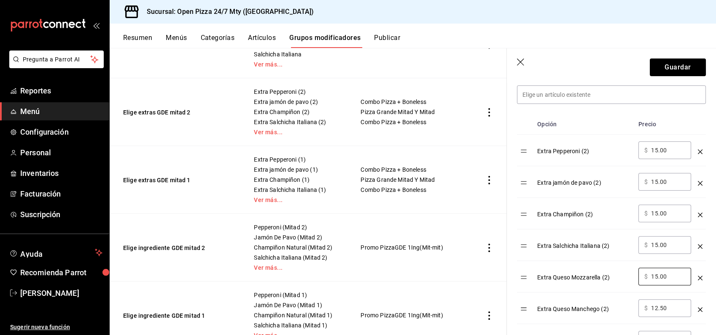
scroll to position [374, 0]
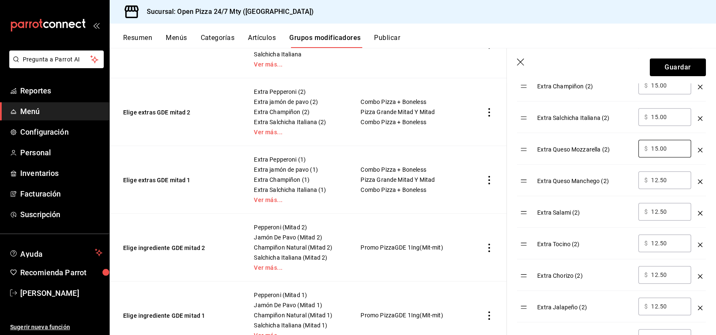
type input "15.00"
drag, startPoint x: 670, startPoint y: 180, endPoint x: 637, endPoint y: 169, distance: 34.8
click at [637, 169] on td "​ $ 12.50 ​" at bounding box center [664, 181] width 59 height 32
type input "15.00"
drag, startPoint x: 672, startPoint y: 214, endPoint x: 641, endPoint y: 205, distance: 32.0
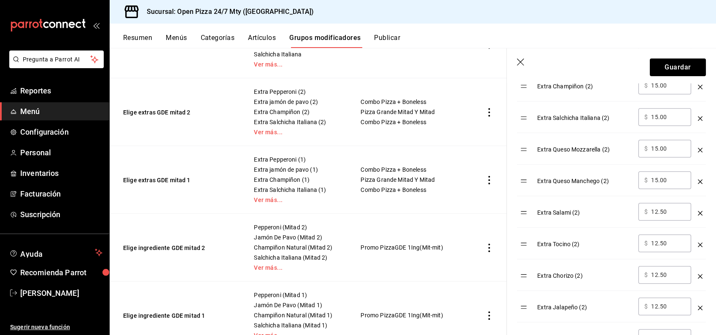
click at [641, 205] on div "​ $ 12.50 ​" at bounding box center [664, 212] width 53 height 18
type input "15.00"
drag, startPoint x: 669, startPoint y: 243, endPoint x: 638, endPoint y: 236, distance: 32.0
click at [638, 236] on div "​ $ 12.50 ​" at bounding box center [664, 244] width 53 height 18
type input "15.00"
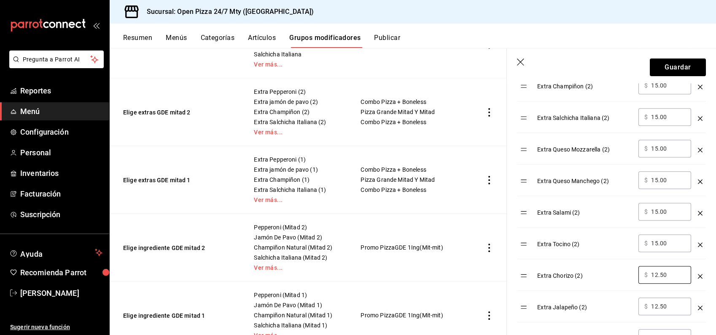
drag, startPoint x: 669, startPoint y: 275, endPoint x: 636, endPoint y: 269, distance: 33.7
click at [635, 269] on td "​ $ 12.50 ​" at bounding box center [664, 276] width 59 height 32
type input "15.00"
drag, startPoint x: 671, startPoint y: 306, endPoint x: 645, endPoint y: 297, distance: 27.6
click at [645, 298] on div "​ $ 12.50 ​" at bounding box center [664, 307] width 53 height 18
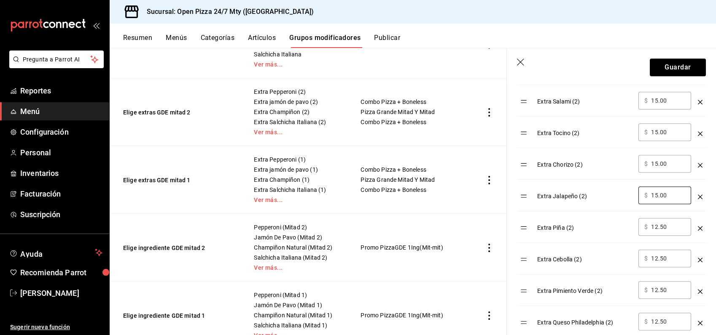
scroll to position [515, 0]
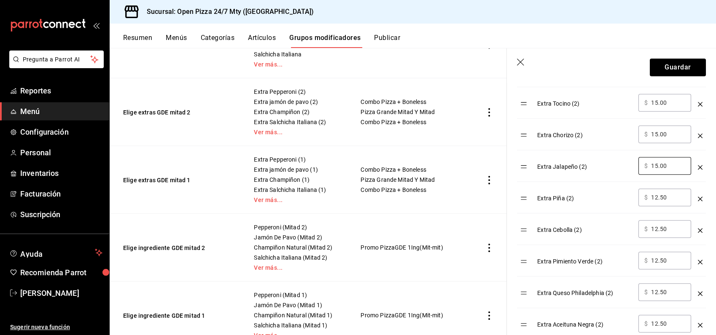
type input "15.00"
drag, startPoint x: 671, startPoint y: 194, endPoint x: 643, endPoint y: 185, distance: 29.2
click at [643, 185] on td "​ $ 12.50 ​" at bounding box center [664, 198] width 59 height 32
type input "15.00"
drag, startPoint x: 673, startPoint y: 227, endPoint x: 643, endPoint y: 220, distance: 30.3
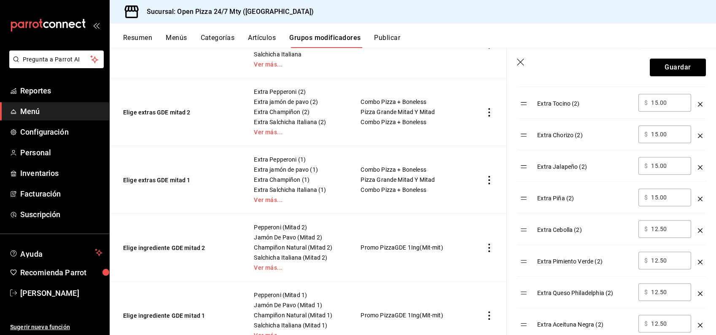
click at [643, 220] on div "​ $ 12.50 ​" at bounding box center [664, 229] width 53 height 18
type input "15.00"
drag, startPoint x: 673, startPoint y: 259, endPoint x: 651, endPoint y: 253, distance: 22.7
click at [652, 253] on div "​ $ 12.50 ​" at bounding box center [664, 261] width 53 height 18
type input "15.00"
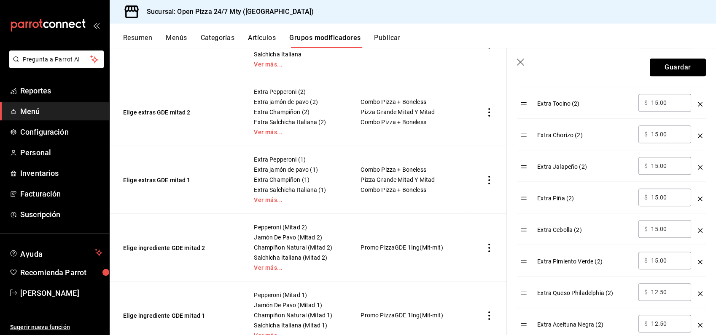
drag, startPoint x: 668, startPoint y: 292, endPoint x: 644, endPoint y: 284, distance: 24.5
click at [645, 284] on div "​ $ 12.50 ​" at bounding box center [664, 293] width 53 height 18
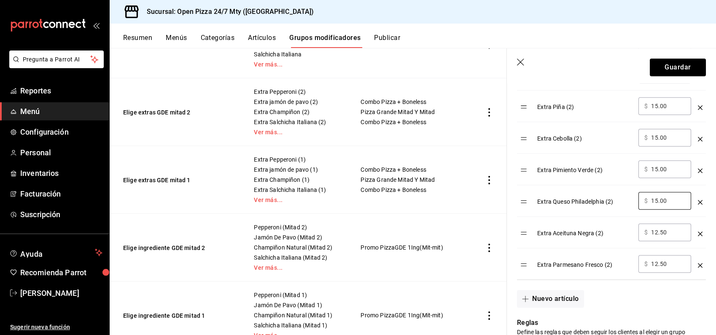
scroll to position [609, 0]
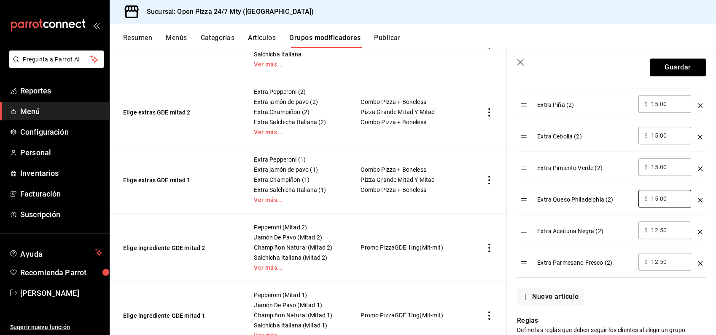
type input "15.00"
drag, startPoint x: 667, startPoint y: 226, endPoint x: 642, endPoint y: 219, distance: 26.3
click at [642, 219] on td "​ $ 12.50 ​" at bounding box center [664, 231] width 59 height 32
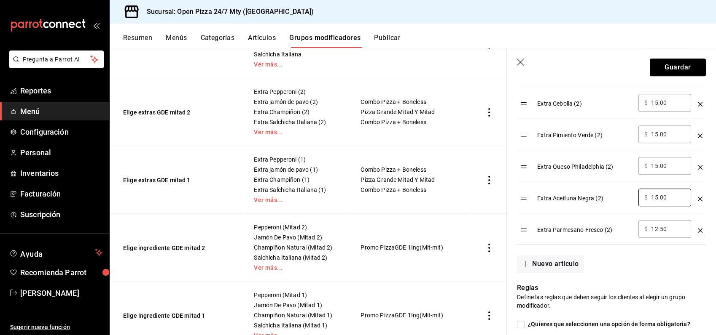
scroll to position [702, 0]
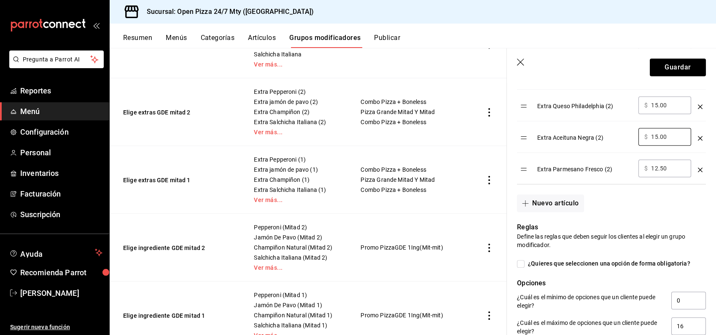
type input "15.00"
drag, startPoint x: 672, startPoint y: 169, endPoint x: 639, endPoint y: 164, distance: 34.2
click at [639, 164] on div "​ $ 12.50 ​" at bounding box center [664, 169] width 53 height 18
type input "15.00"
click at [667, 70] on button "Guardar" at bounding box center [677, 68] width 56 height 18
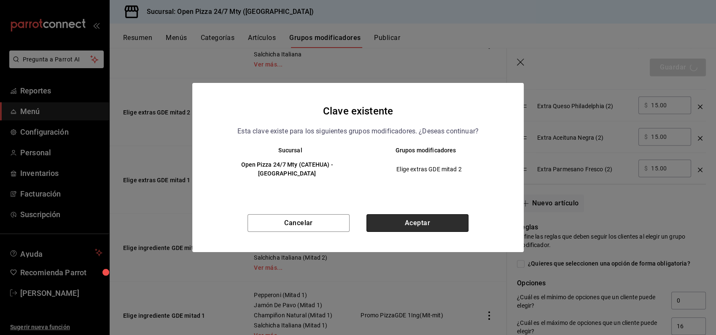
click at [428, 215] on button "Aceptar" at bounding box center [417, 224] width 102 height 18
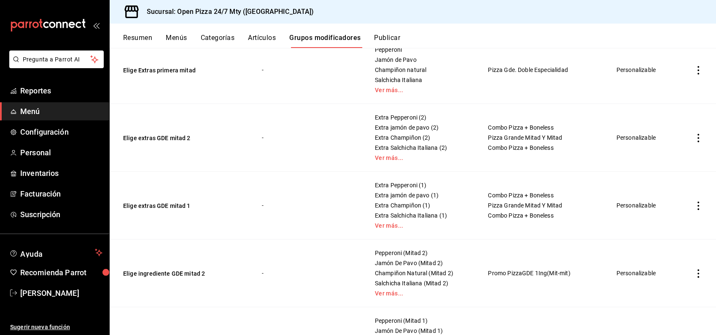
scroll to position [421, 0]
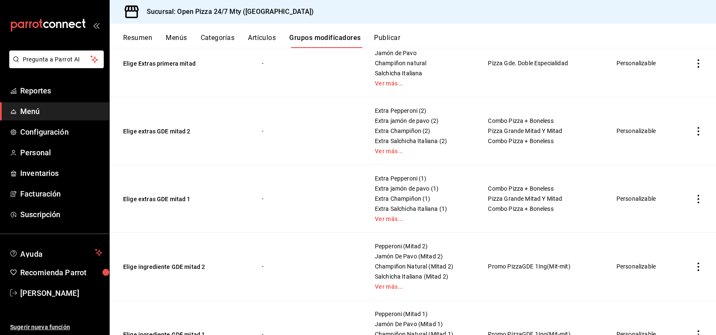
click at [174, 133] on button "Elige extras GDE mitad 2" at bounding box center [173, 131] width 101 height 8
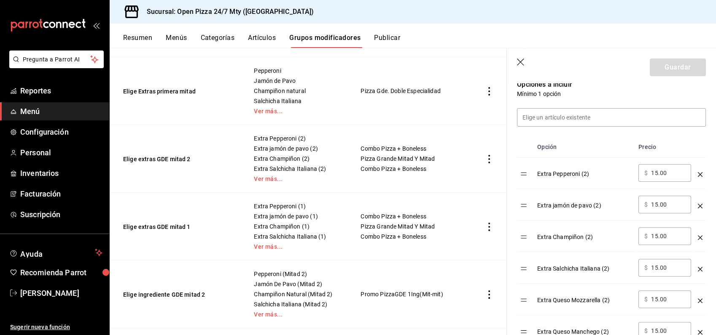
scroll to position [234, 0]
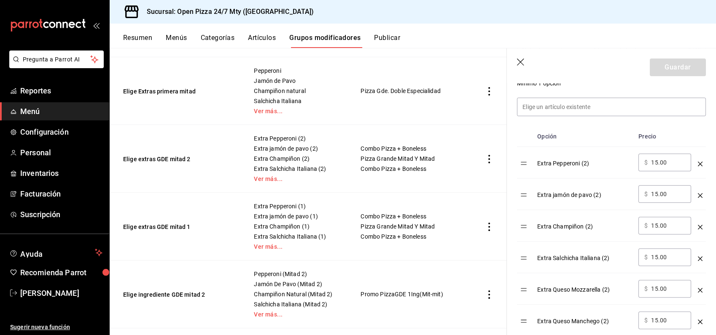
click at [523, 66] on icon "button" at bounding box center [521, 63] width 8 height 8
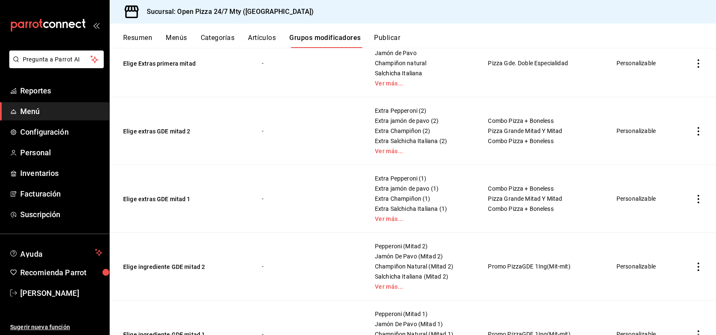
scroll to position [512, 0]
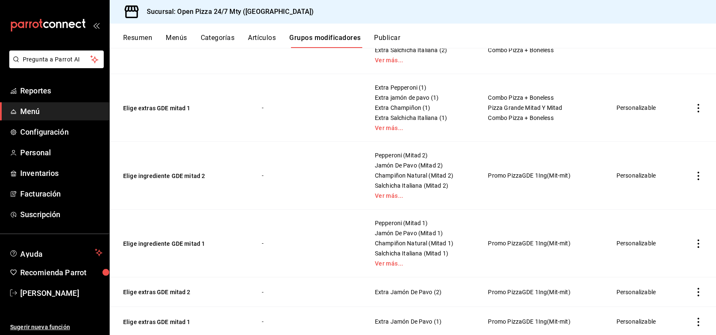
drag, startPoint x: 177, startPoint y: 244, endPoint x: 223, endPoint y: 233, distance: 47.9
click at [177, 243] on button "Elige ingrediente GDE mitad 1" at bounding box center [173, 244] width 101 height 8
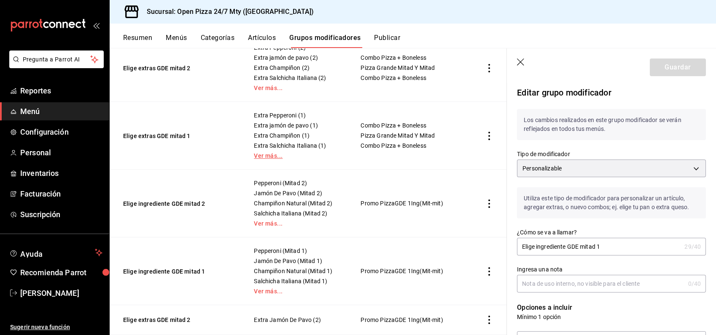
click at [518, 61] on icon "button" at bounding box center [521, 63] width 8 height 8
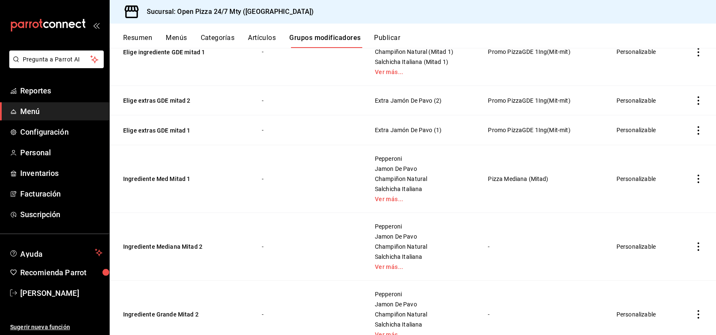
scroll to position [657, 0]
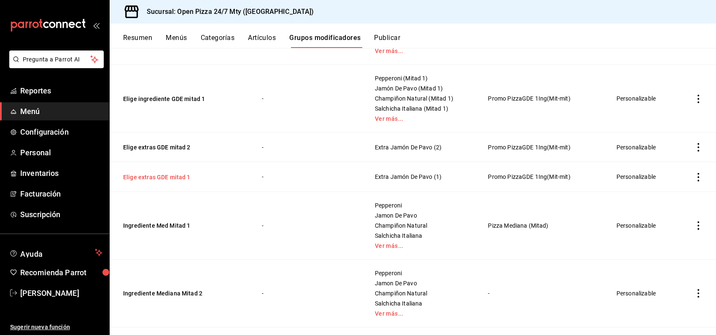
click at [153, 179] on button "Elige extras GDE mitad 1" at bounding box center [173, 177] width 101 height 8
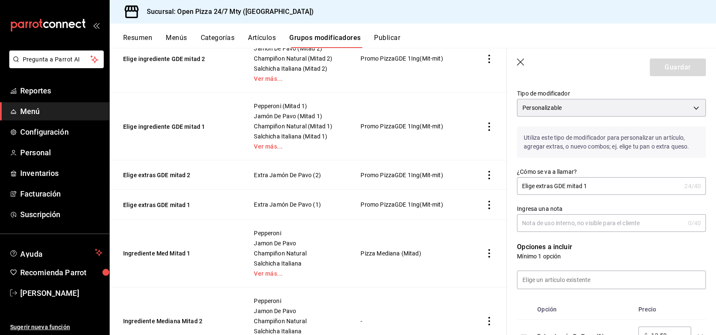
scroll to position [47, 0]
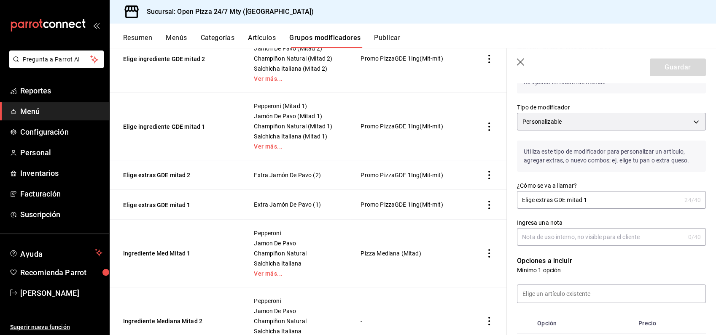
click at [522, 64] on icon "button" at bounding box center [521, 63] width 8 height 8
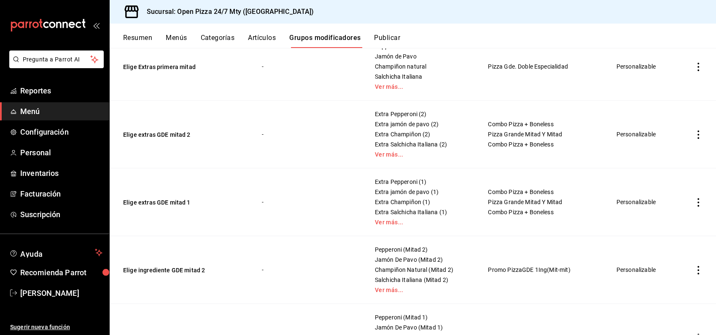
scroll to position [421, 0]
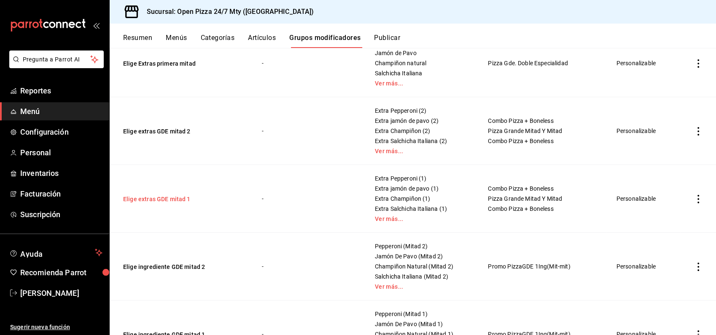
click at [165, 197] on button "Elige extras GDE mitad 1" at bounding box center [173, 199] width 101 height 8
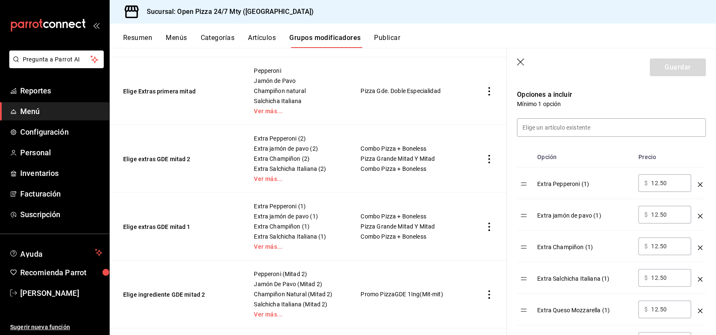
scroll to position [234, 0]
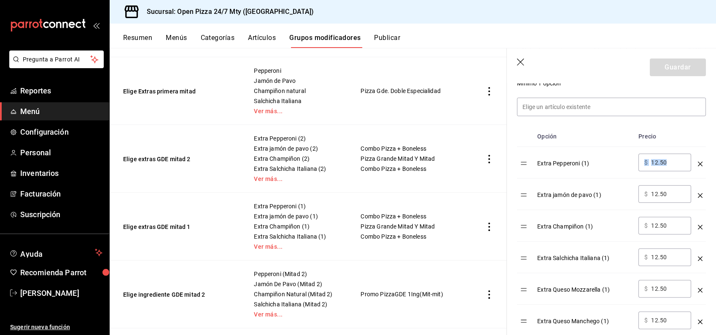
drag, startPoint x: 680, startPoint y: 158, endPoint x: 656, endPoint y: 155, distance: 24.2
click at [656, 155] on div "​ $ 12.50 ​" at bounding box center [664, 163] width 53 height 18
drag, startPoint x: 656, startPoint y: 155, endPoint x: 669, endPoint y: 165, distance: 16.5
click at [669, 165] on input "12.50" at bounding box center [668, 162] width 34 height 8
click at [665, 166] on input "12.50" at bounding box center [668, 162] width 34 height 8
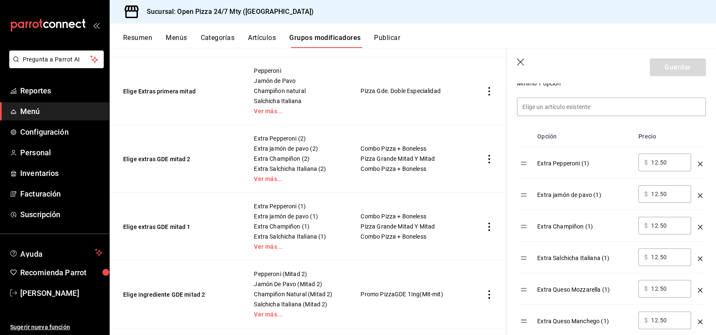
click at [638, 159] on div "​ $ 12.50 ​" at bounding box center [664, 163] width 53 height 18
type input "15.00"
drag, startPoint x: 665, startPoint y: 256, endPoint x: 646, endPoint y: 252, distance: 19.4
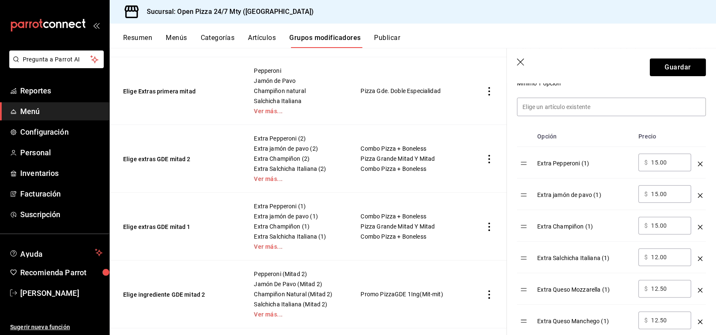
click at [646, 252] on div "​ $ 12.00 ​" at bounding box center [664, 258] width 53 height 18
type input "15.00"
drag, startPoint x: 671, startPoint y: 286, endPoint x: 648, endPoint y: 279, distance: 23.7
click at [648, 279] on td "​ $ 12.50 ​" at bounding box center [664, 290] width 59 height 32
type input "15.00"
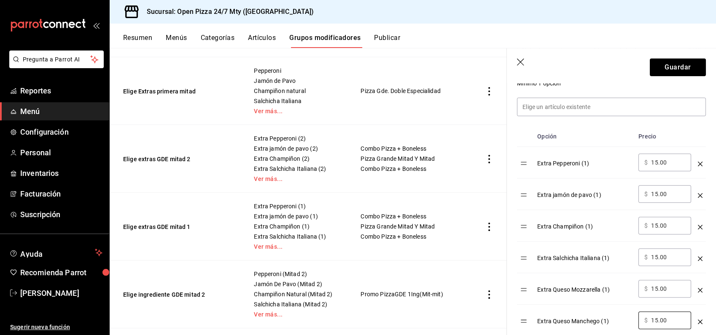
type input "15.00"
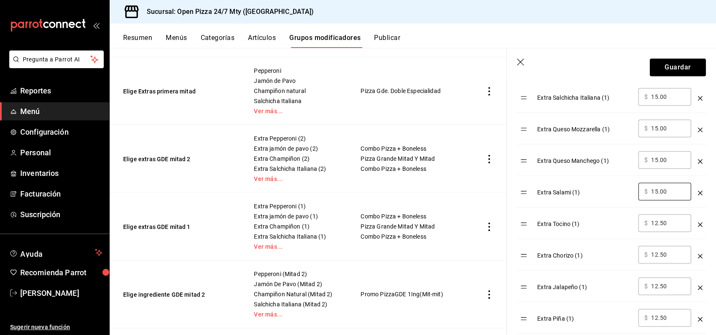
type input "15.00"
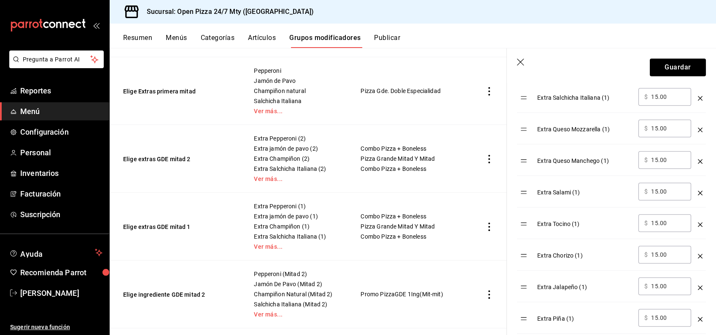
scroll to position [552, 0]
type input "15.00"
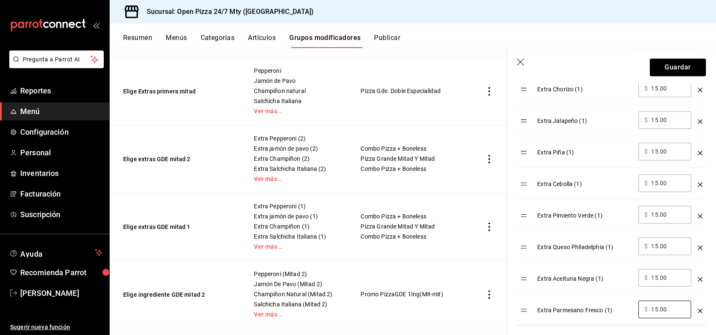
scroll to position [505, 0]
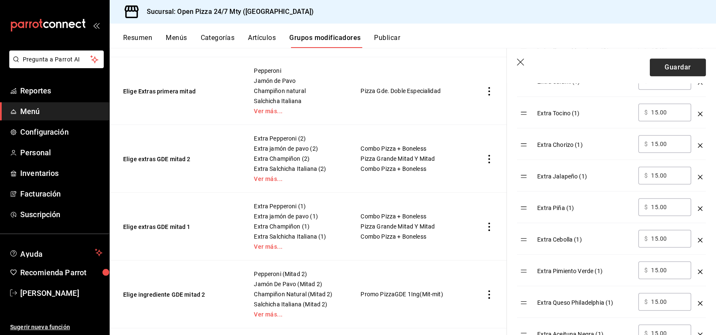
type input "15.00"
click at [669, 66] on button "Guardar" at bounding box center [677, 68] width 56 height 18
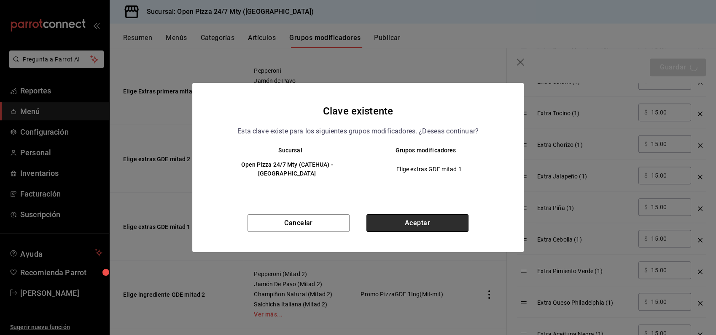
click at [450, 219] on button "Aceptar" at bounding box center [417, 224] width 102 height 18
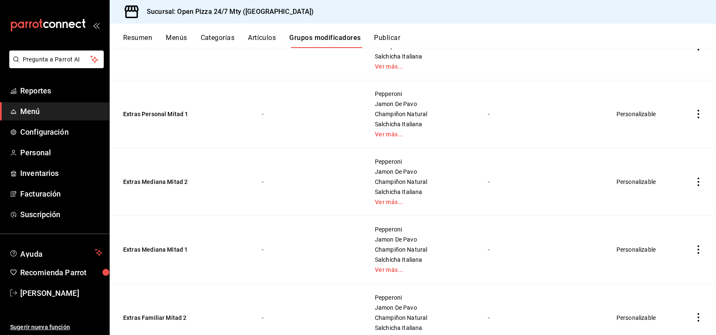
scroll to position [1405, 0]
